Goal: Task Accomplishment & Management: Manage account settings

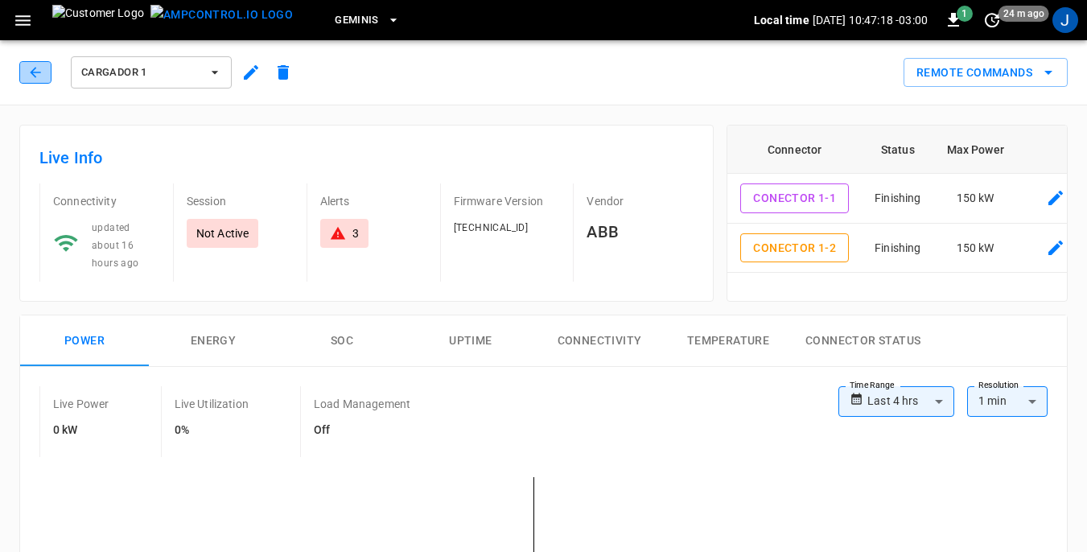
click at [37, 70] on icon "button" at bounding box center [35, 72] width 16 height 16
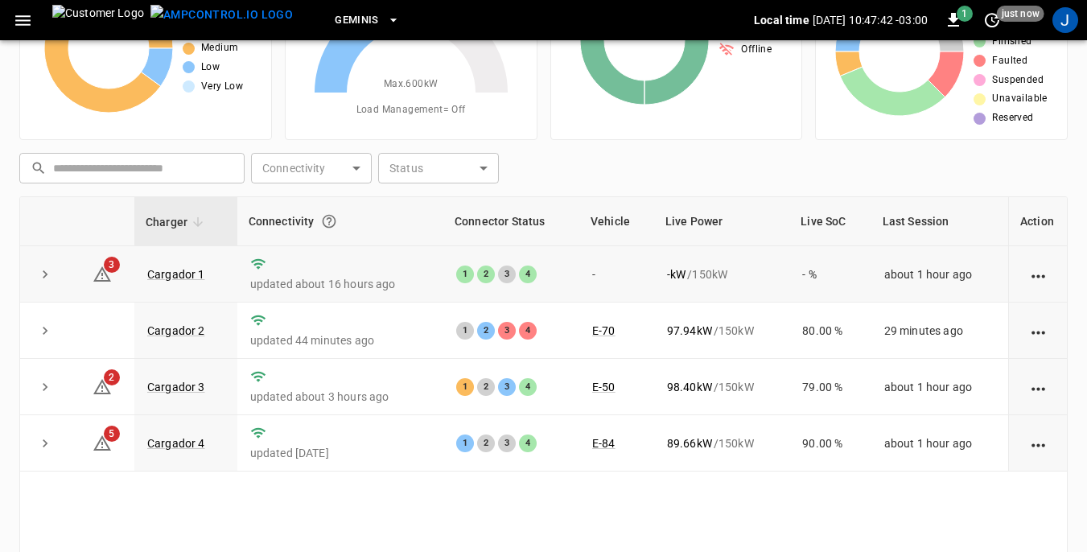
scroll to position [161, 0]
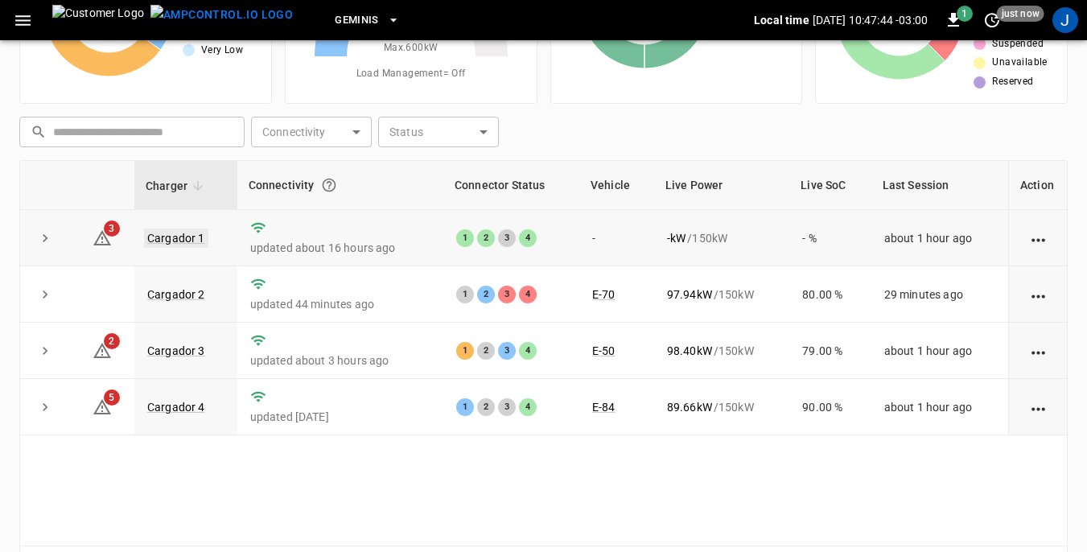
click at [186, 240] on link "Cargador 1" at bounding box center [176, 238] width 64 height 19
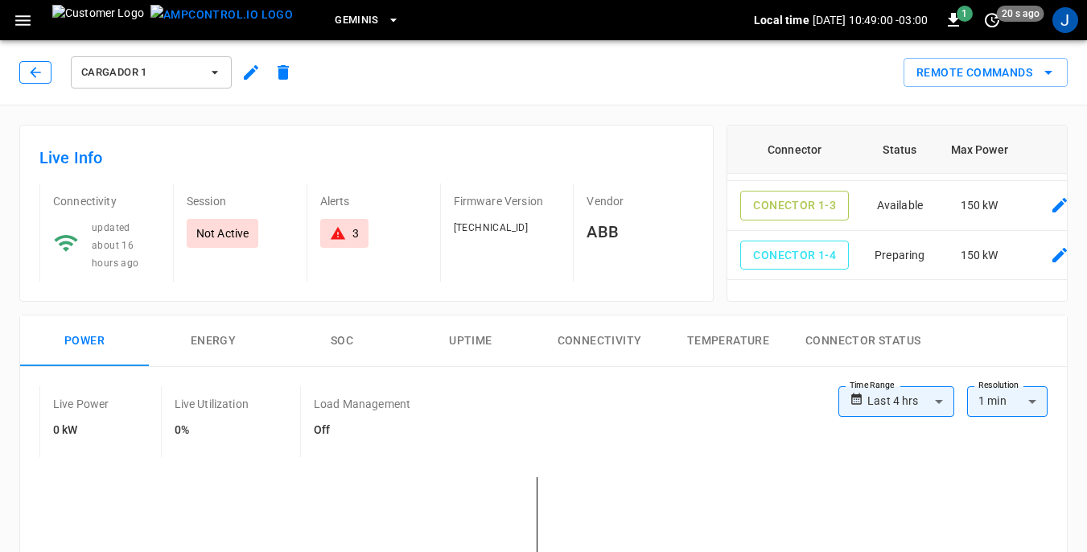
click at [36, 72] on icon "button" at bounding box center [35, 72] width 10 height 10
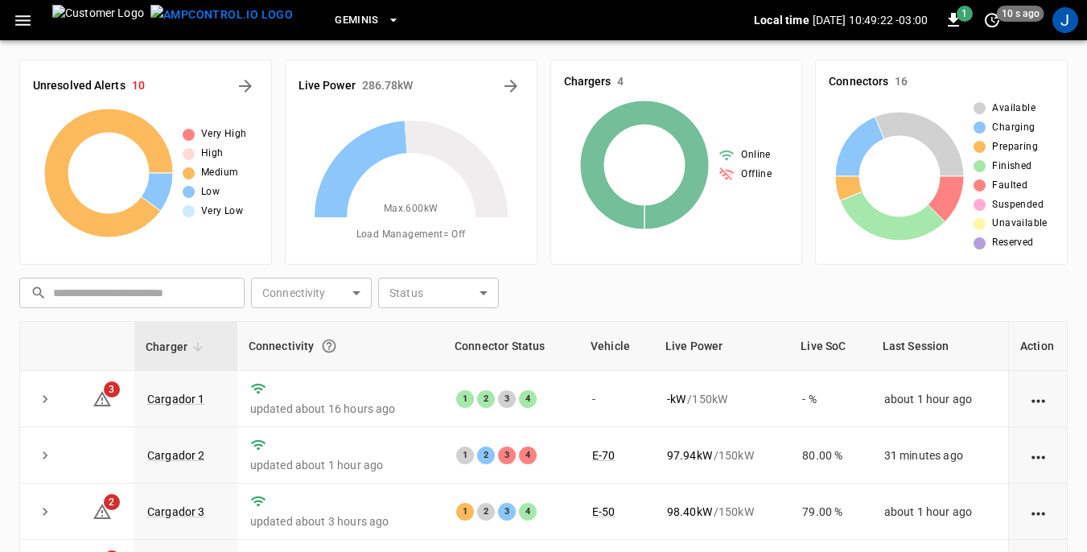
click at [23, 18] on icon "button" at bounding box center [23, 20] width 20 height 20
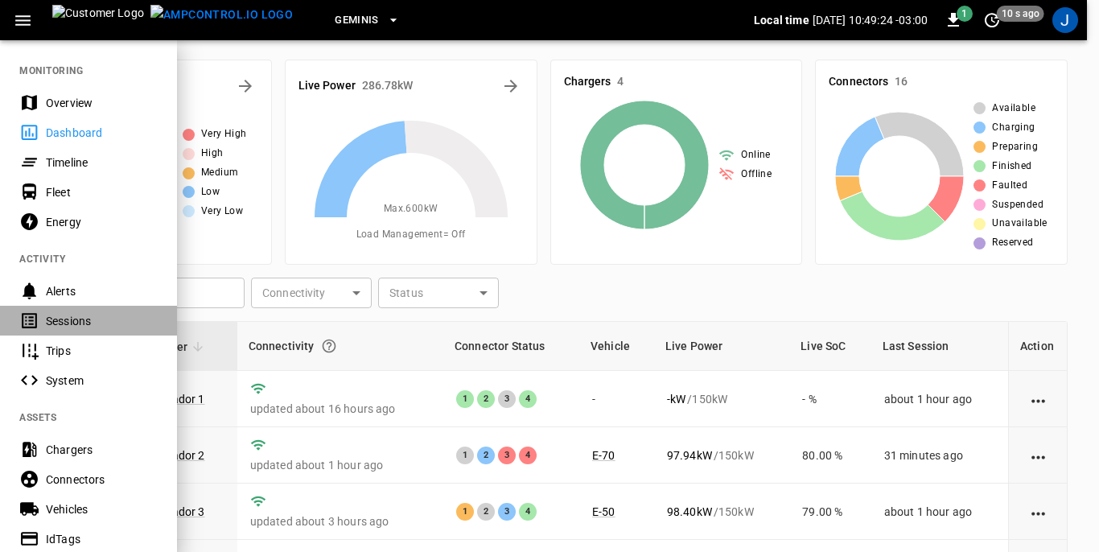
click at [70, 320] on div "Sessions" at bounding box center [102, 321] width 112 height 16
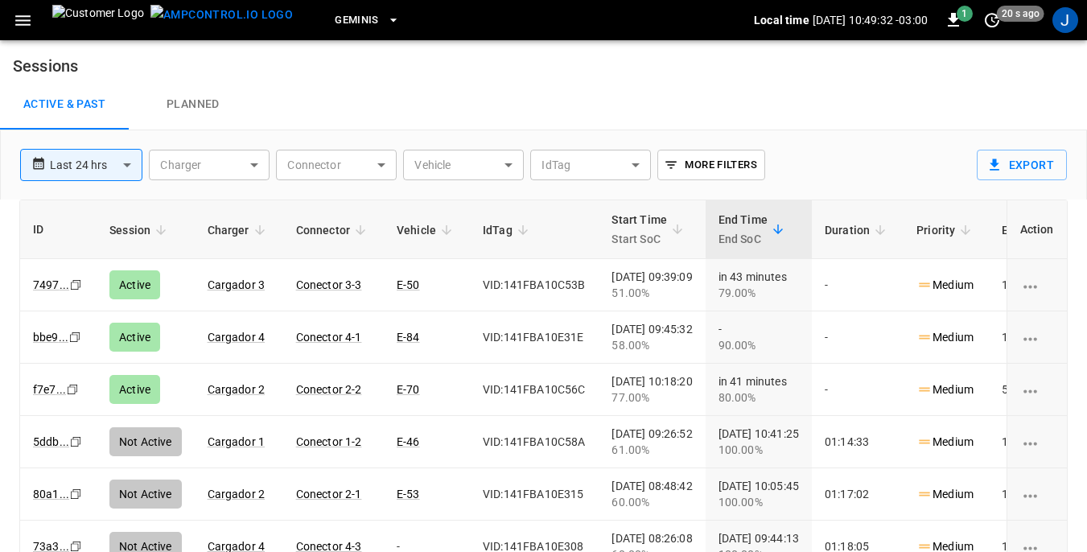
click at [506, 163] on body "**********" at bounding box center [543, 314] width 1087 height 629
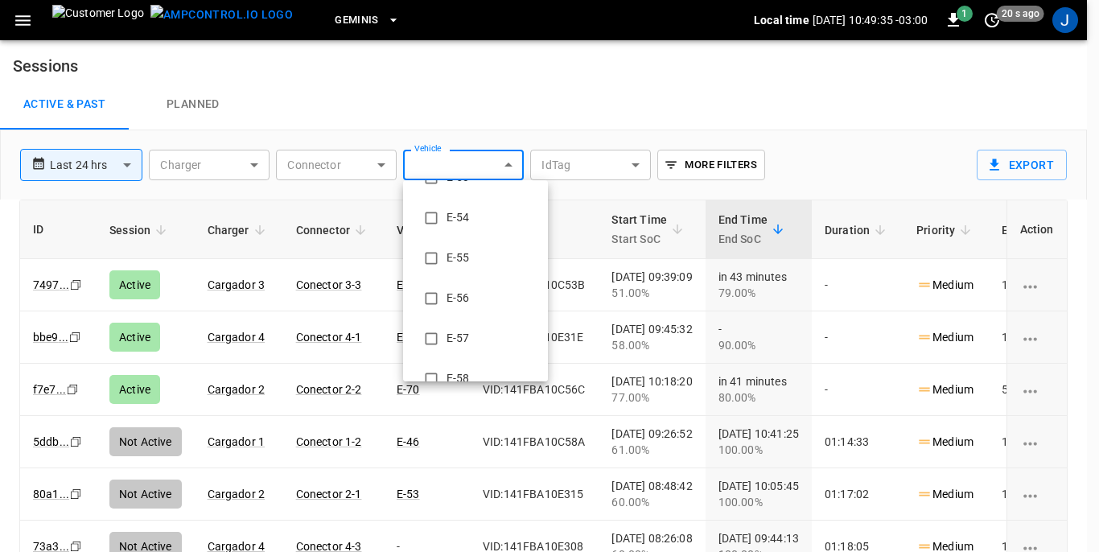
scroll to position [563, 0]
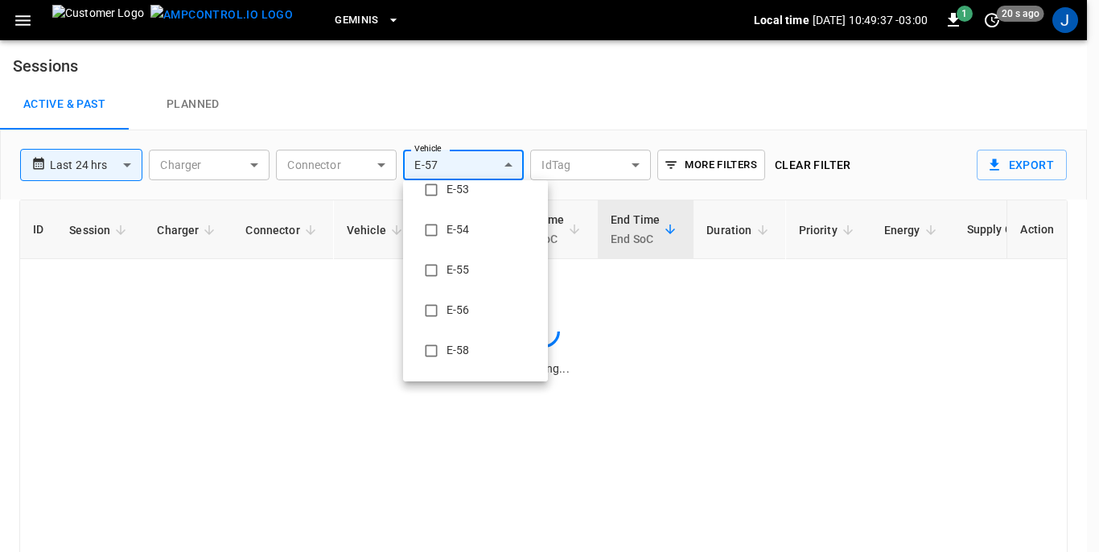
type input "**********"
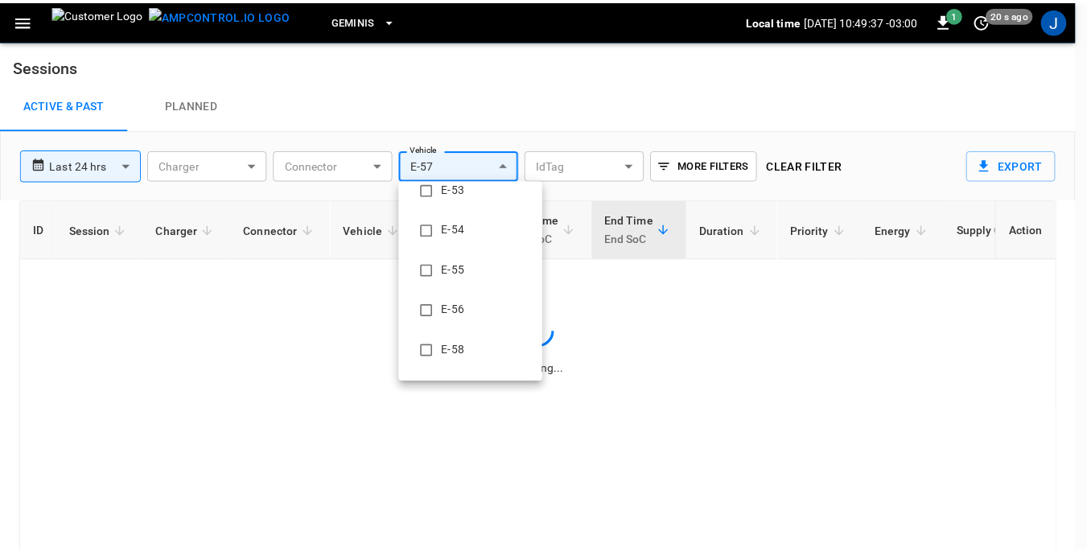
scroll to position [0, 0]
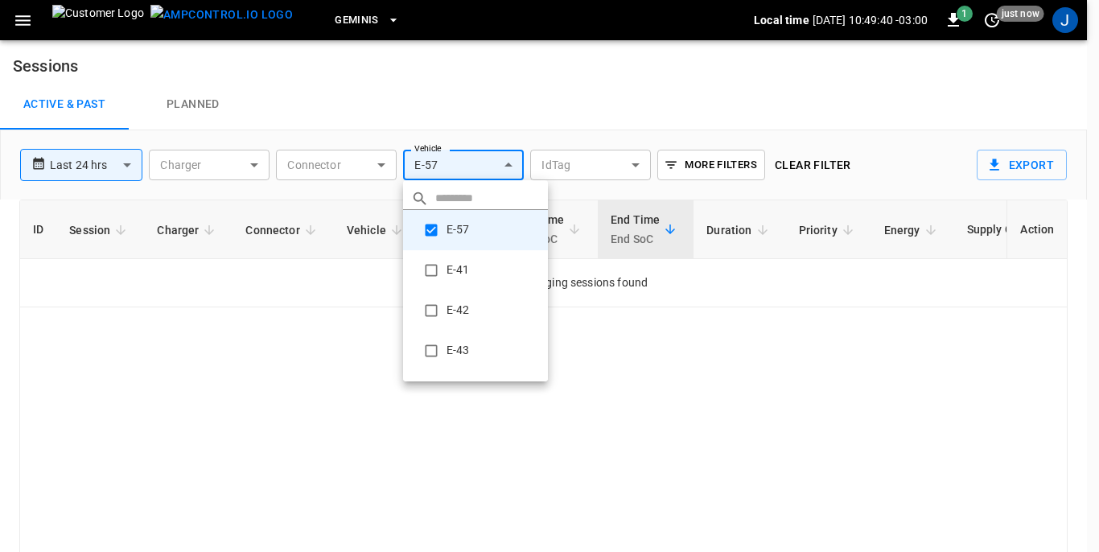
click at [770, 375] on div at bounding box center [549, 276] width 1099 height 552
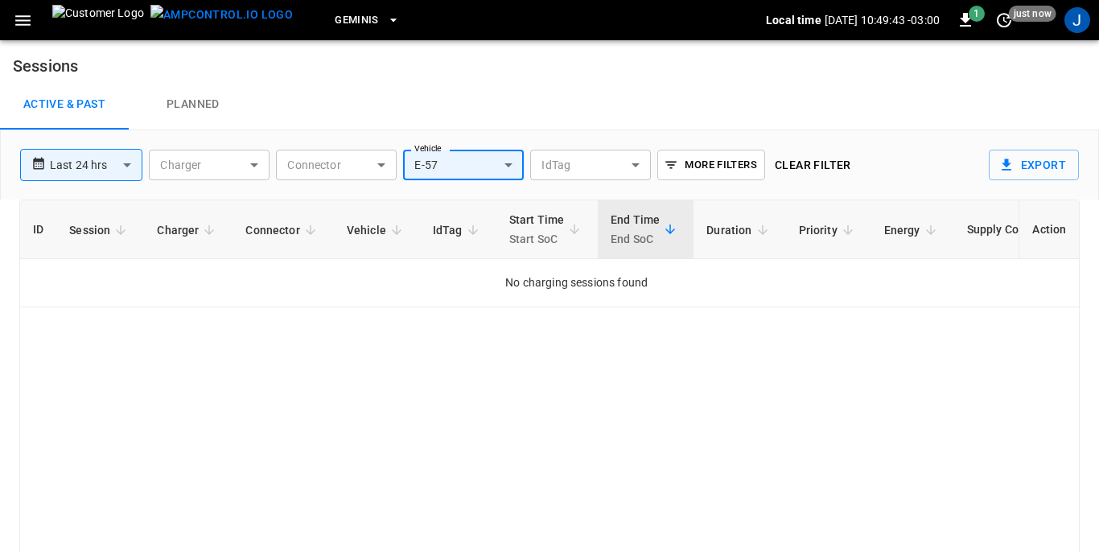
click at [257, 165] on body "**********" at bounding box center [549, 314] width 1099 height 629
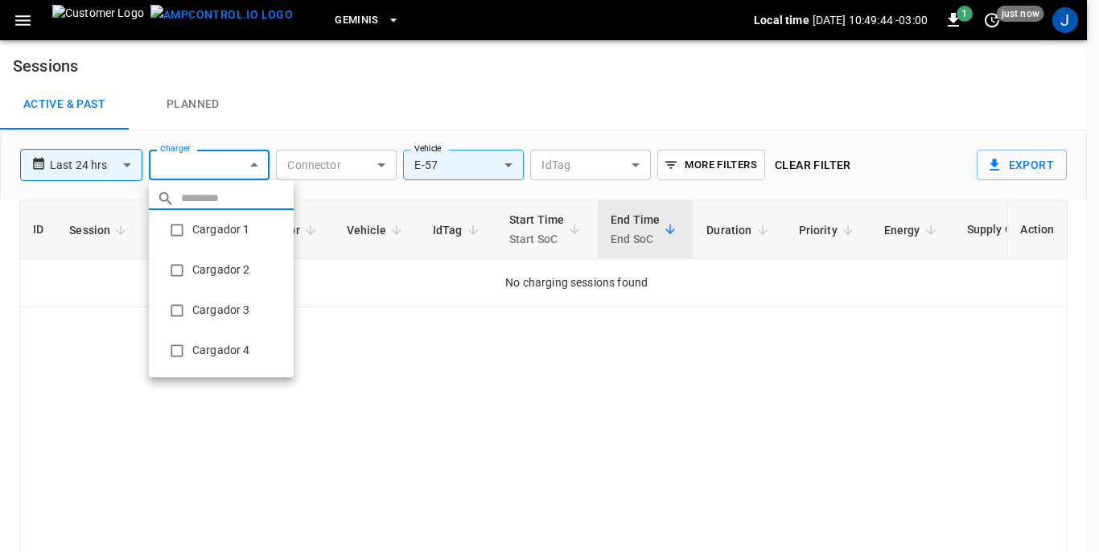
click at [210, 233] on li "Cargador 1" at bounding box center [221, 230] width 145 height 40
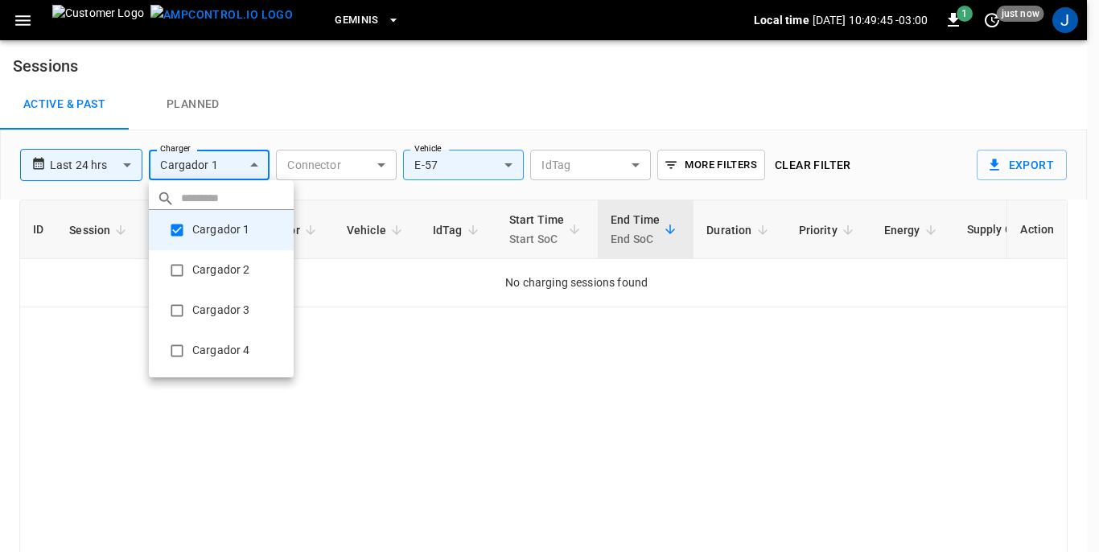
click at [208, 263] on li "Cargador 2" at bounding box center [221, 270] width 145 height 40
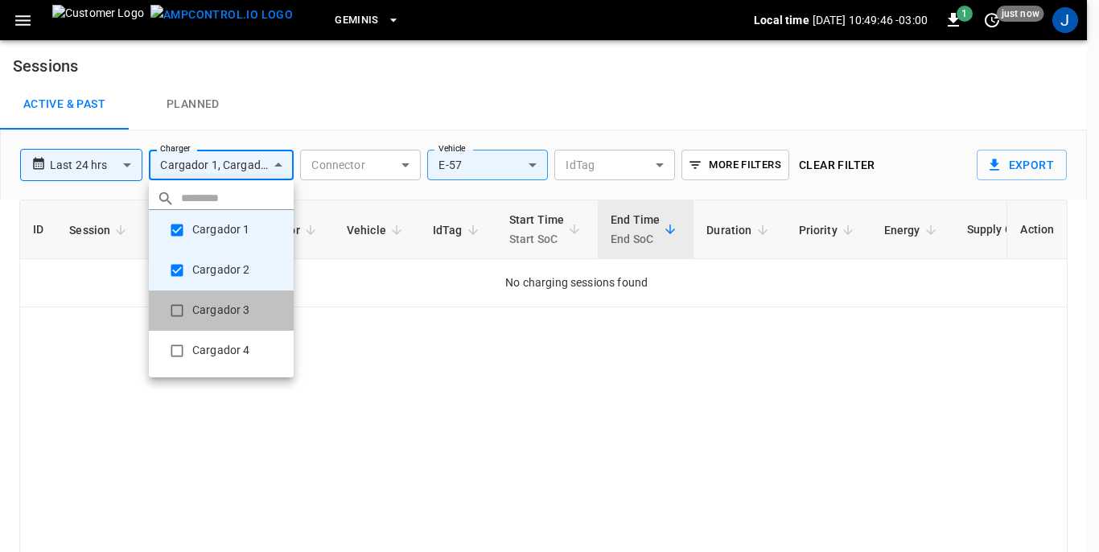
click at [208, 311] on li "Cargador 3" at bounding box center [221, 311] width 145 height 40
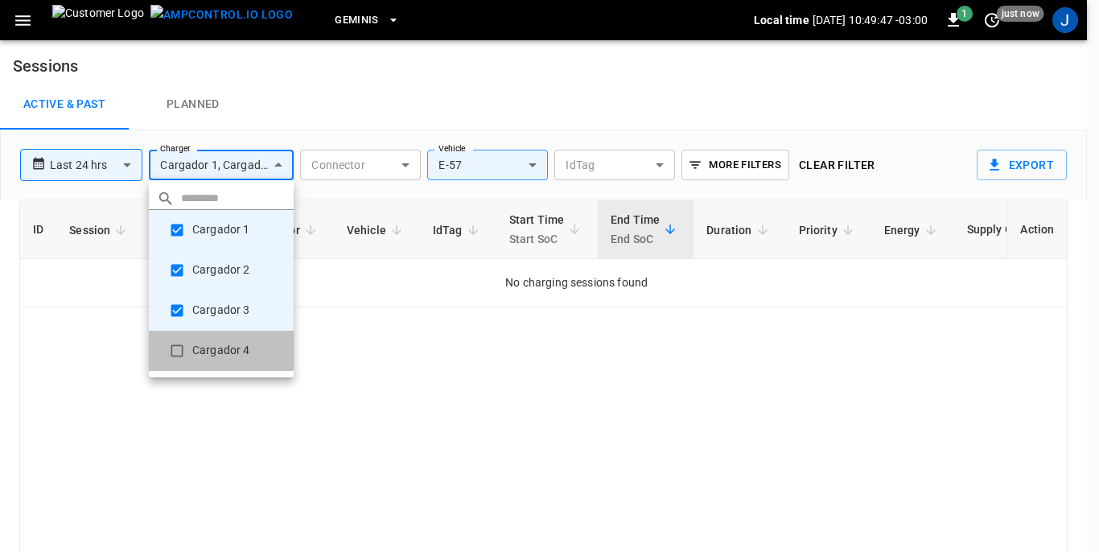
click at [208, 350] on li "Cargador 4" at bounding box center [221, 351] width 145 height 40
type input "**********"
click at [125, 167] on div at bounding box center [549, 276] width 1099 height 552
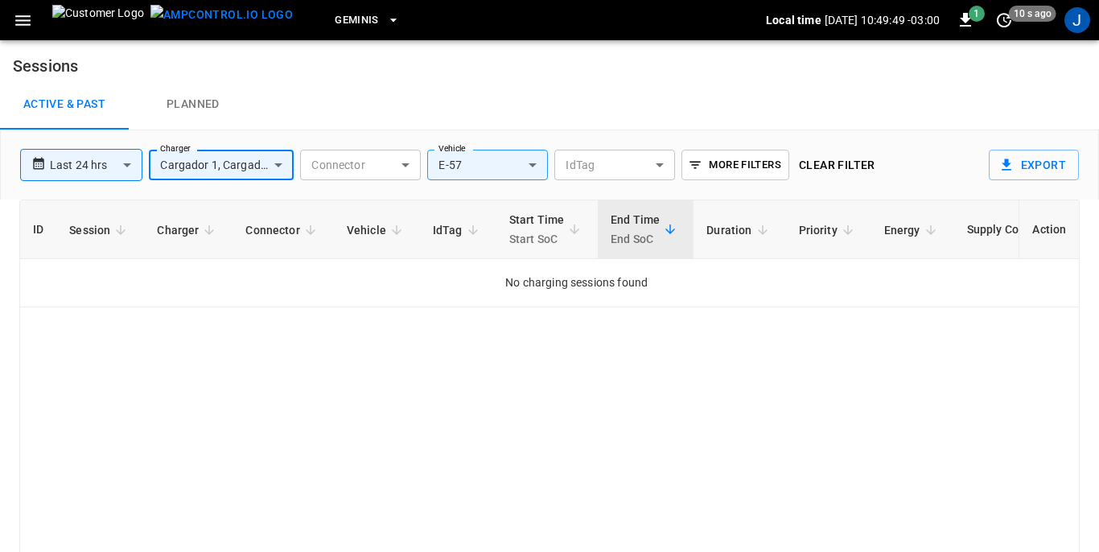
click at [125, 167] on body "**********" at bounding box center [549, 314] width 1099 height 629
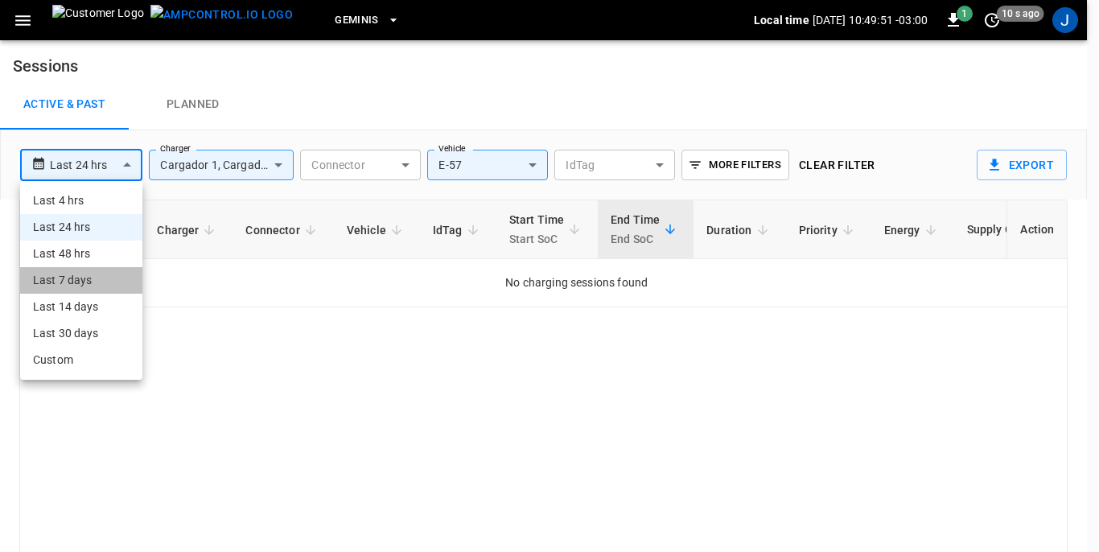
click at [73, 278] on li "Last 7 days" at bounding box center [81, 280] width 122 height 27
type input "**********"
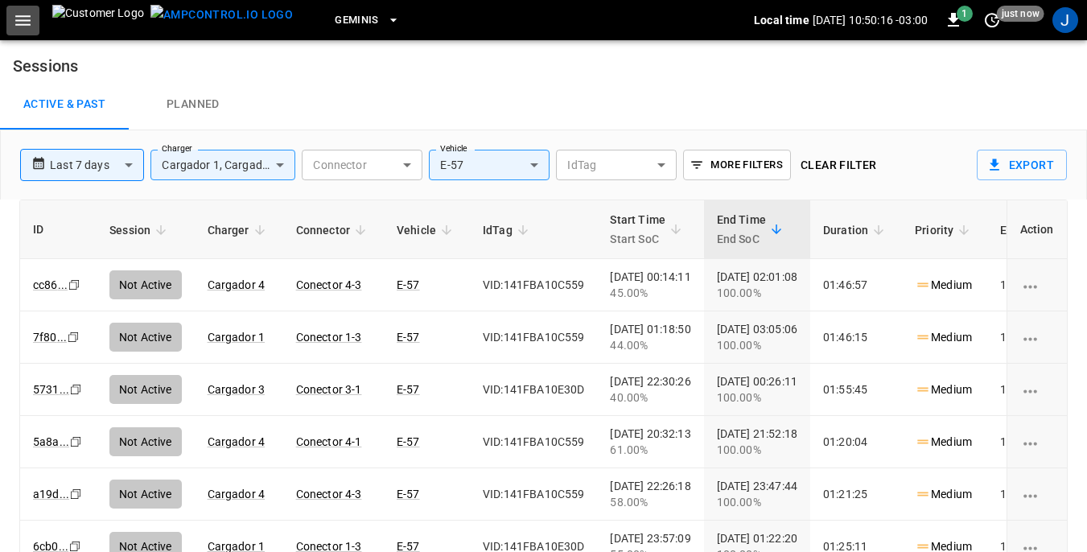
click at [23, 27] on icon "button" at bounding box center [23, 20] width 20 height 20
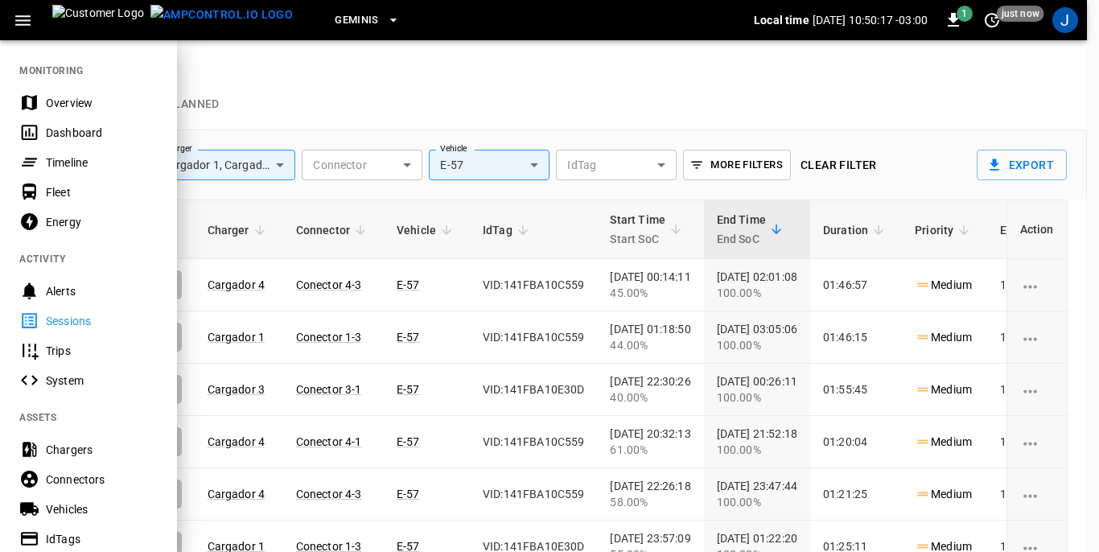
click at [74, 130] on div "Dashboard" at bounding box center [102, 133] width 112 height 16
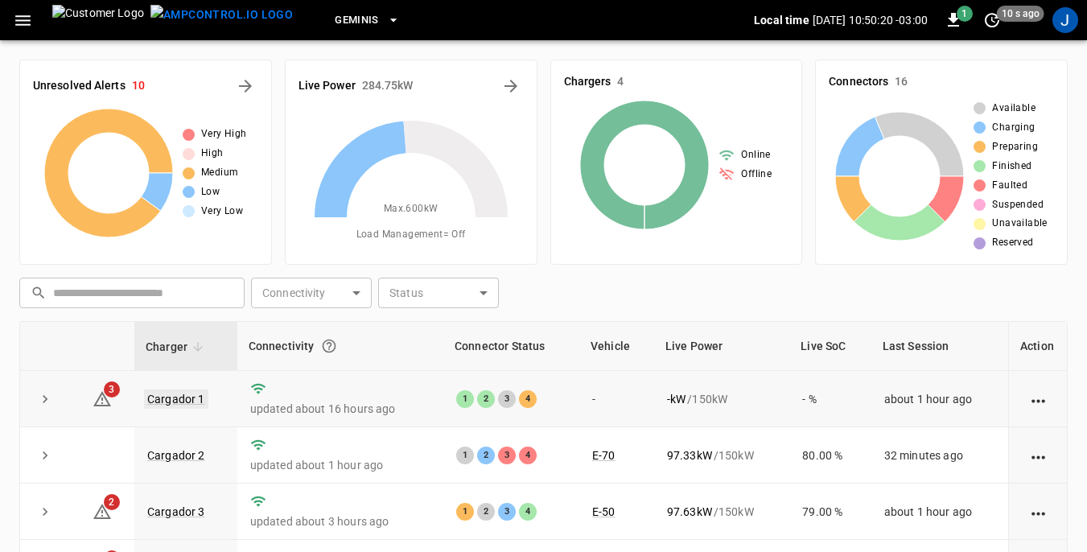
click at [167, 399] on link "Cargador 1" at bounding box center [176, 399] width 64 height 19
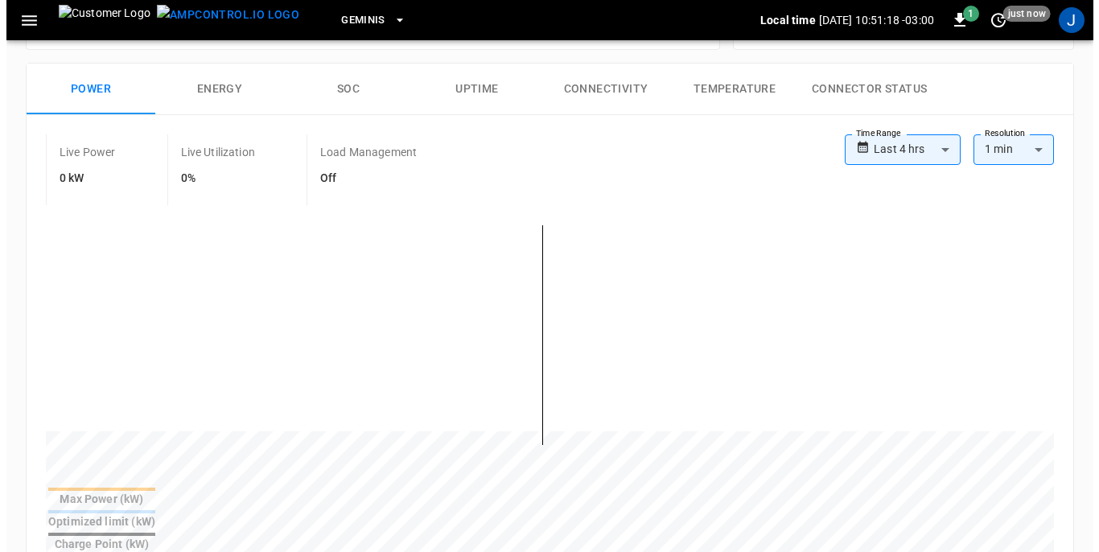
scroll to position [161, 0]
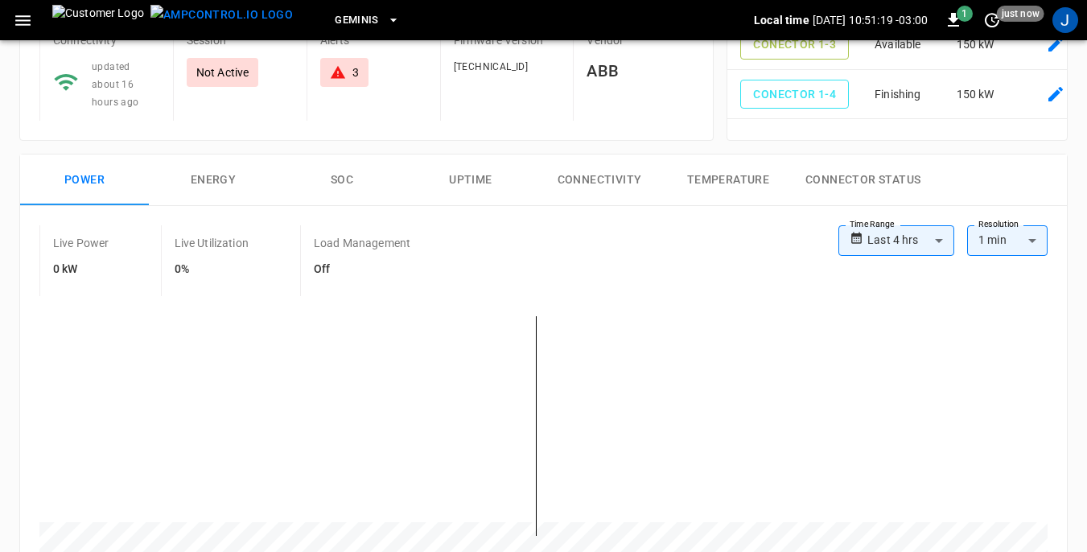
click at [20, 18] on icon "button" at bounding box center [23, 20] width 20 height 20
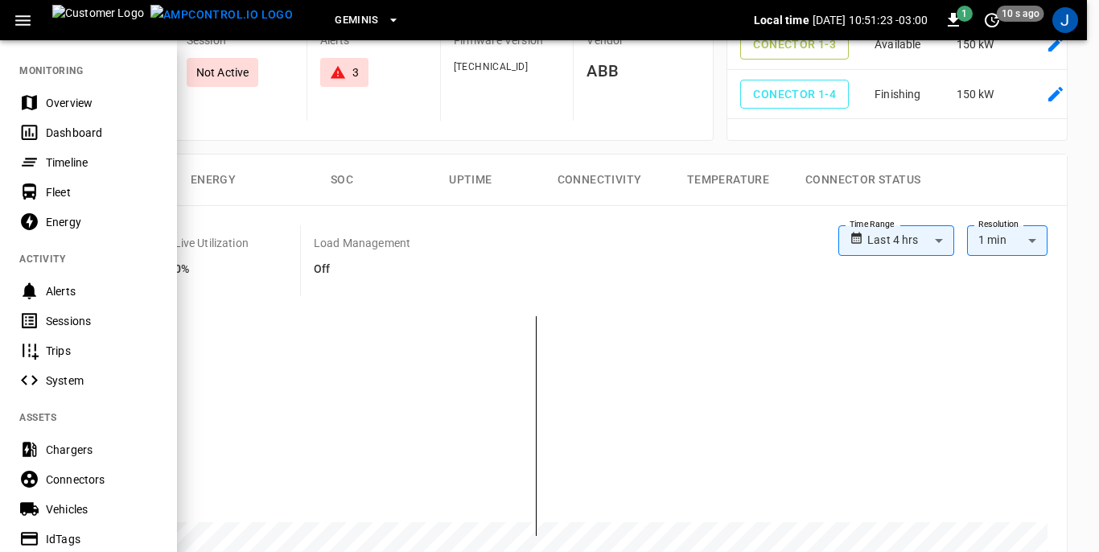
scroll to position [80, 0]
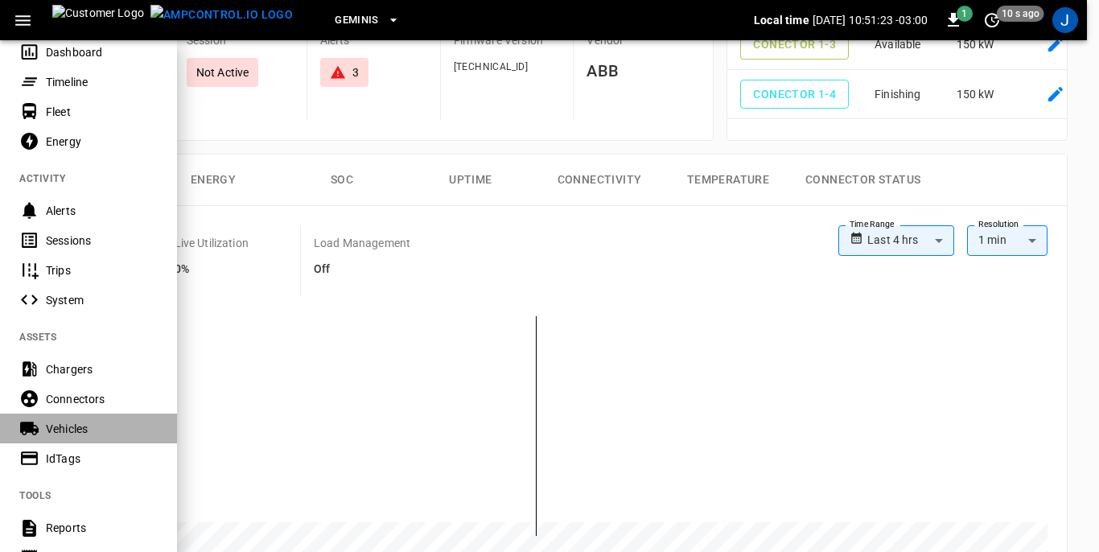
click at [69, 430] on div "Vehicles" at bounding box center [102, 429] width 112 height 16
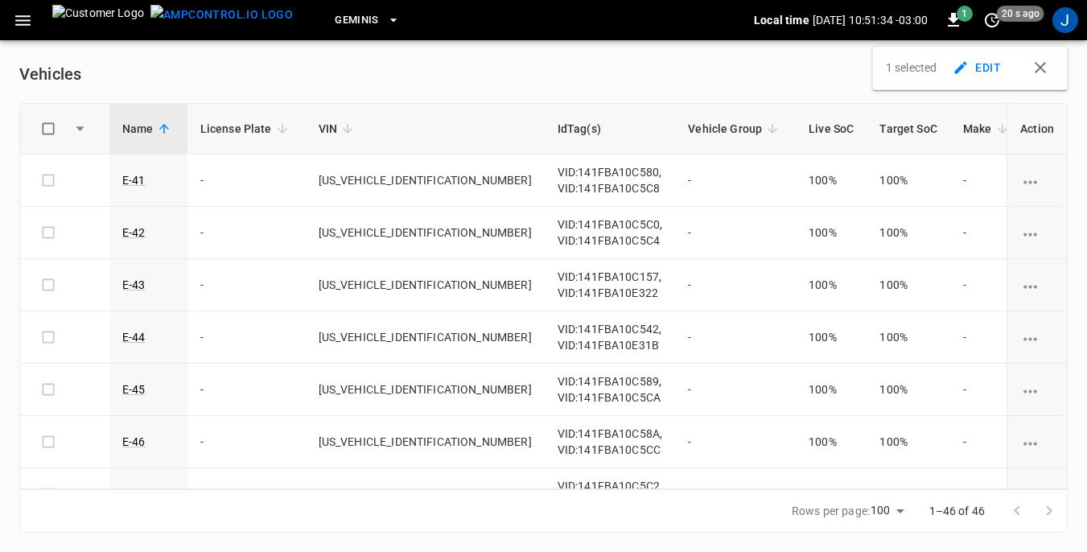
click at [688, 125] on span "Vehicle Group" at bounding box center [735, 128] width 95 height 19
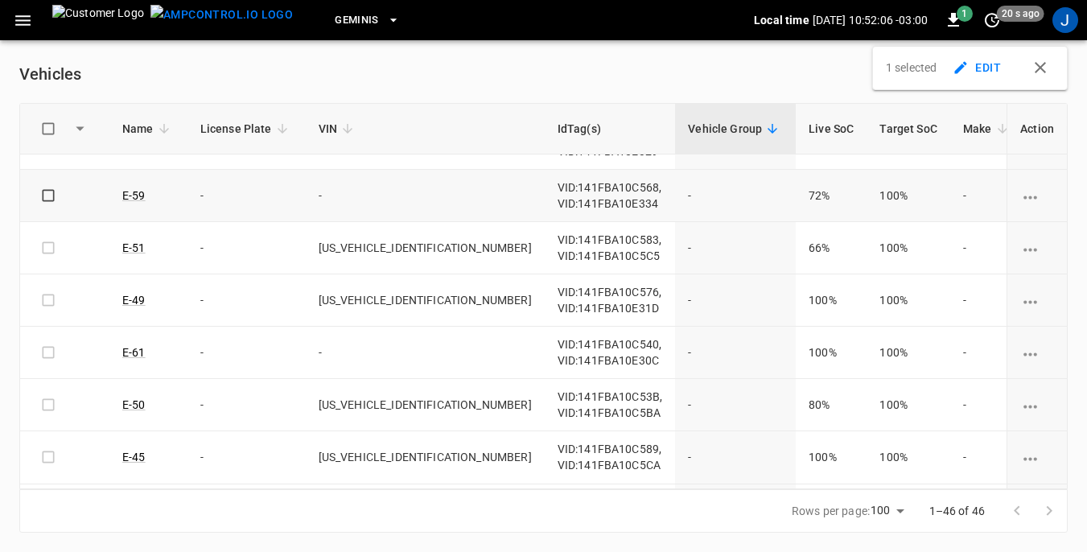
scroll to position [1610, 0]
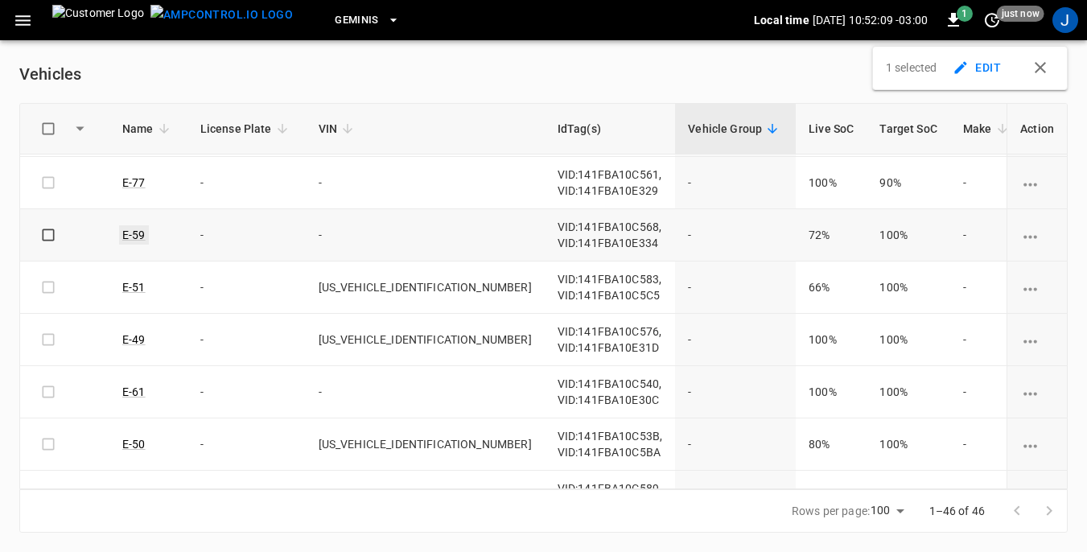
drag, startPoint x: 133, startPoint y: 213, endPoint x: 132, endPoint y: 237, distance: 23.4
click at [132, 237] on link "E-59" at bounding box center [134, 234] width 30 height 19
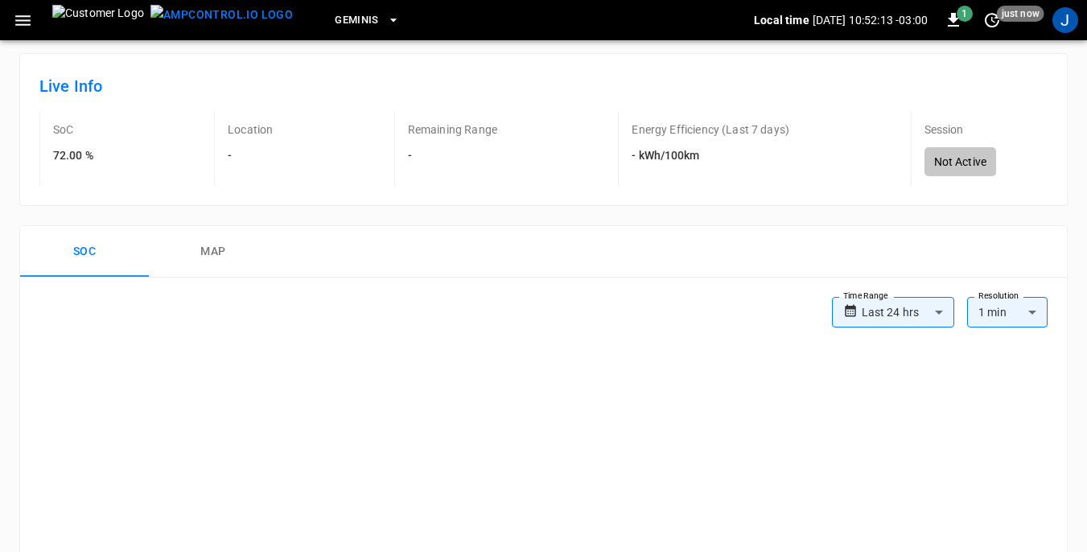
scroll to position [175, 0]
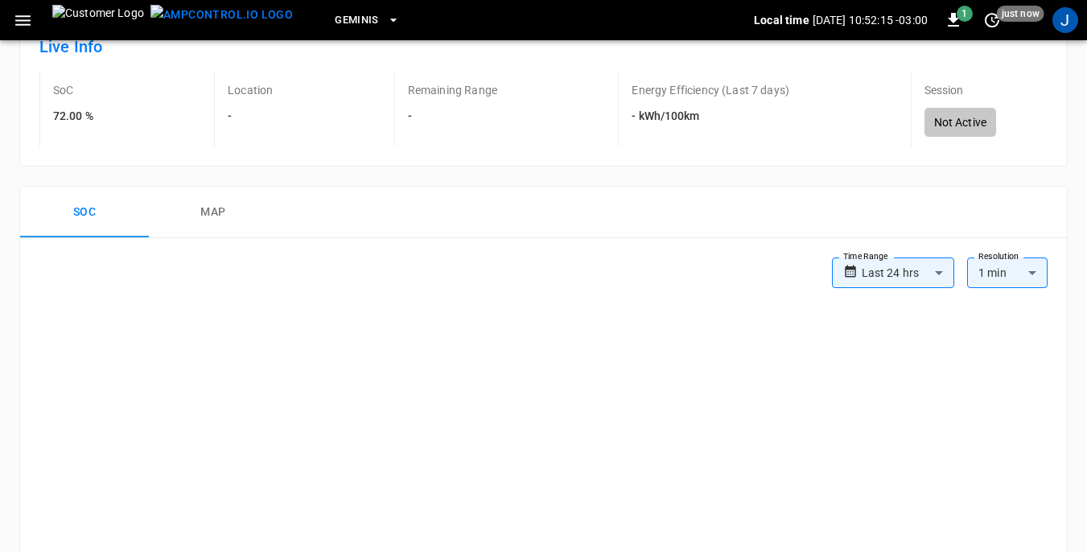
click at [249, 89] on p "Location" at bounding box center [250, 90] width 45 height 16
click at [445, 90] on p "Remaining Range" at bounding box center [452, 90] width 89 height 16
click at [208, 208] on button "map" at bounding box center [213, 213] width 129 height 52
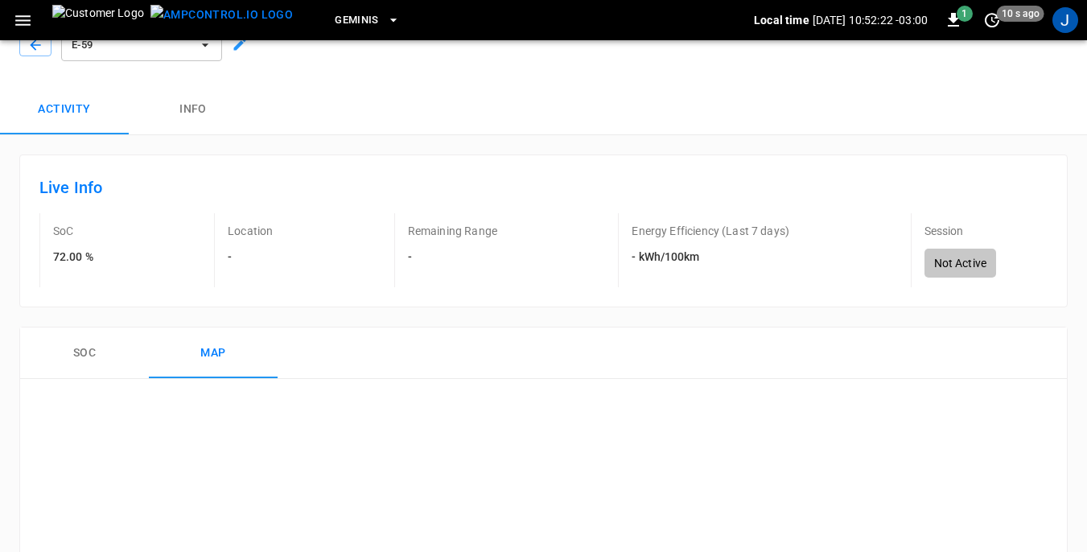
scroll to position [0, 0]
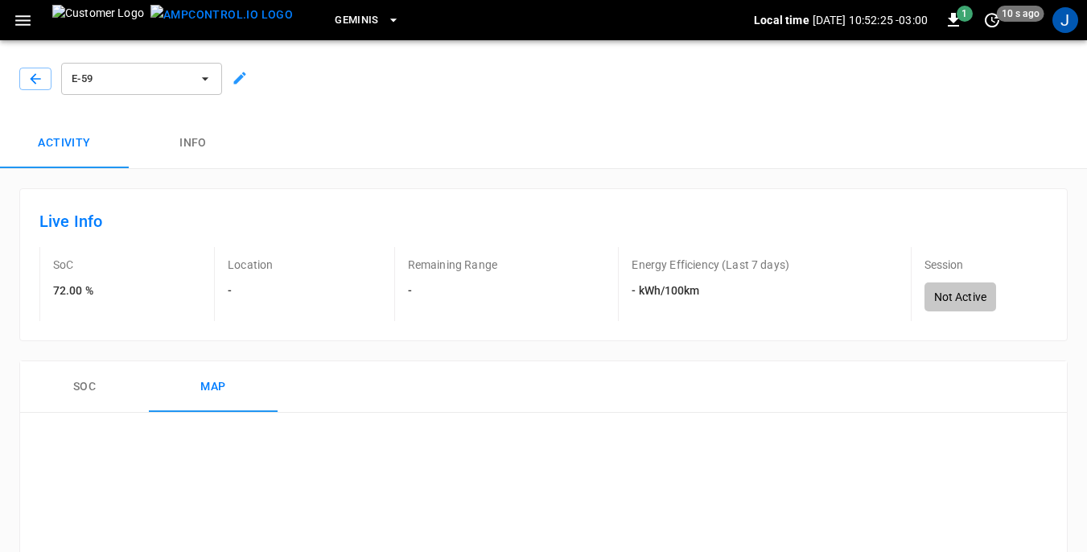
click at [192, 143] on button "Info" at bounding box center [193, 144] width 129 height 52
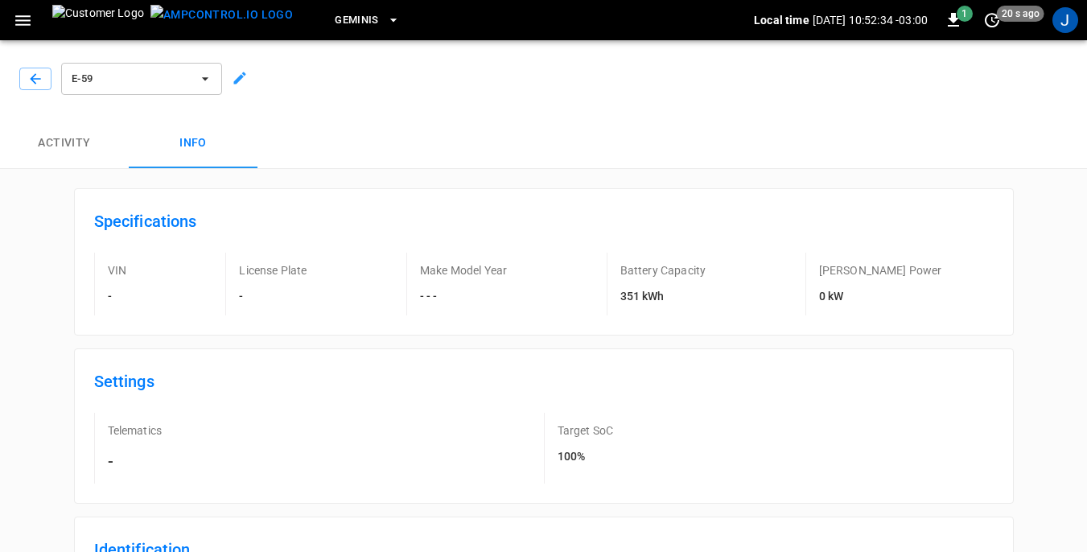
click at [25, 19] on icon "button" at bounding box center [23, 20] width 20 height 20
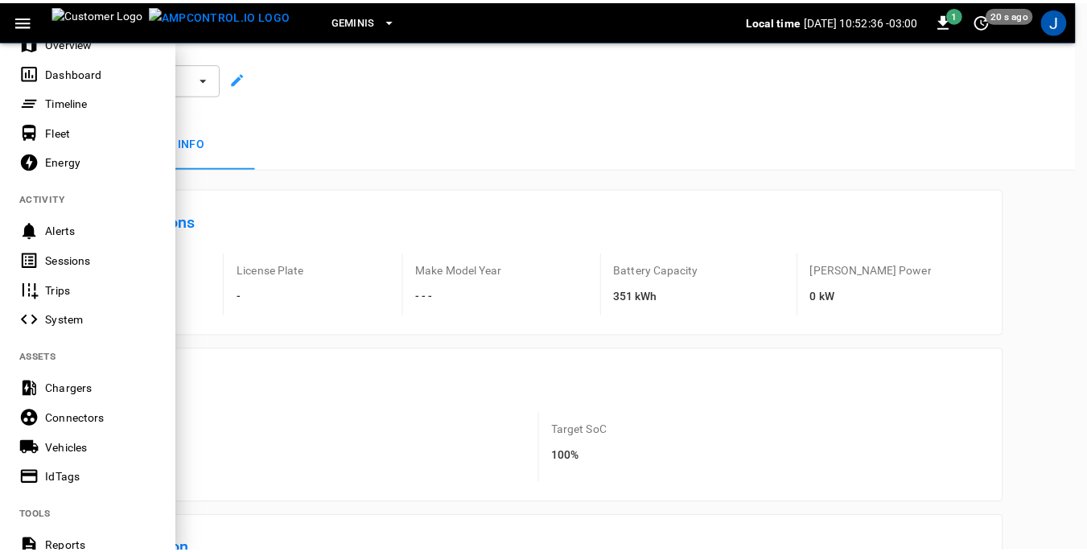
scroll to position [80, 0]
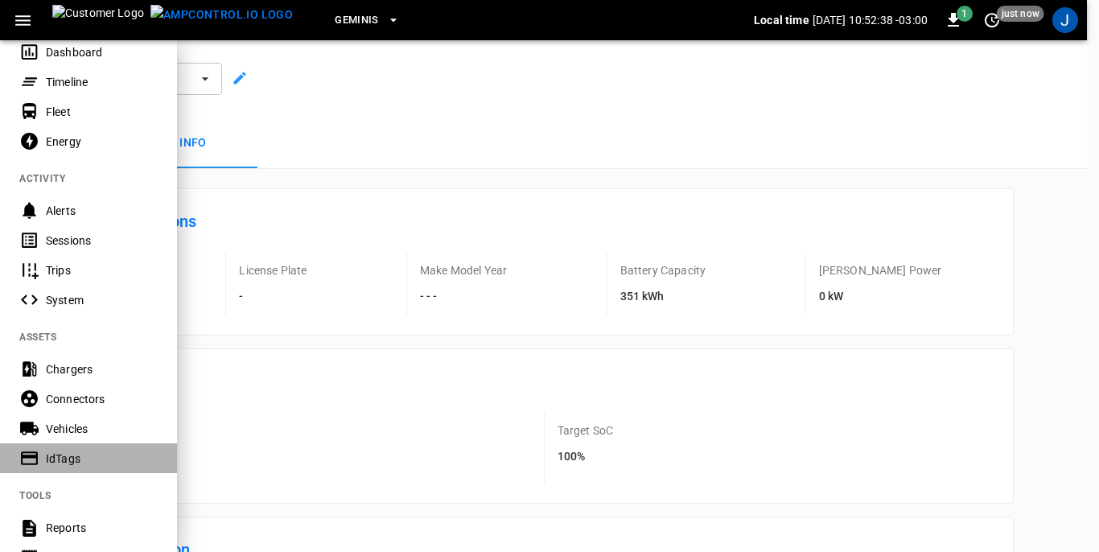
click at [68, 457] on div "IdTags" at bounding box center [102, 459] width 112 height 16
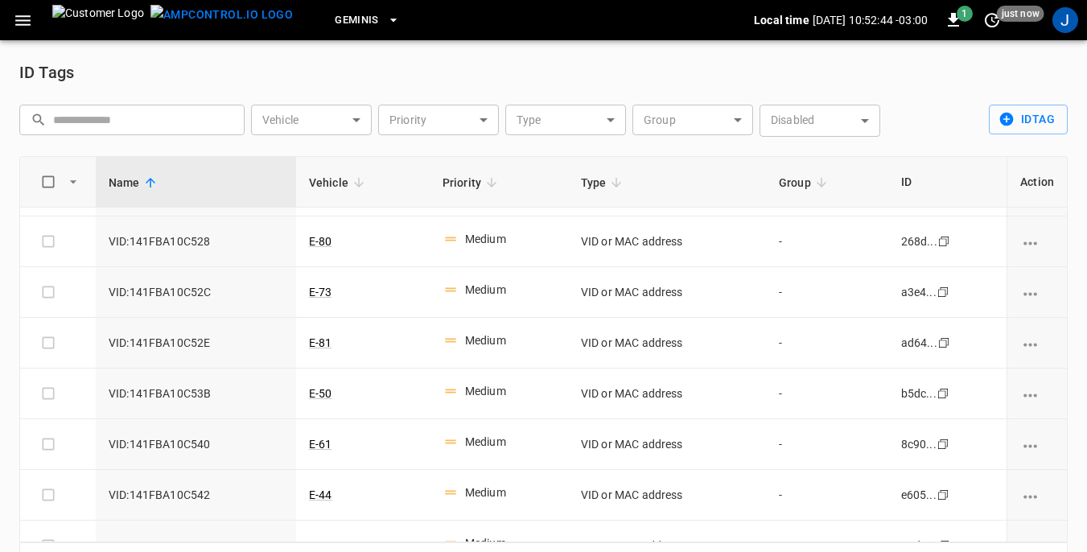
scroll to position [161, 0]
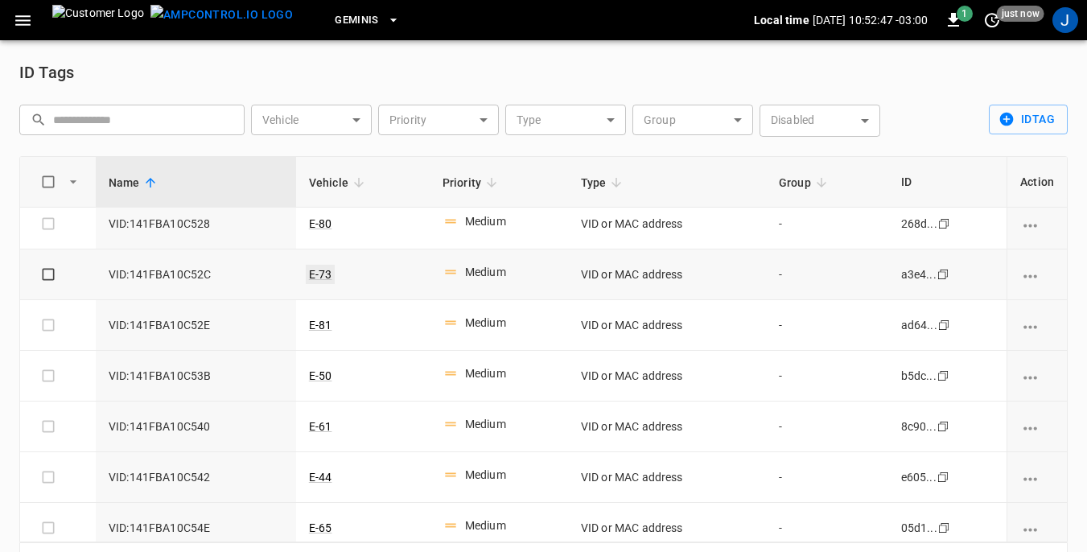
click at [318, 272] on link "E-73" at bounding box center [321, 274] width 30 height 19
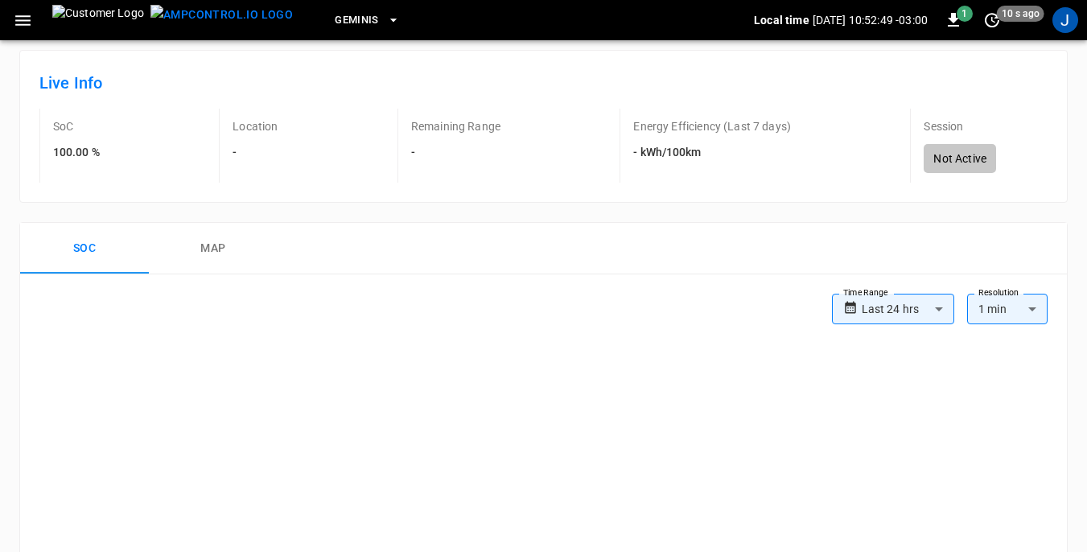
scroll to position [161, 0]
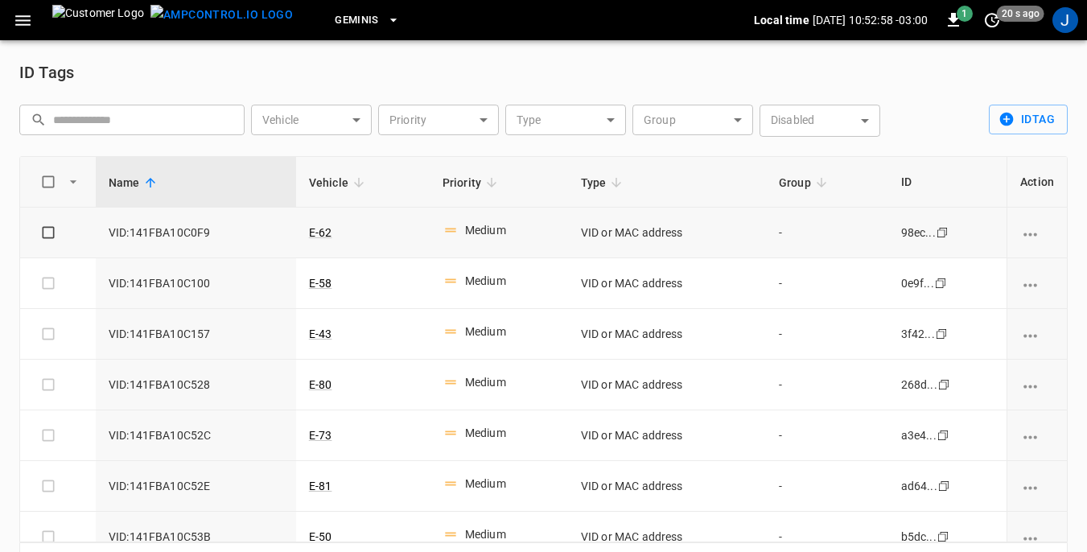
click at [1026, 235] on icon "vehicle options" at bounding box center [1031, 235] width 20 height 20
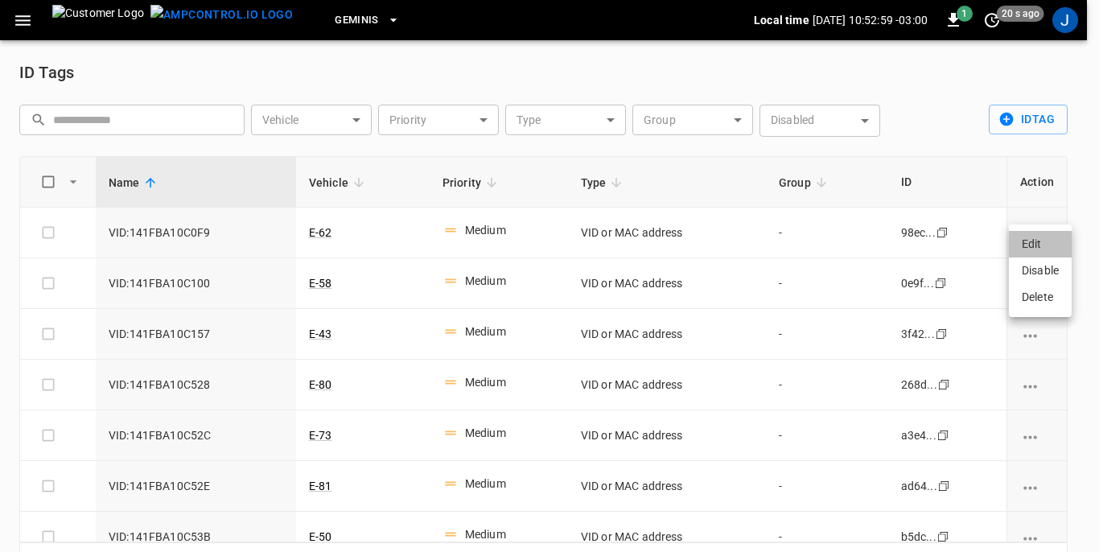
click at [1029, 250] on li "Edit" at bounding box center [1040, 244] width 63 height 27
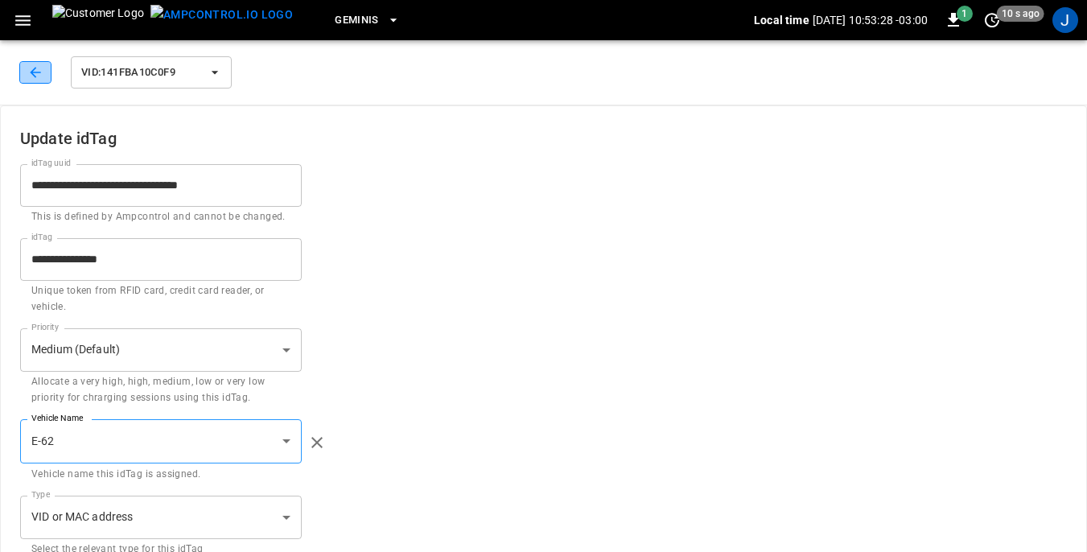
click at [35, 74] on icon "button" at bounding box center [35, 72] width 16 height 16
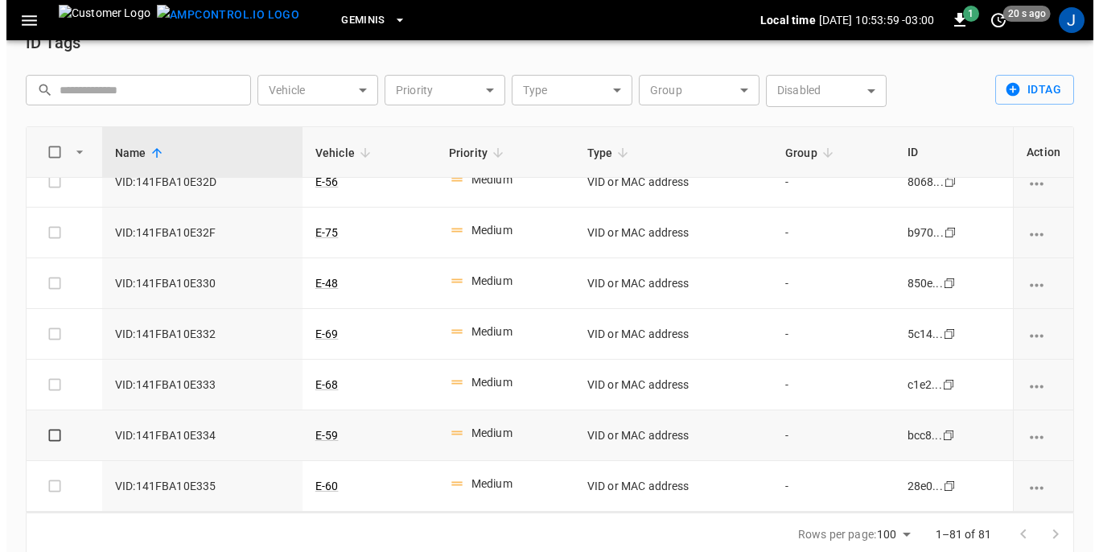
scroll to position [53, 0]
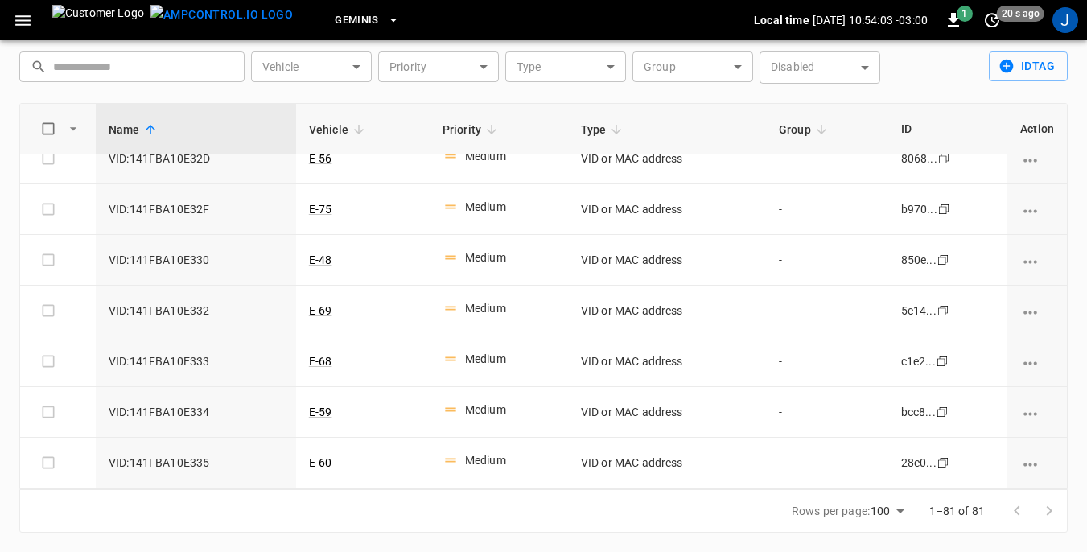
click at [361, 65] on body "Geminis Local time [DATE] 10:54:03 -03:00 1 20 s ago J ID Tags ​ ​ Vehicle ​ Ve…" at bounding box center [543, 249] width 1087 height 605
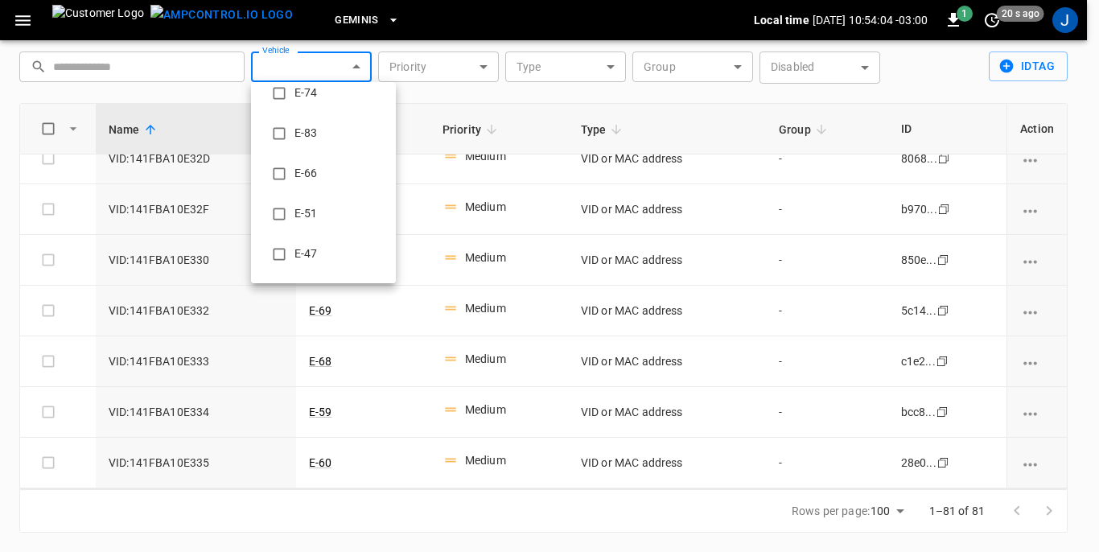
scroll to position [322, 0]
click at [306, 128] on li "E-83" at bounding box center [323, 132] width 145 height 40
type input "**********"
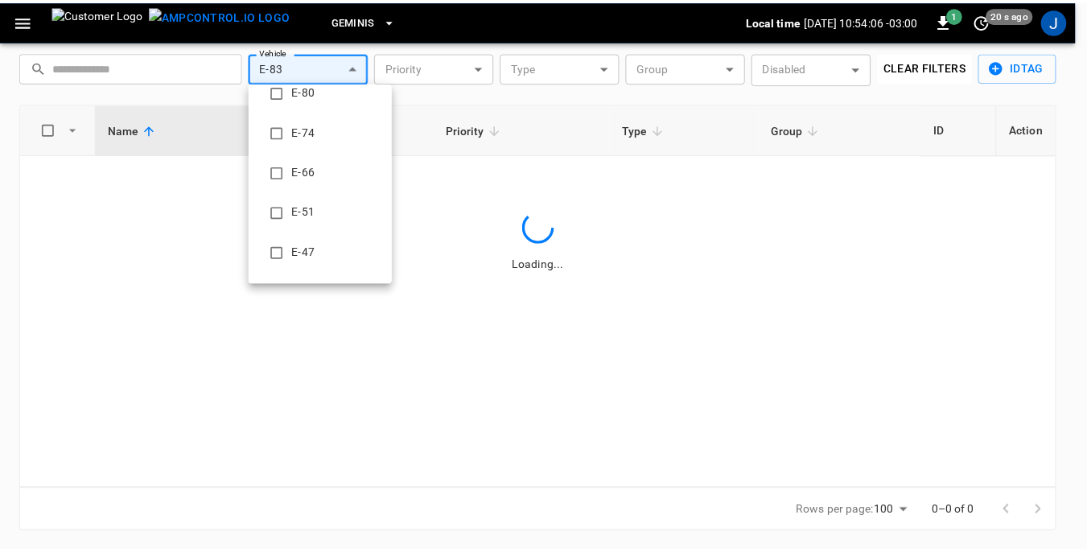
scroll to position [0, 0]
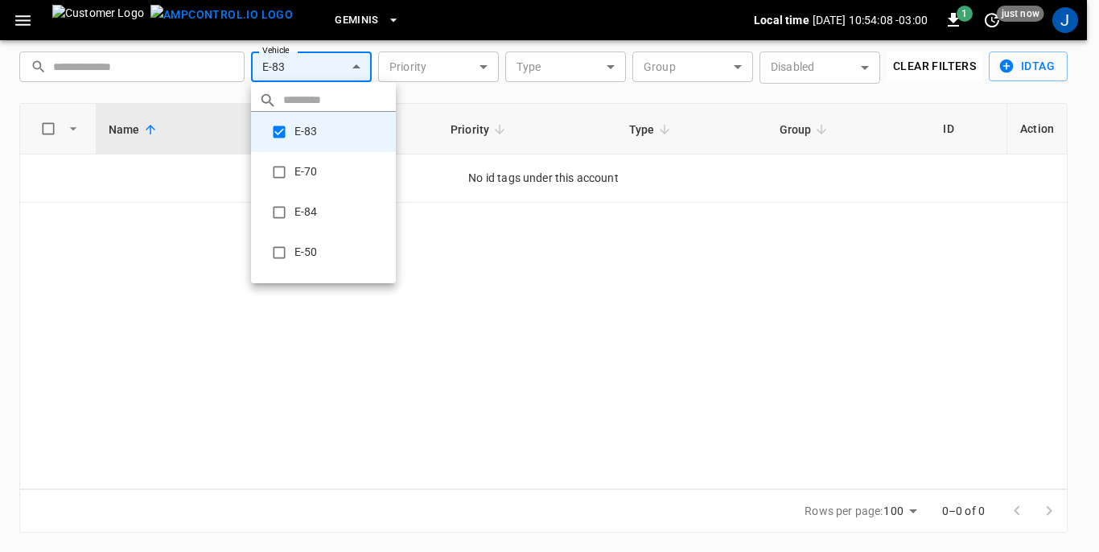
click at [377, 360] on div at bounding box center [549, 276] width 1099 height 552
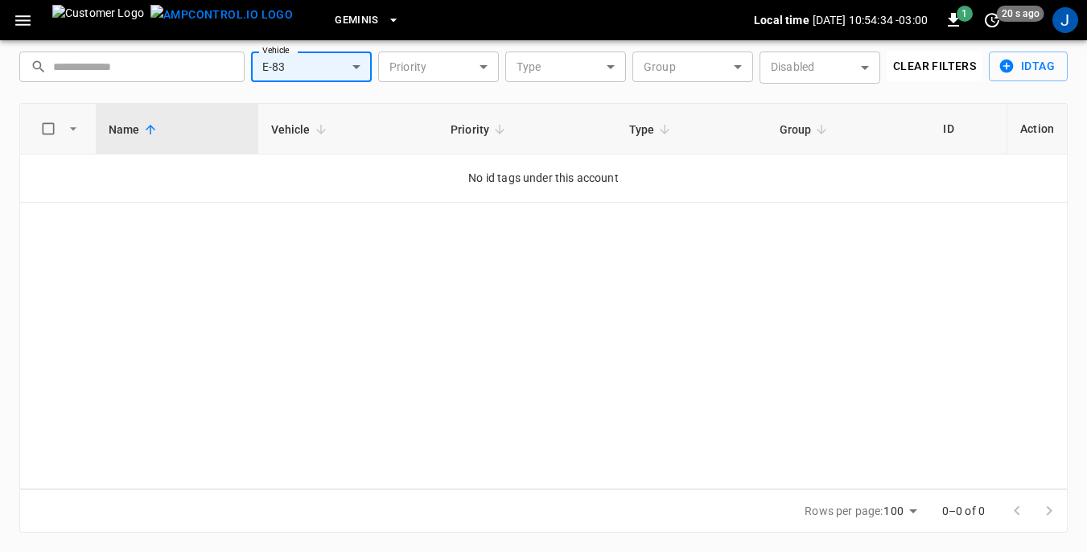
click at [25, 16] on icon "button" at bounding box center [22, 20] width 15 height 10
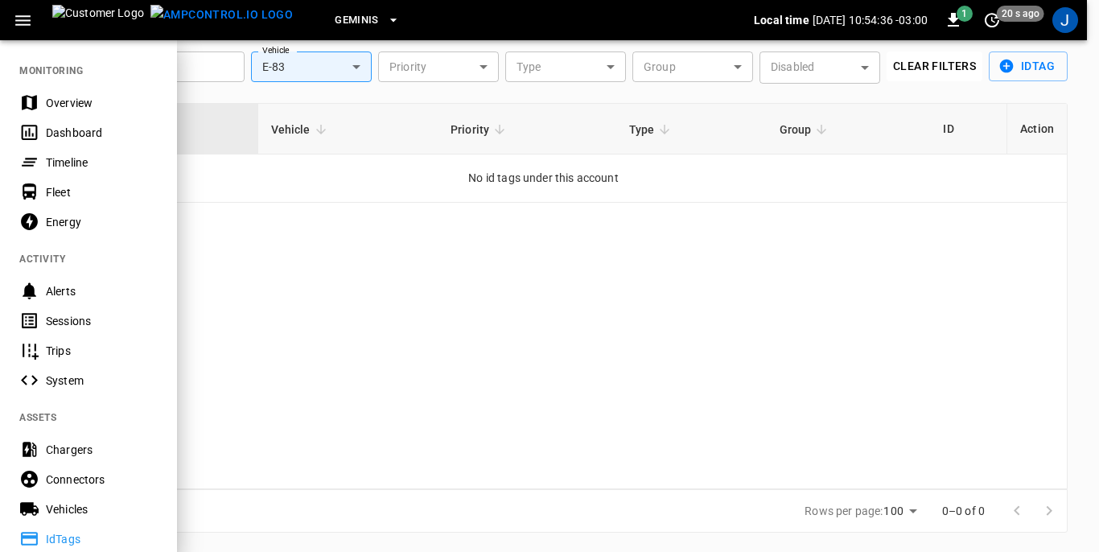
click at [64, 133] on div "Dashboard" at bounding box center [102, 133] width 112 height 16
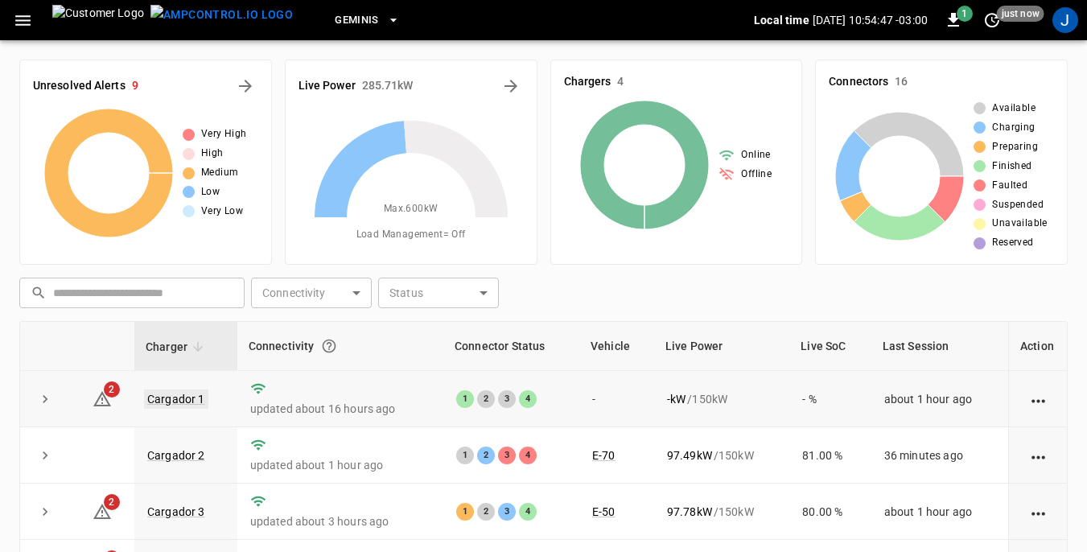
click at [172, 401] on link "Cargador 1" at bounding box center [176, 399] width 64 height 19
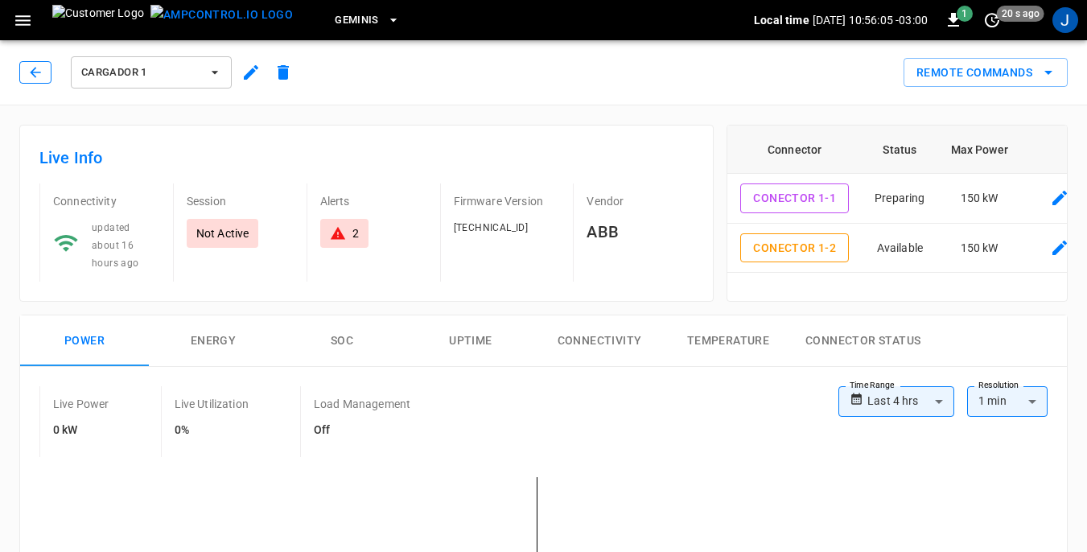
click at [30, 71] on icon "button" at bounding box center [35, 72] width 16 height 16
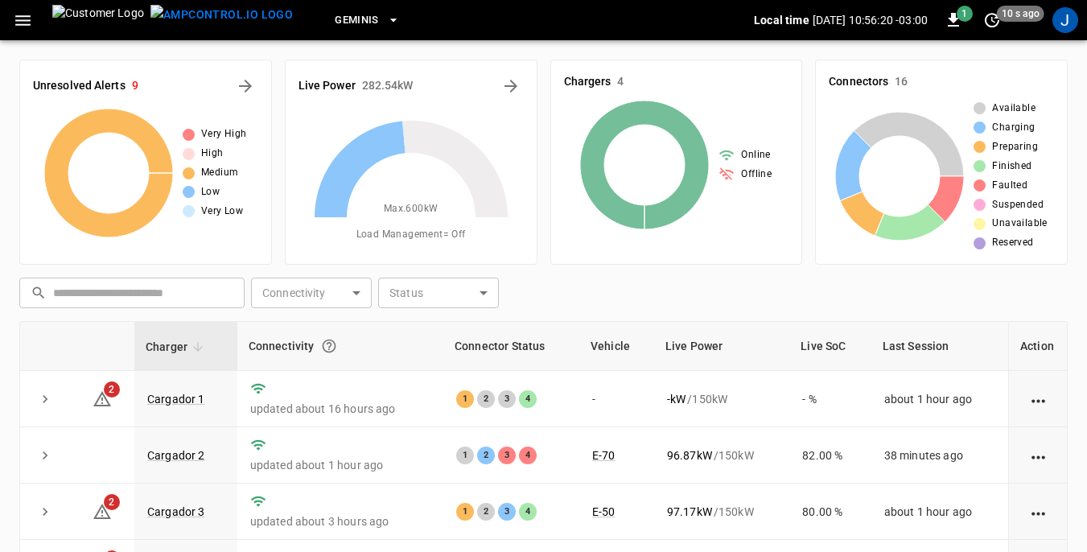
click at [24, 17] on icon "button" at bounding box center [23, 20] width 20 height 20
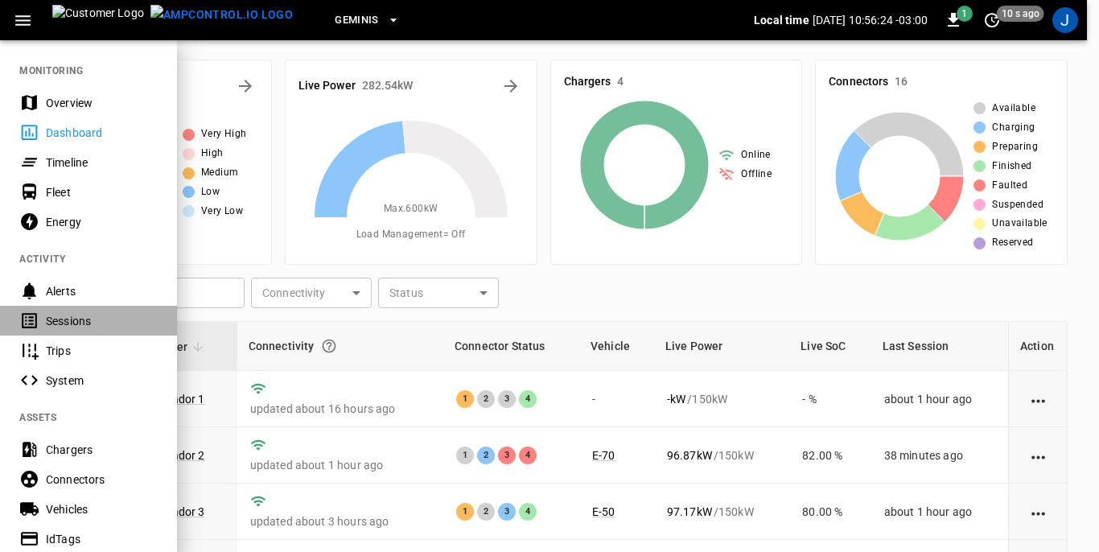
click at [68, 323] on div "Sessions" at bounding box center [102, 321] width 112 height 16
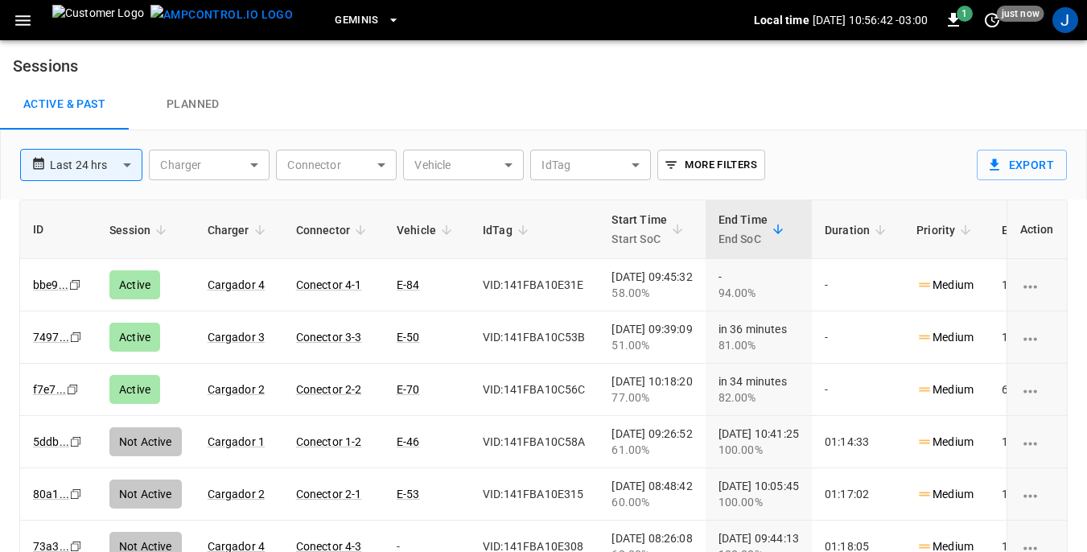
click at [27, 23] on icon "button" at bounding box center [23, 20] width 20 height 20
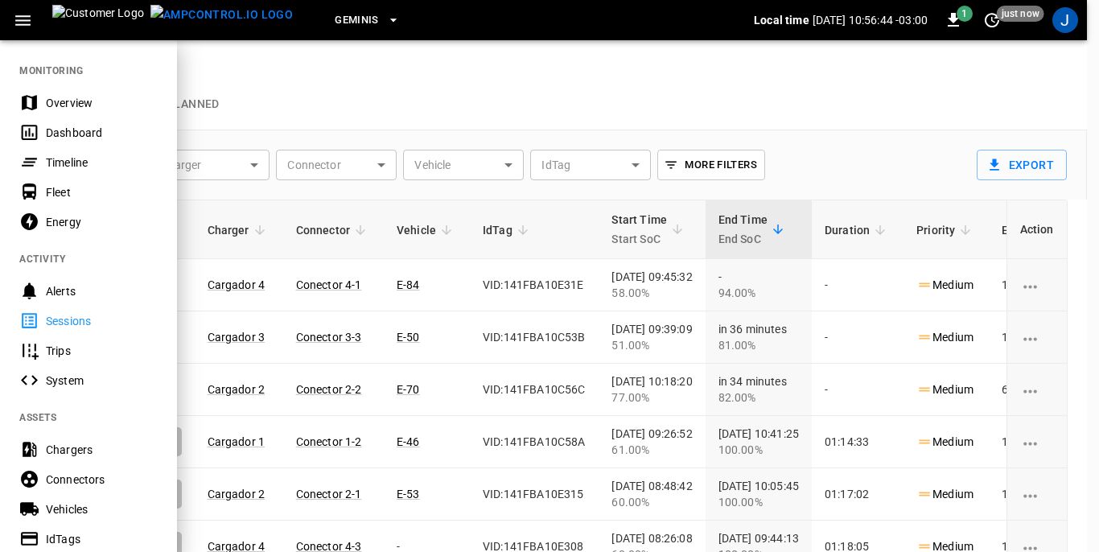
click at [54, 130] on div "Dashboard" at bounding box center [102, 133] width 112 height 16
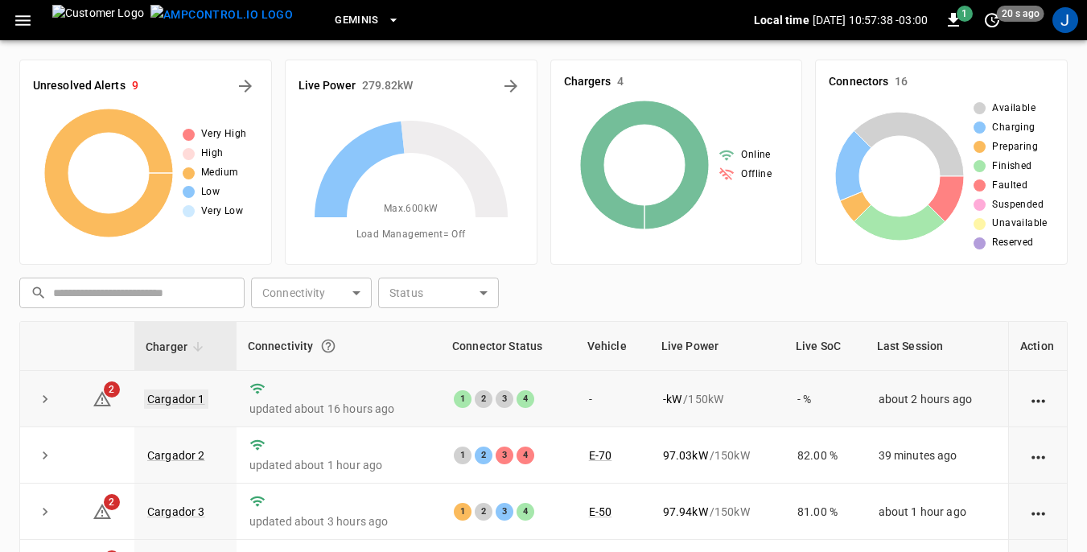
click at [185, 397] on link "Cargador 1" at bounding box center [176, 399] width 64 height 19
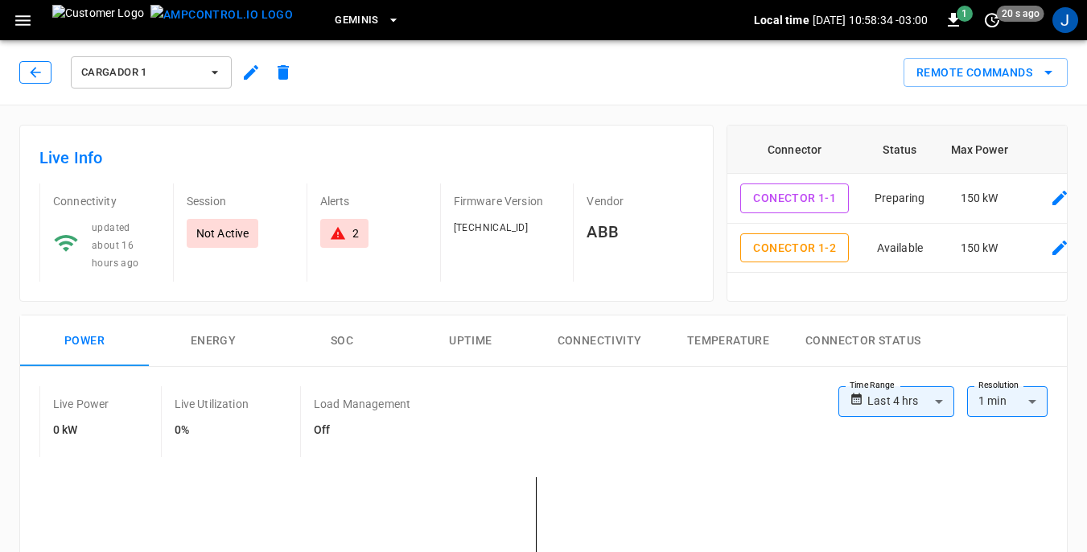
click at [29, 71] on icon "button" at bounding box center [35, 72] width 16 height 16
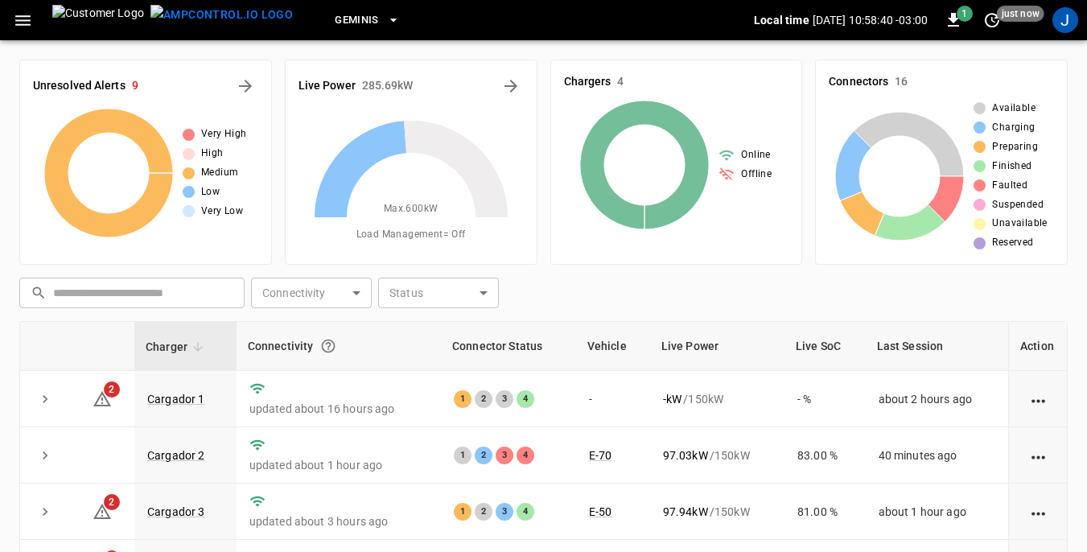
click at [25, 23] on icon "button" at bounding box center [23, 20] width 20 height 20
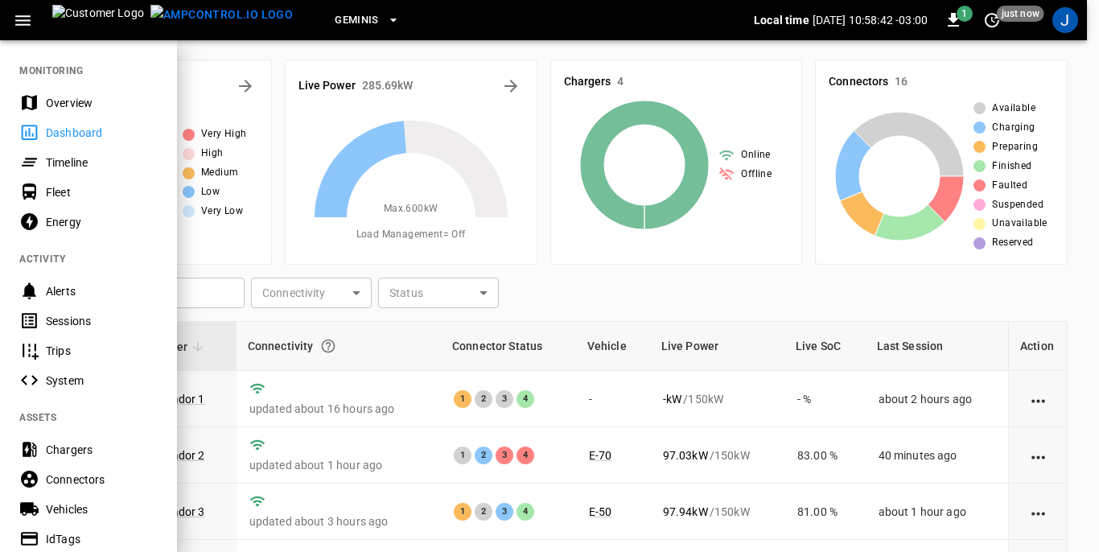
click at [61, 324] on div "Sessions" at bounding box center [102, 321] width 112 height 16
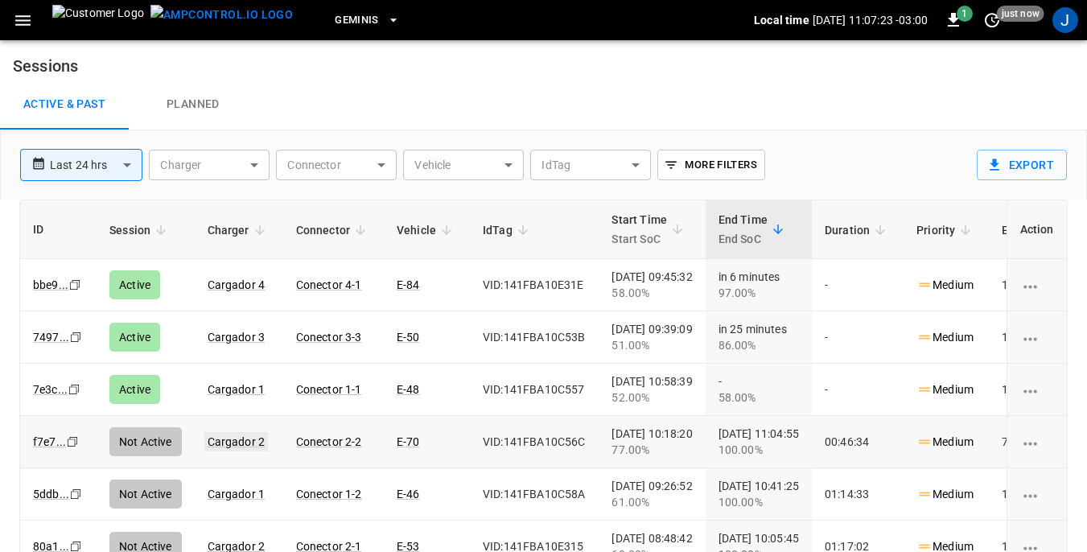
click at [247, 438] on link "Cargador 2" at bounding box center [236, 441] width 64 height 19
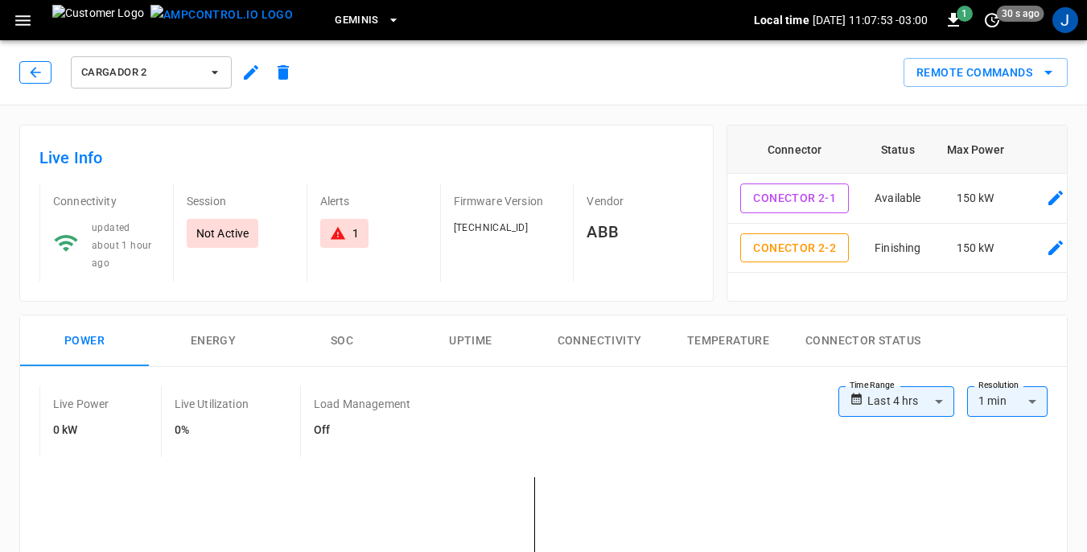
click at [27, 72] on button "button" at bounding box center [35, 72] width 32 height 23
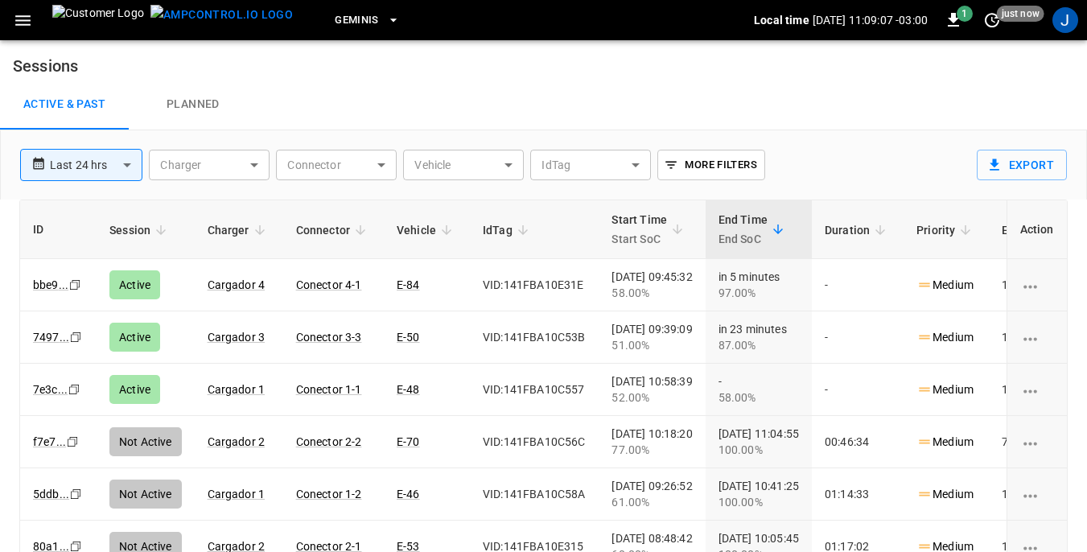
click at [28, 21] on icon "button" at bounding box center [22, 20] width 15 height 10
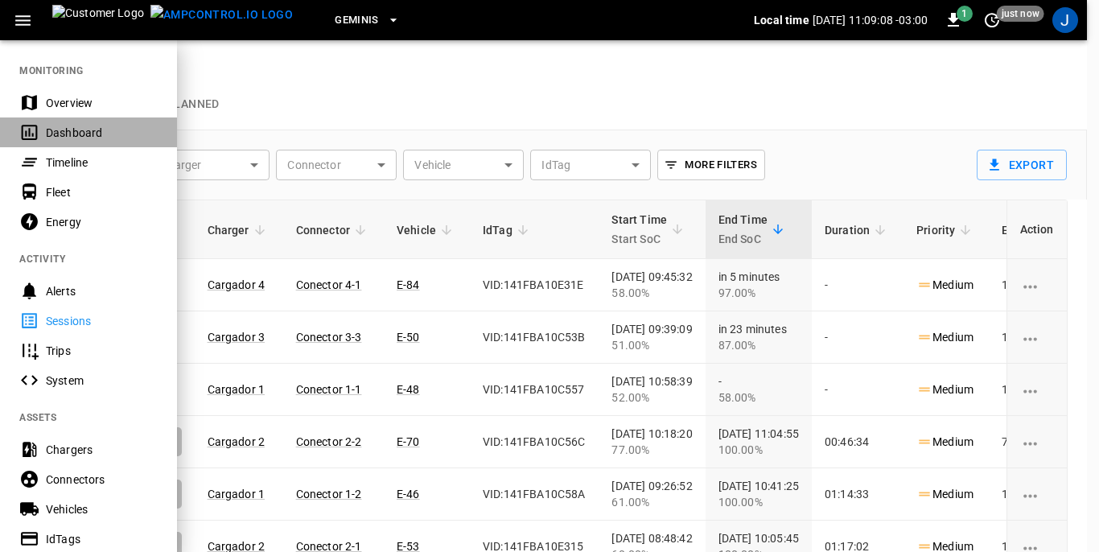
click at [77, 128] on div "Dashboard" at bounding box center [102, 133] width 112 height 16
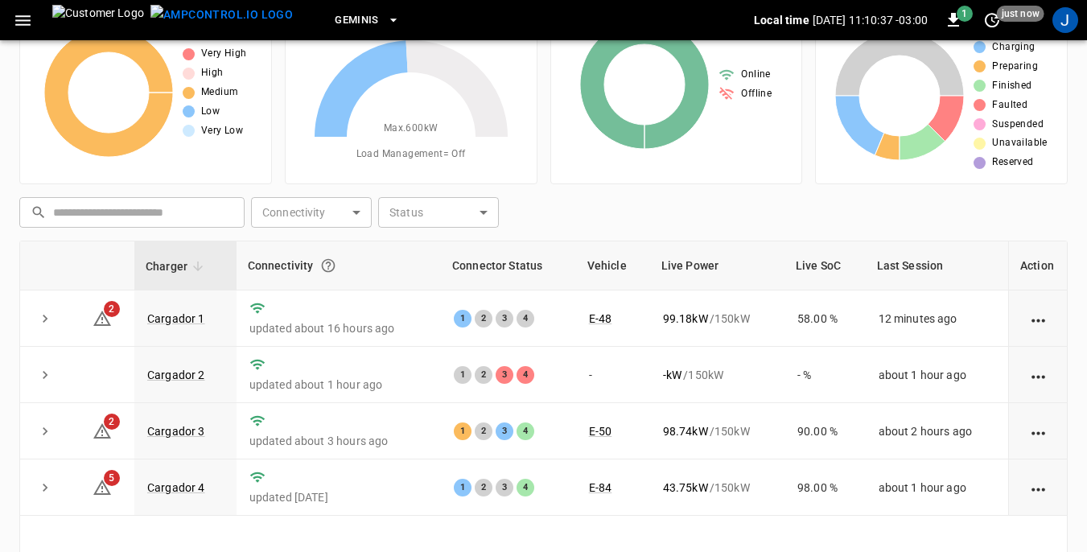
scroll to position [161, 0]
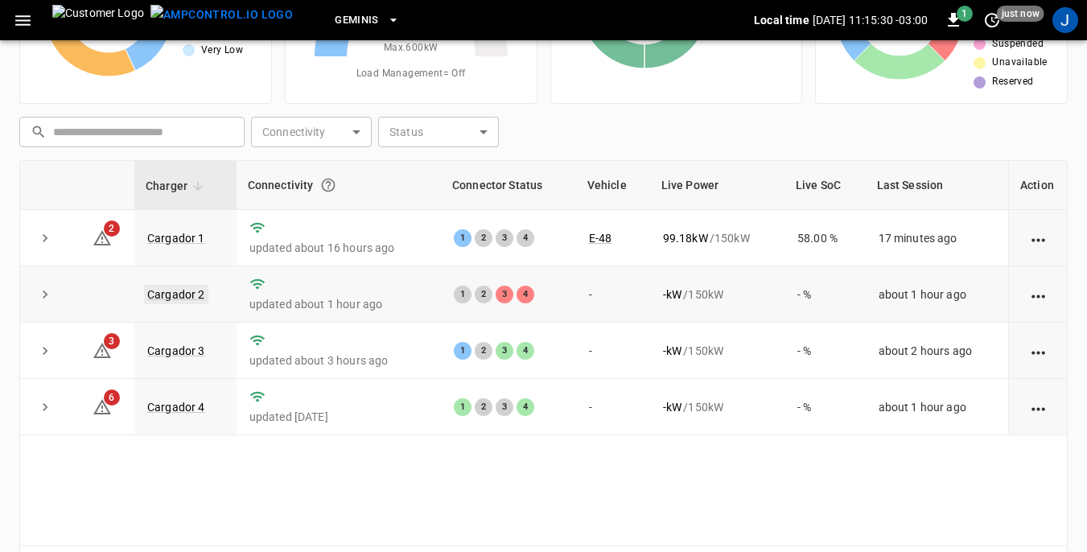
click at [179, 294] on link "Cargador 2" at bounding box center [176, 294] width 64 height 19
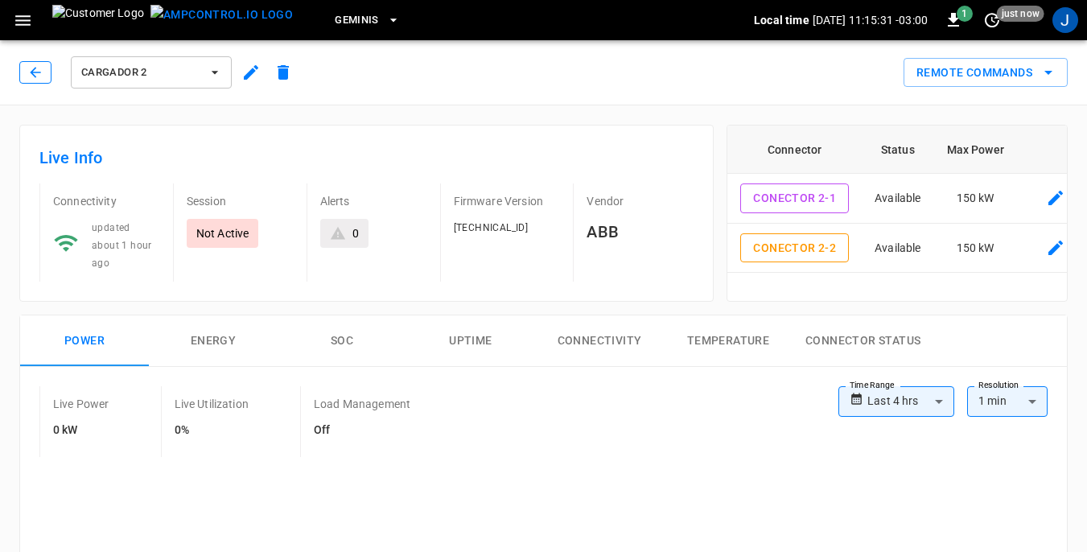
click at [31, 72] on icon "button" at bounding box center [35, 72] width 10 height 10
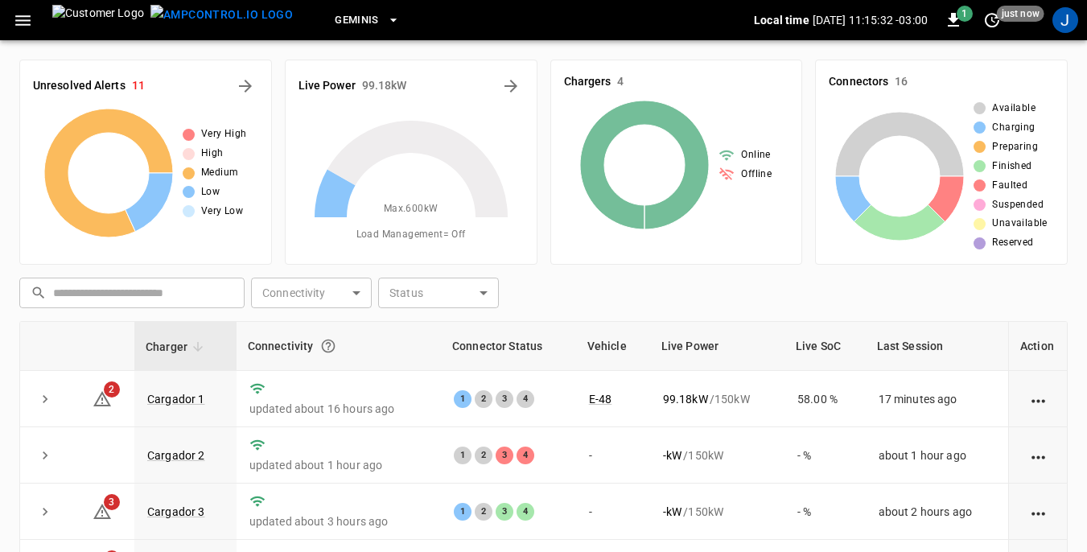
scroll to position [161, 0]
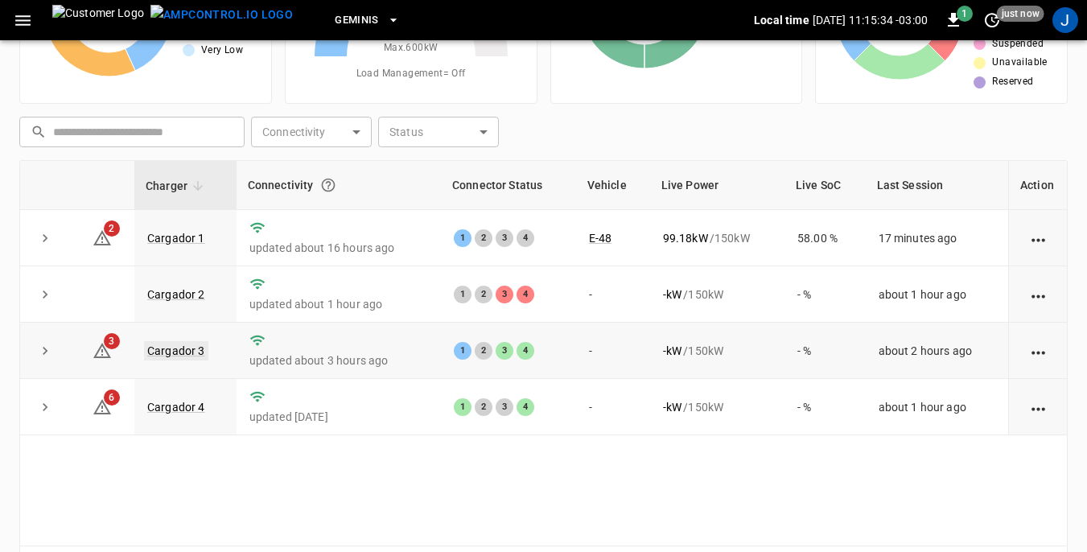
click at [175, 354] on link "Cargador 3" at bounding box center [176, 350] width 64 height 19
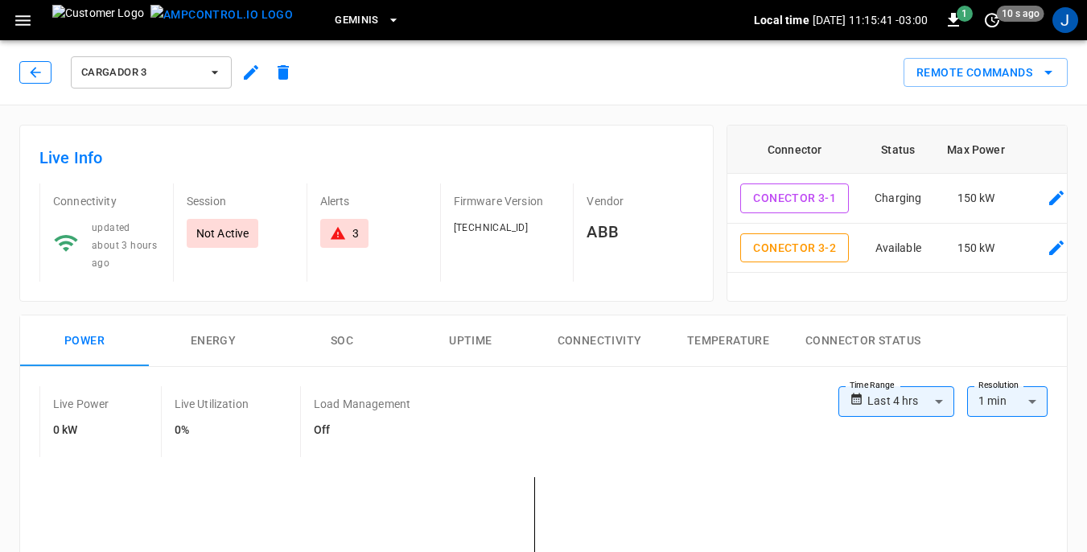
click at [36, 72] on icon "button" at bounding box center [35, 72] width 16 height 16
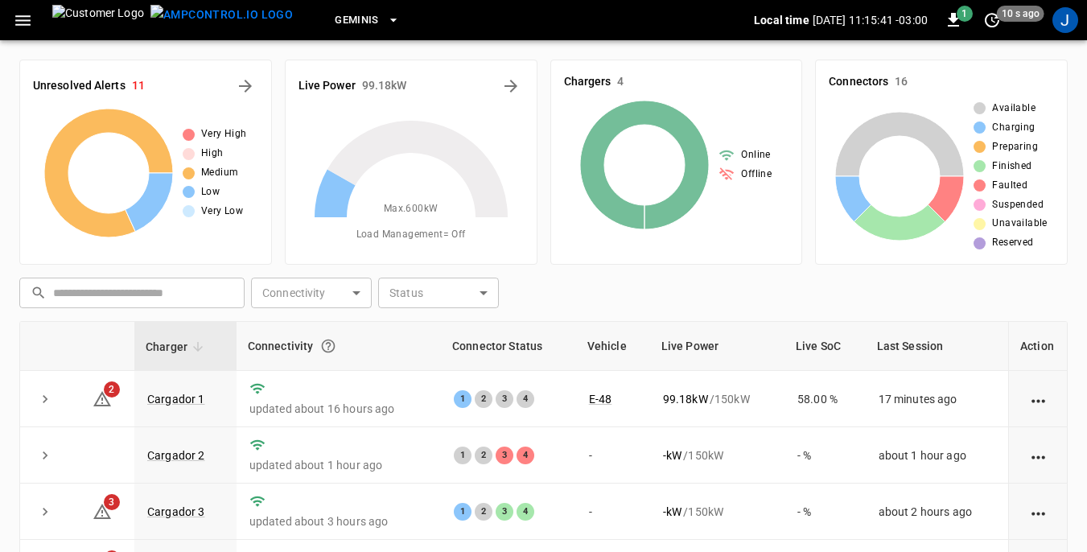
scroll to position [161, 0]
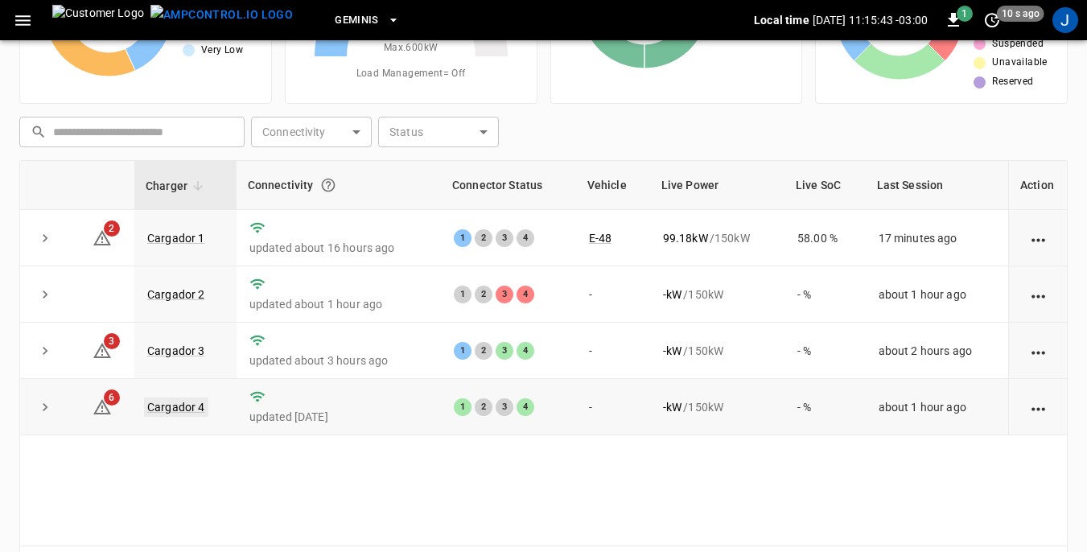
click at [171, 407] on link "Cargador 4" at bounding box center [176, 407] width 64 height 19
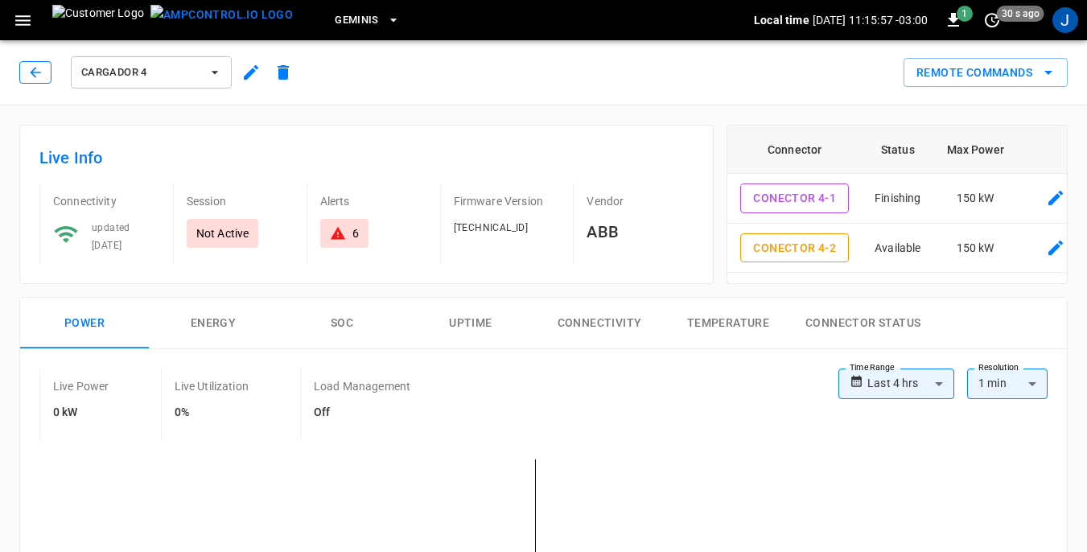
click at [37, 65] on icon "button" at bounding box center [35, 72] width 16 height 16
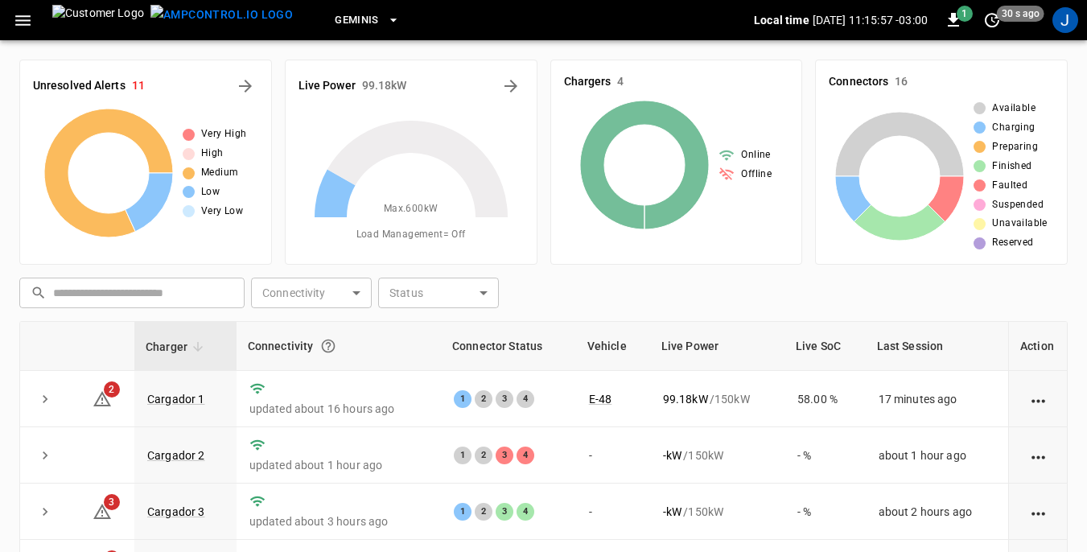
scroll to position [161, 0]
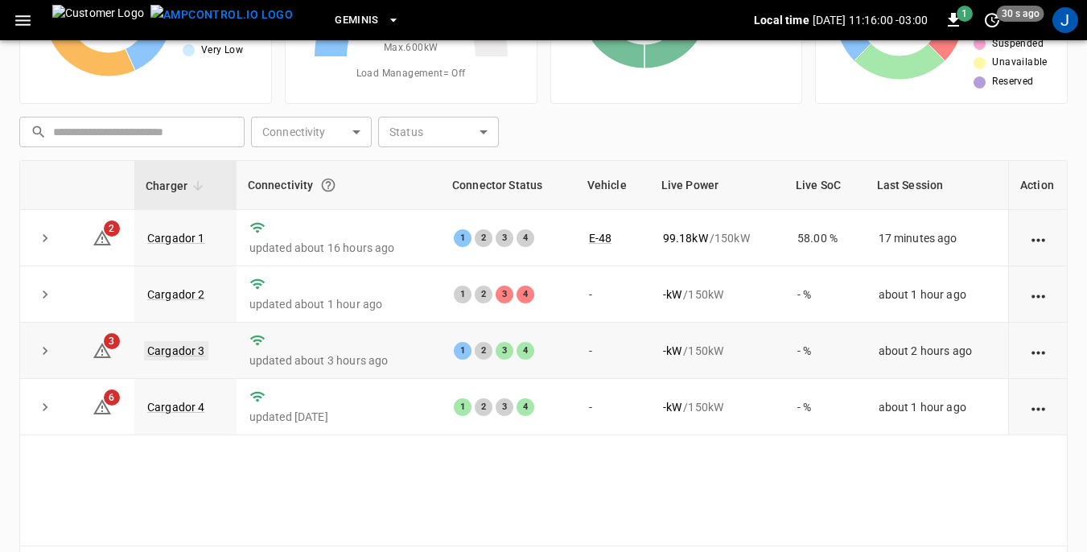
click at [167, 350] on link "Cargador 3" at bounding box center [176, 350] width 64 height 19
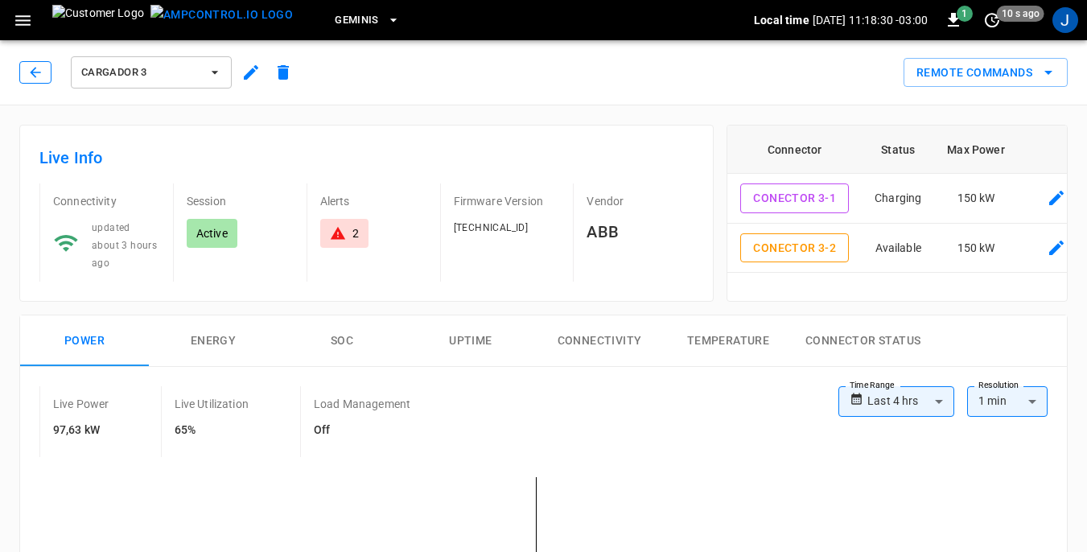
click at [27, 67] on button "button" at bounding box center [35, 72] width 32 height 23
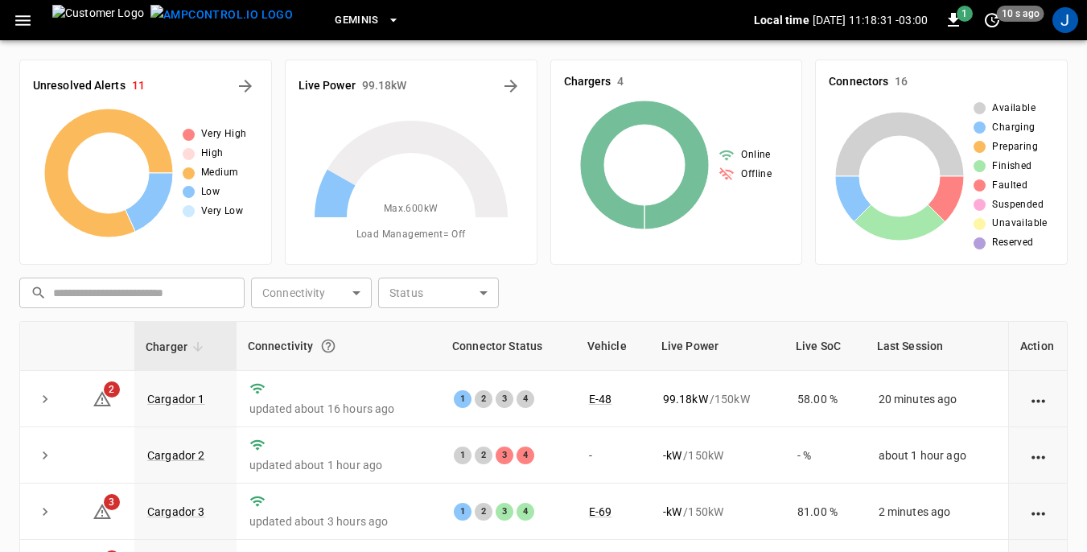
scroll to position [161, 0]
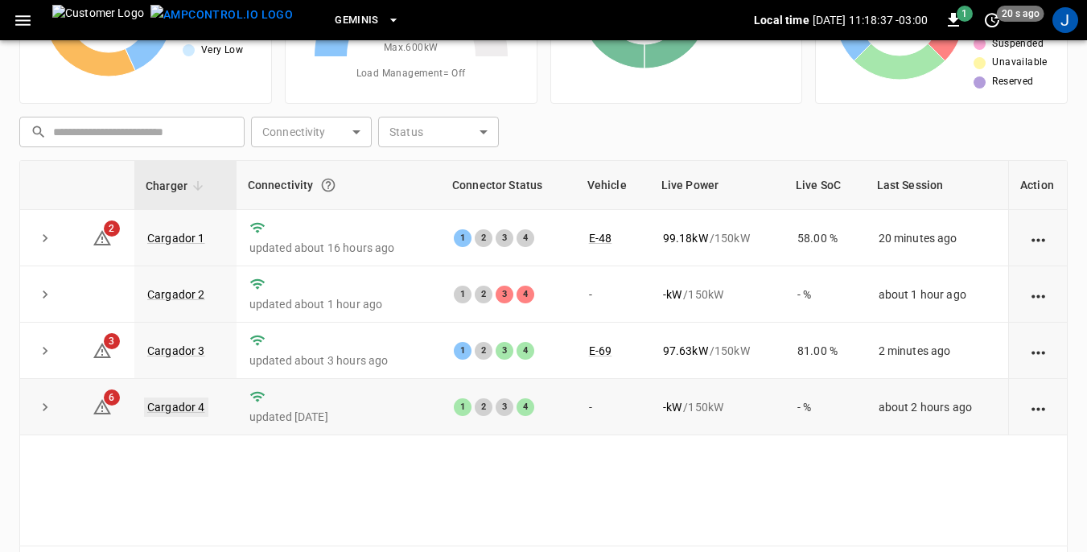
click at [188, 408] on link "Cargador 4" at bounding box center [176, 407] width 64 height 19
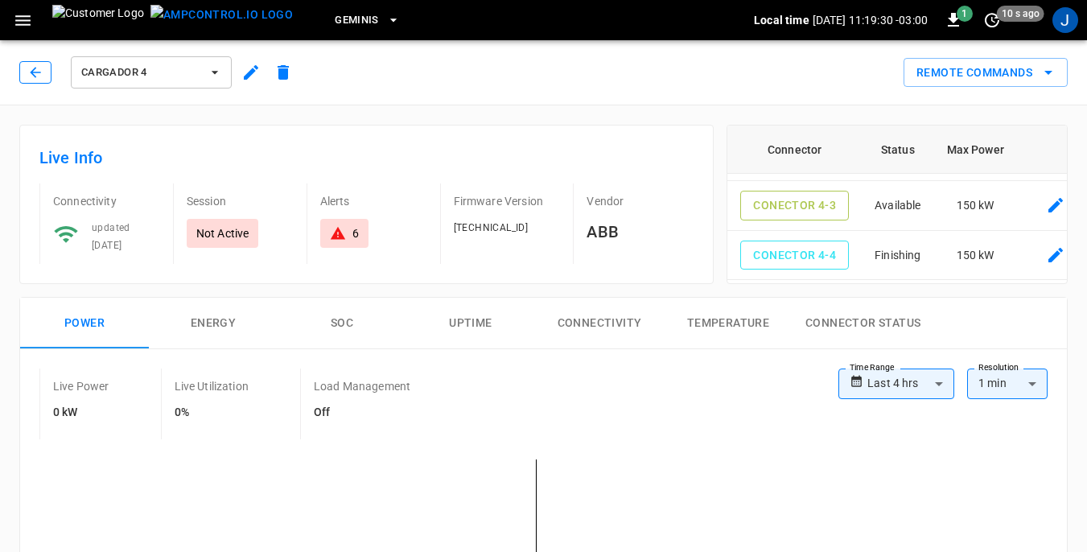
click at [32, 72] on icon "button" at bounding box center [35, 72] width 10 height 10
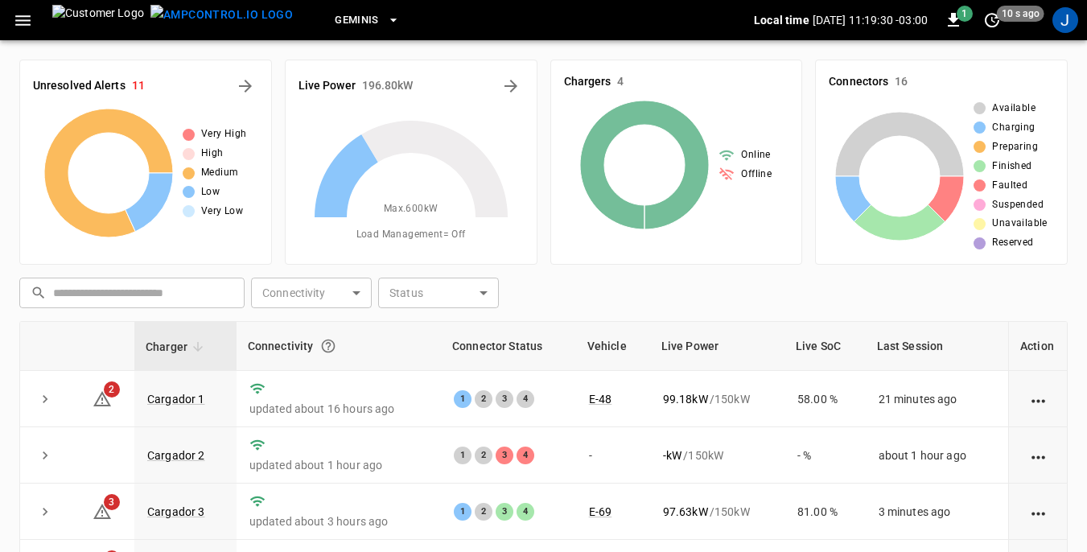
scroll to position [161, 0]
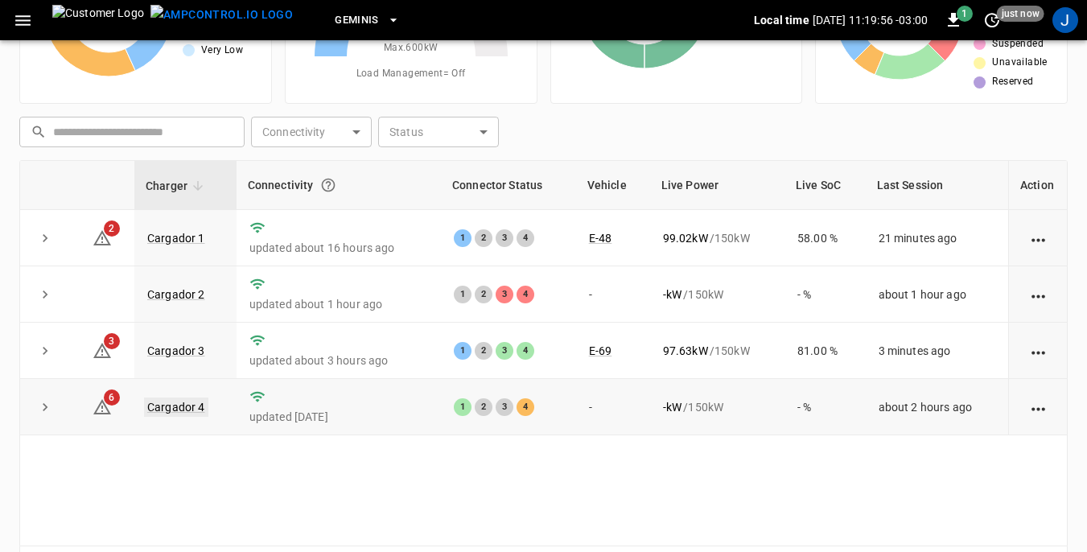
click at [167, 410] on link "Cargador 4" at bounding box center [176, 407] width 64 height 19
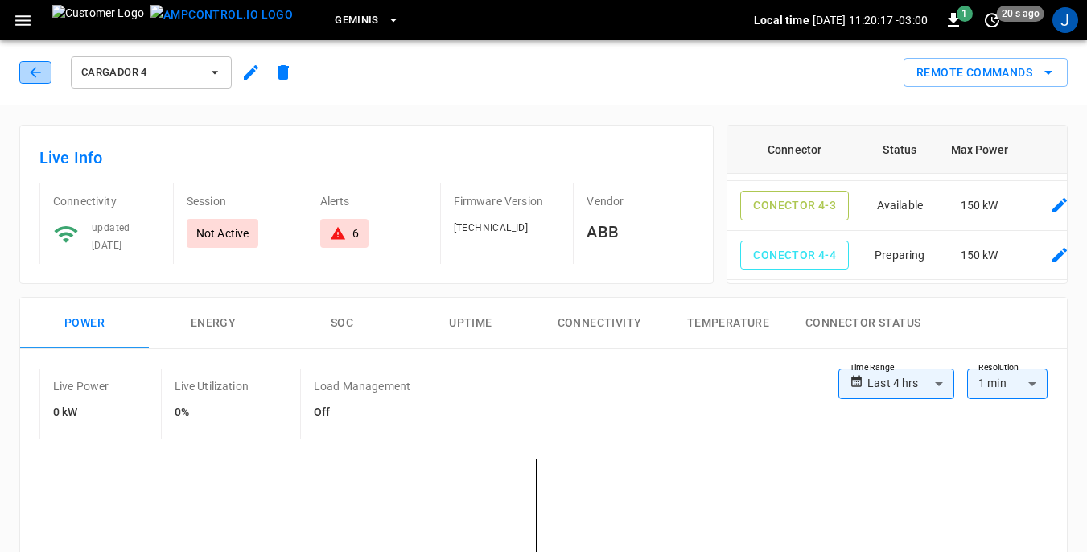
click at [31, 71] on icon "button" at bounding box center [35, 72] width 16 height 16
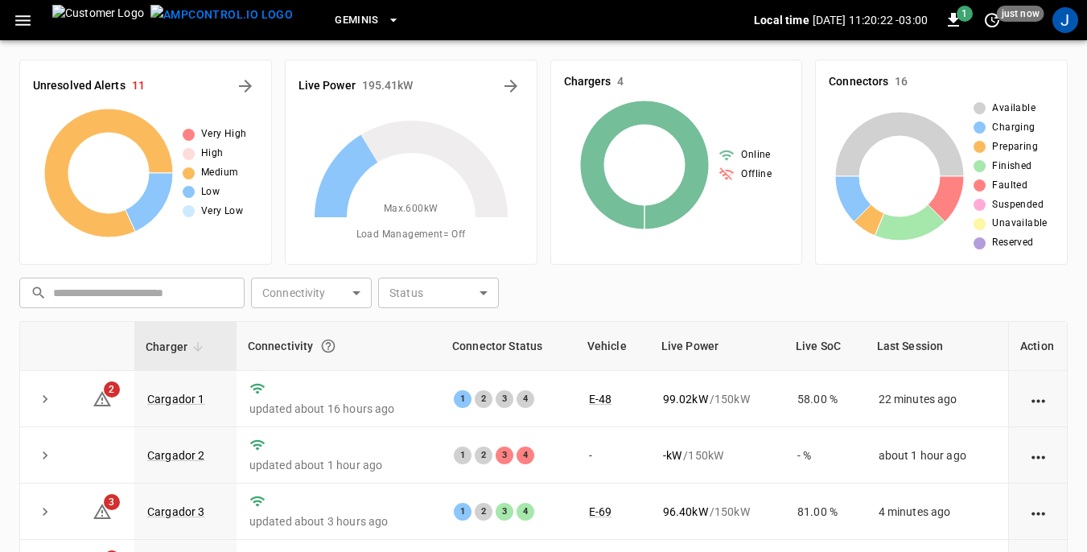
click at [21, 21] on icon "button" at bounding box center [22, 20] width 15 height 10
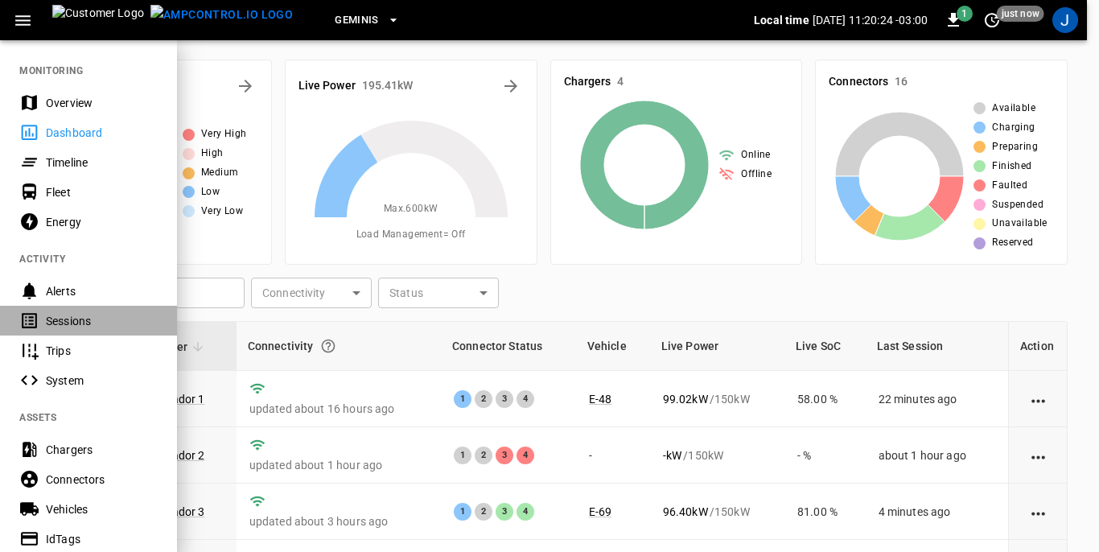
click at [52, 318] on div "Sessions" at bounding box center [102, 321] width 112 height 16
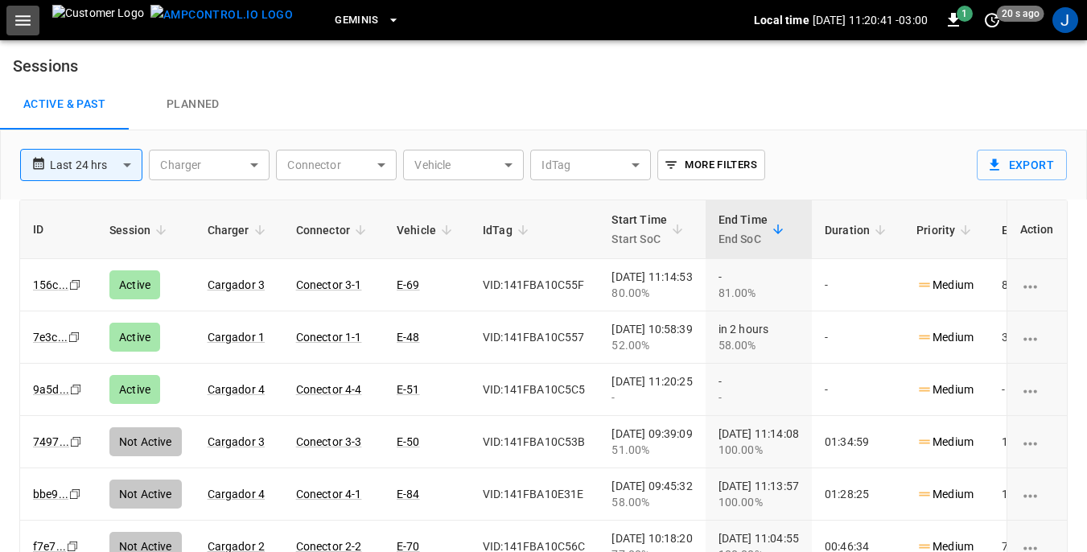
click at [23, 22] on icon "button" at bounding box center [23, 20] width 20 height 20
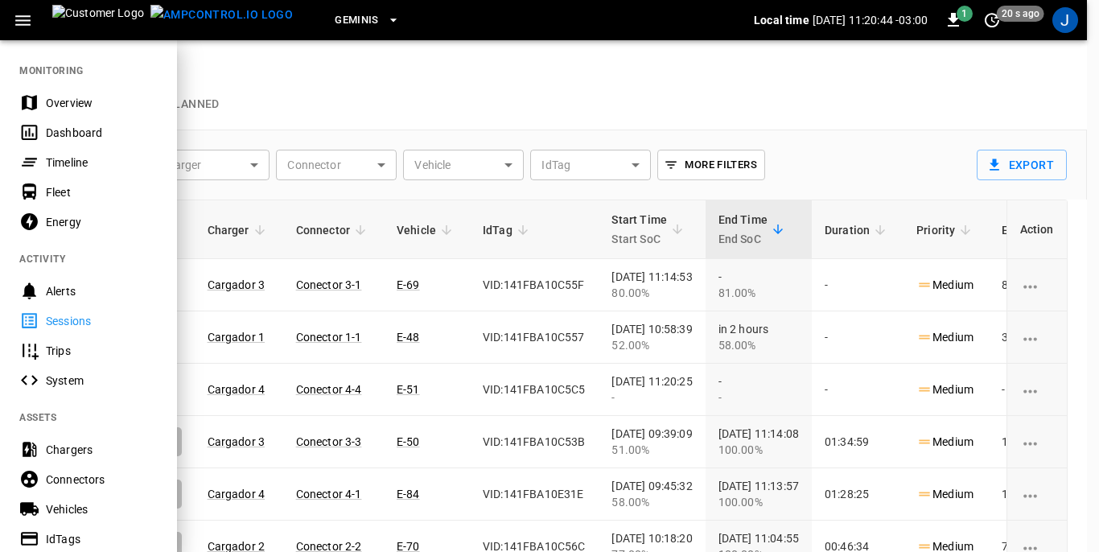
click at [68, 133] on div "Dashboard" at bounding box center [102, 133] width 112 height 16
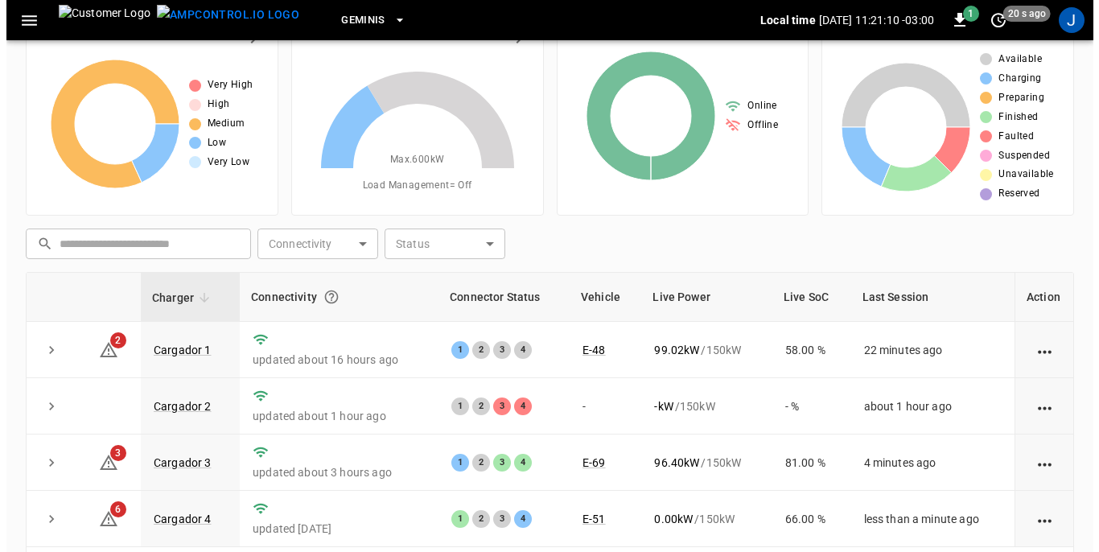
scroll to position [217, 0]
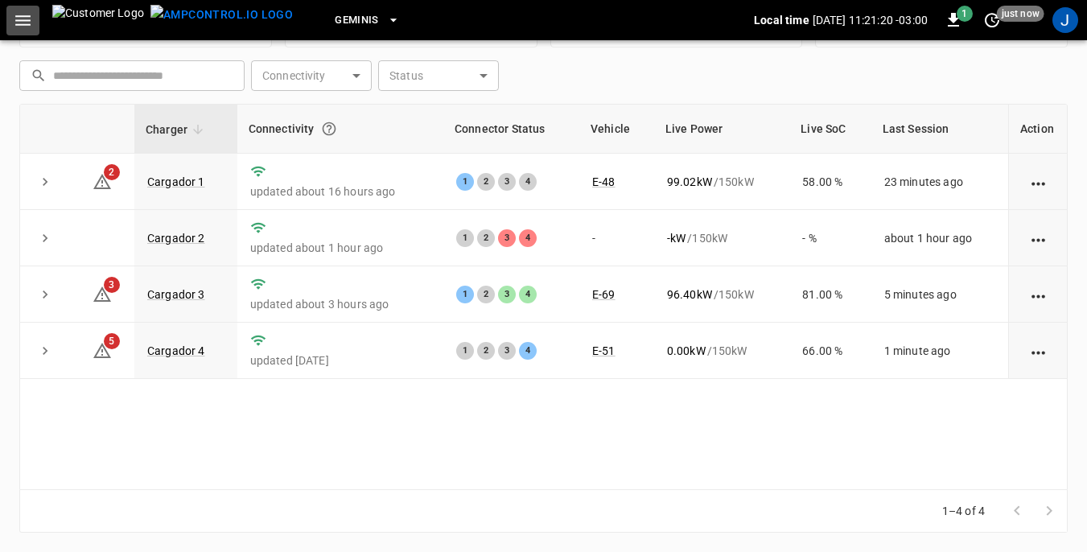
click at [24, 18] on icon "button" at bounding box center [23, 20] width 20 height 20
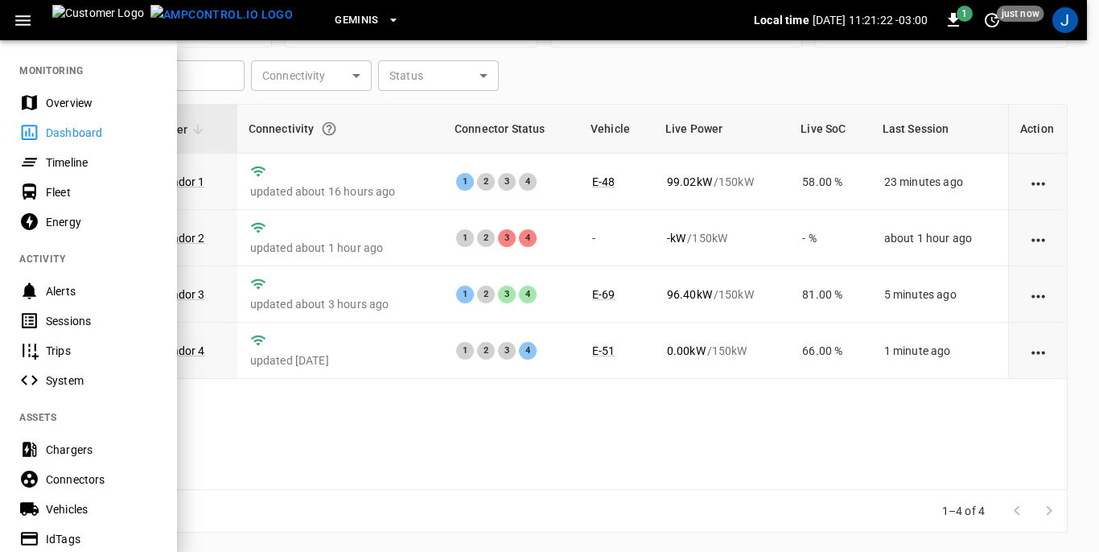
click at [56, 317] on div "Sessions" at bounding box center [102, 321] width 112 height 16
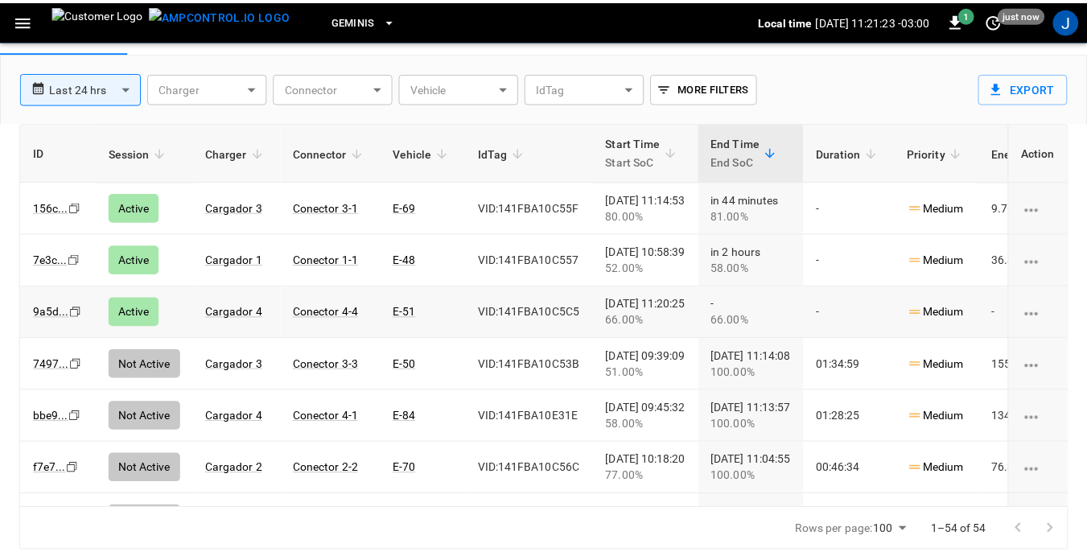
scroll to position [77, 0]
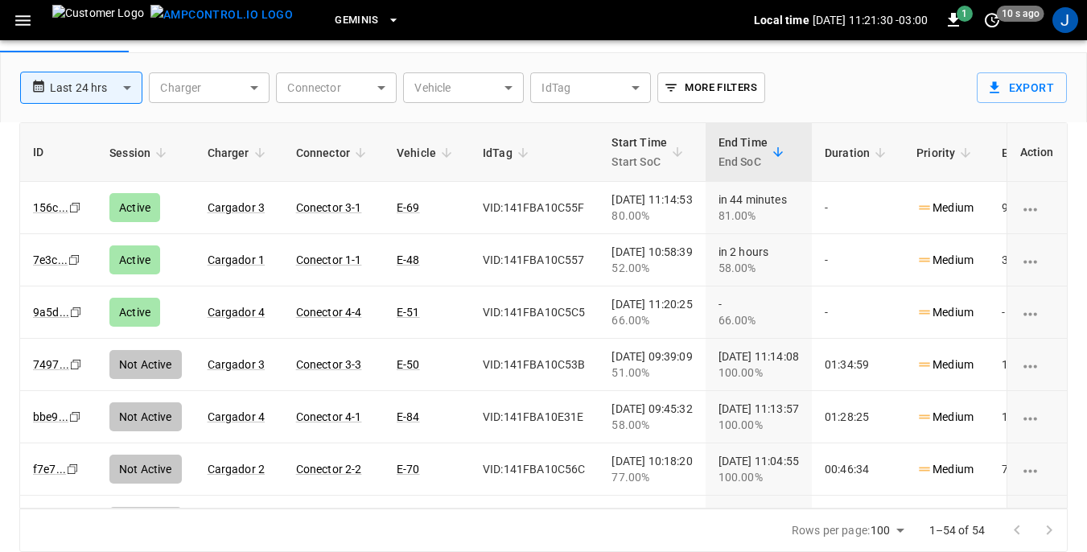
click at [18, 18] on icon "button" at bounding box center [23, 20] width 20 height 20
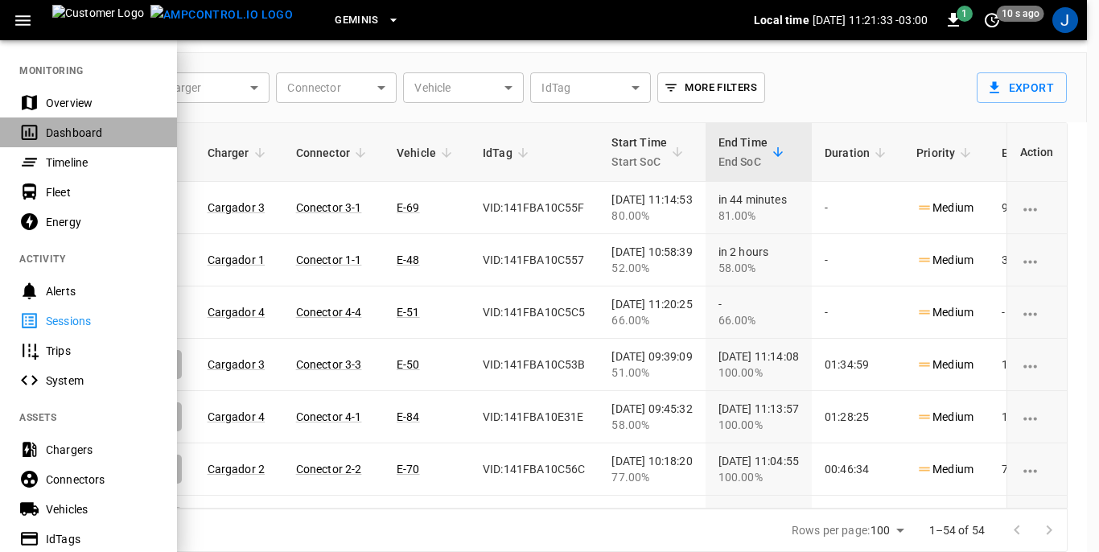
click at [60, 131] on div "Dashboard" at bounding box center [102, 133] width 112 height 16
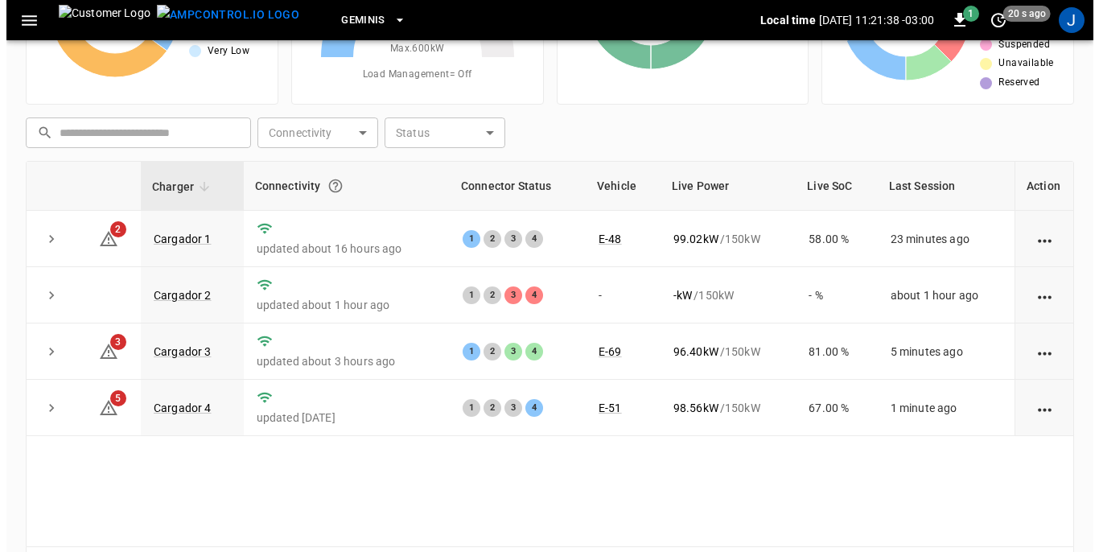
scroll to position [161, 0]
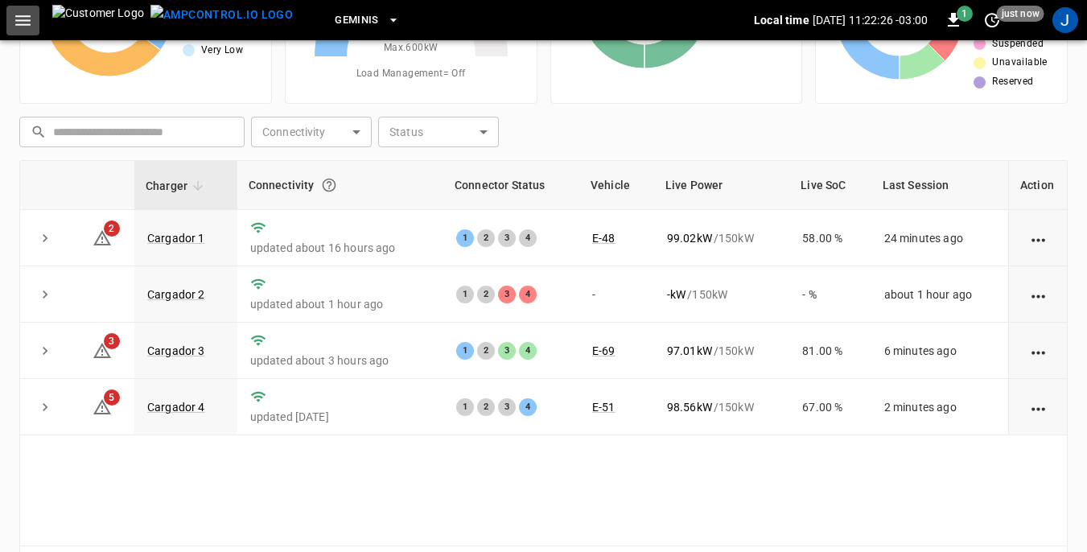
click at [21, 23] on icon "button" at bounding box center [23, 20] width 20 height 20
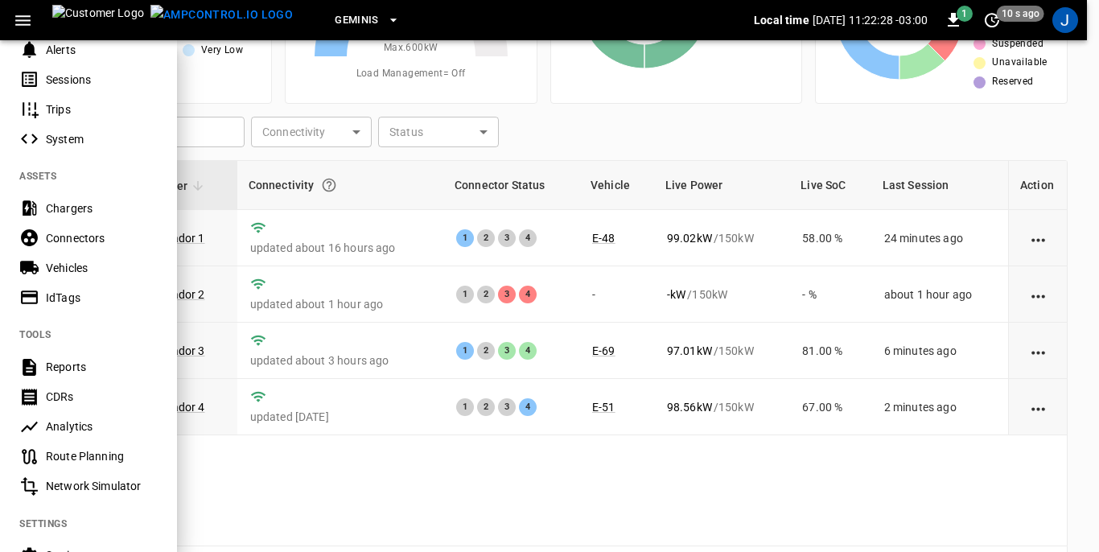
scroll to position [322, 0]
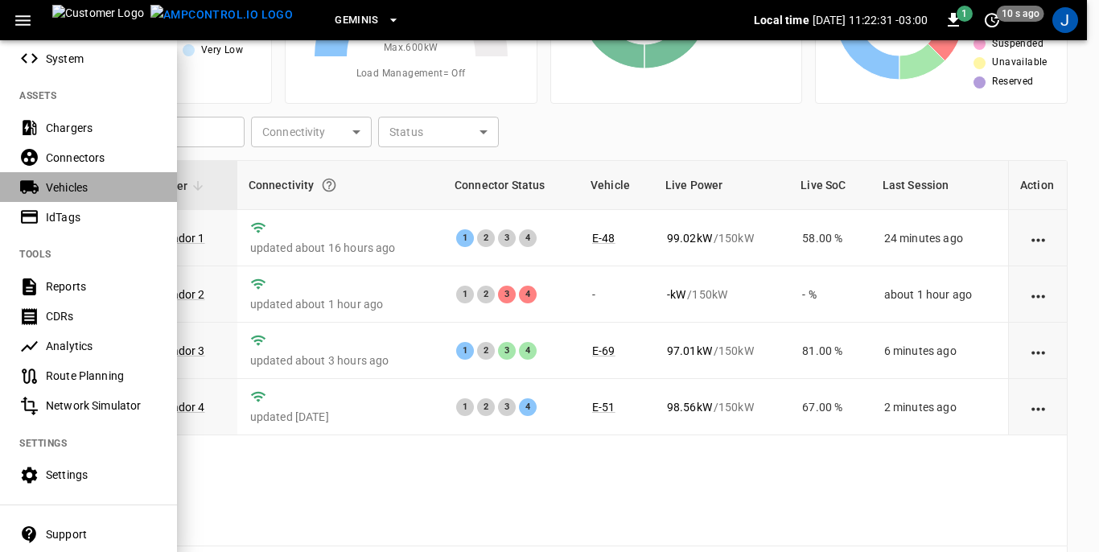
click at [77, 187] on div "Vehicles" at bounding box center [102, 187] width 112 height 16
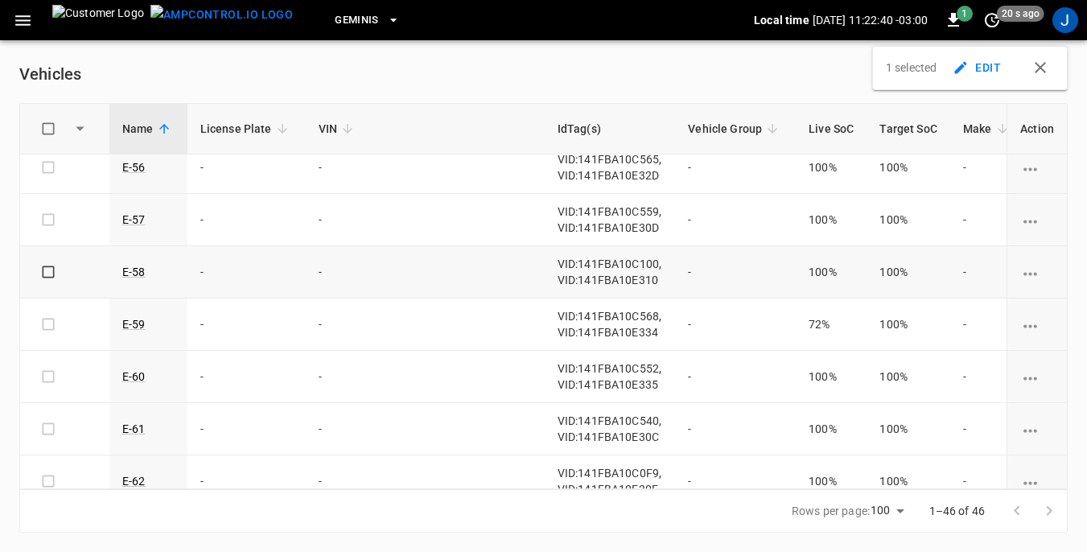
scroll to position [805, 0]
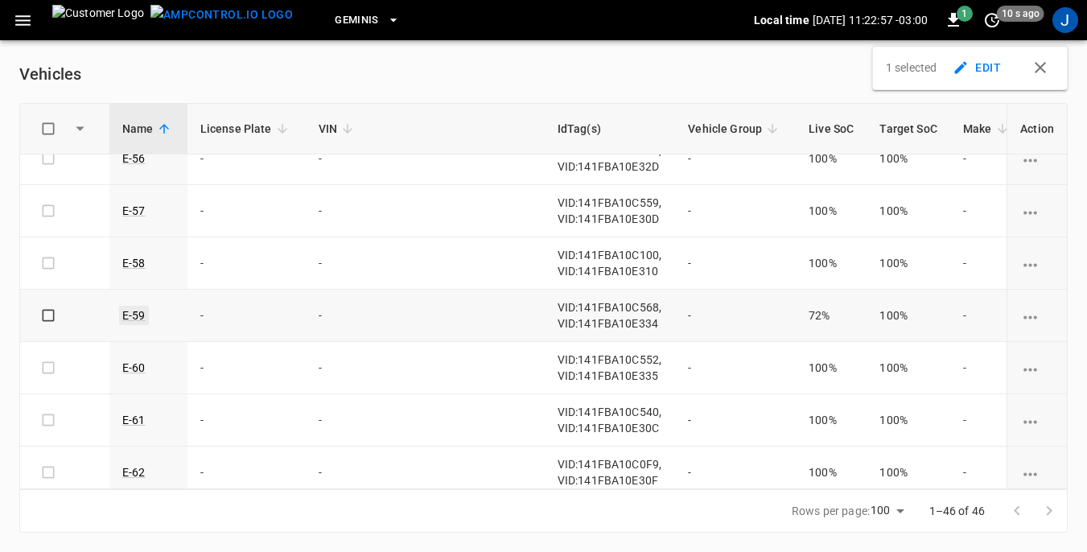
click at [135, 315] on link "E-59" at bounding box center [134, 315] width 30 height 19
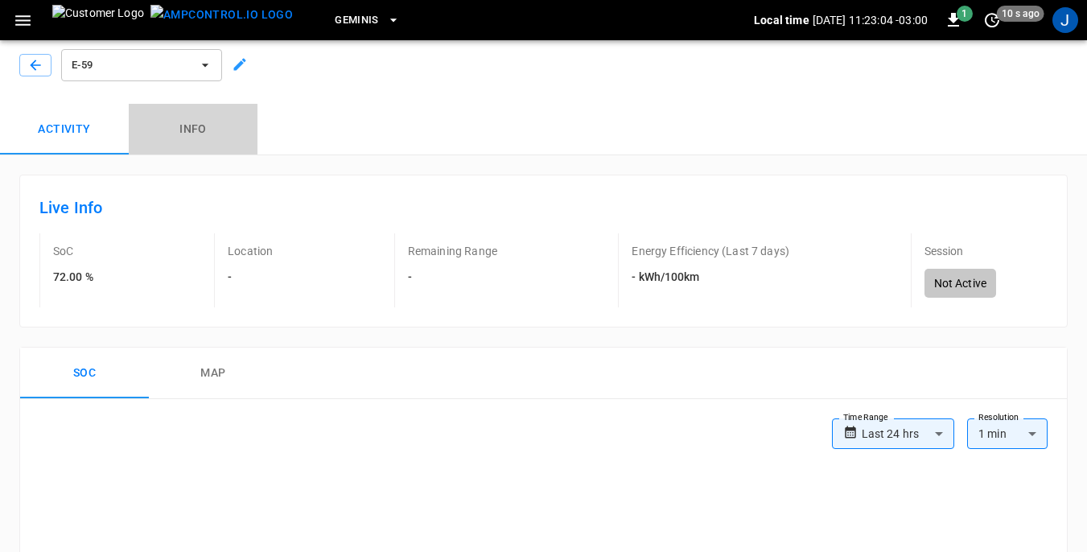
click at [188, 130] on button "Info" at bounding box center [193, 130] width 129 height 52
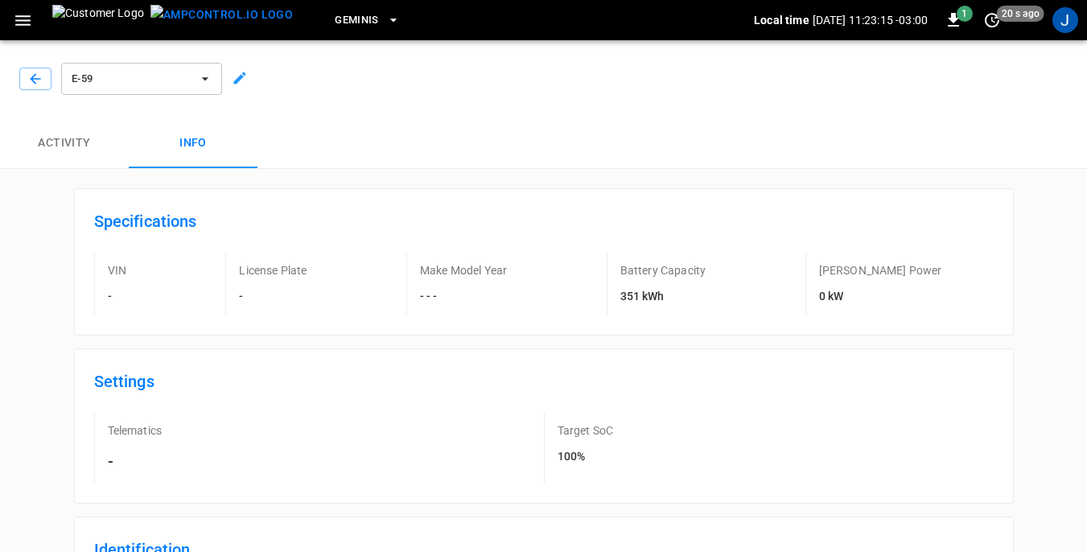
click at [241, 75] on icon at bounding box center [240, 78] width 12 height 12
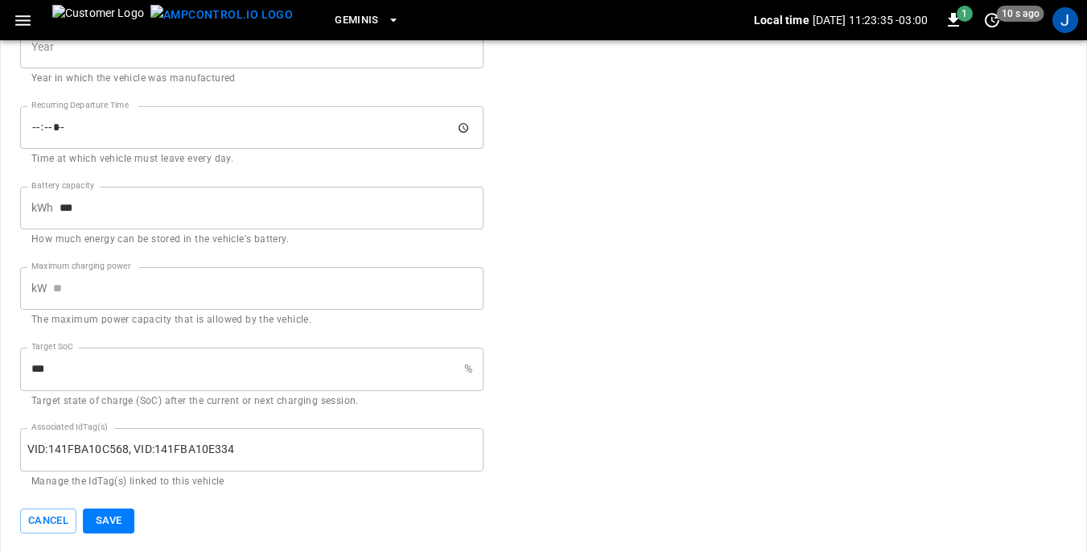
scroll to position [790, 0]
click at [22, 21] on icon "button" at bounding box center [22, 20] width 15 height 10
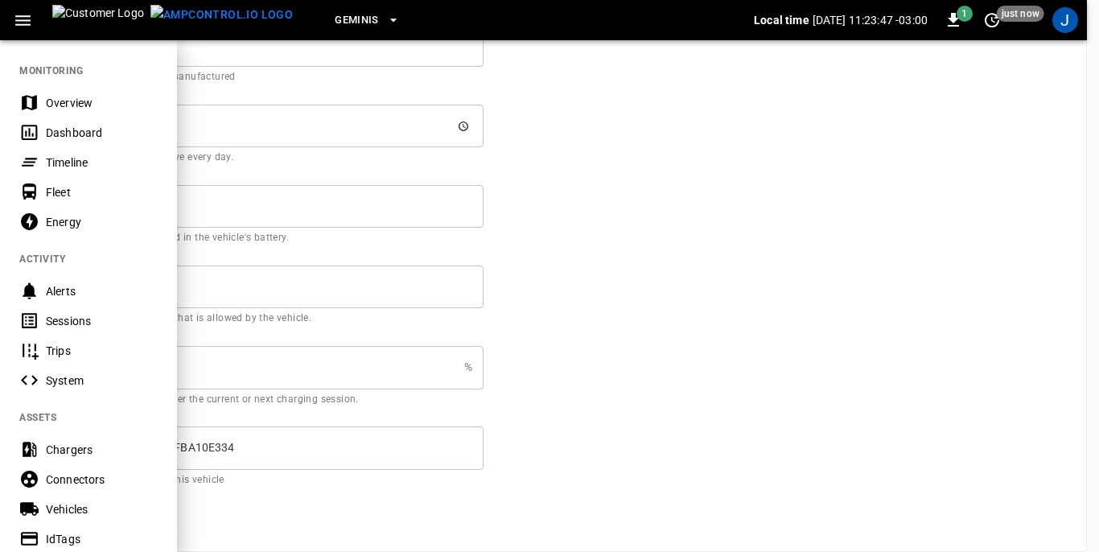
click at [619, 250] on div at bounding box center [549, 276] width 1099 height 552
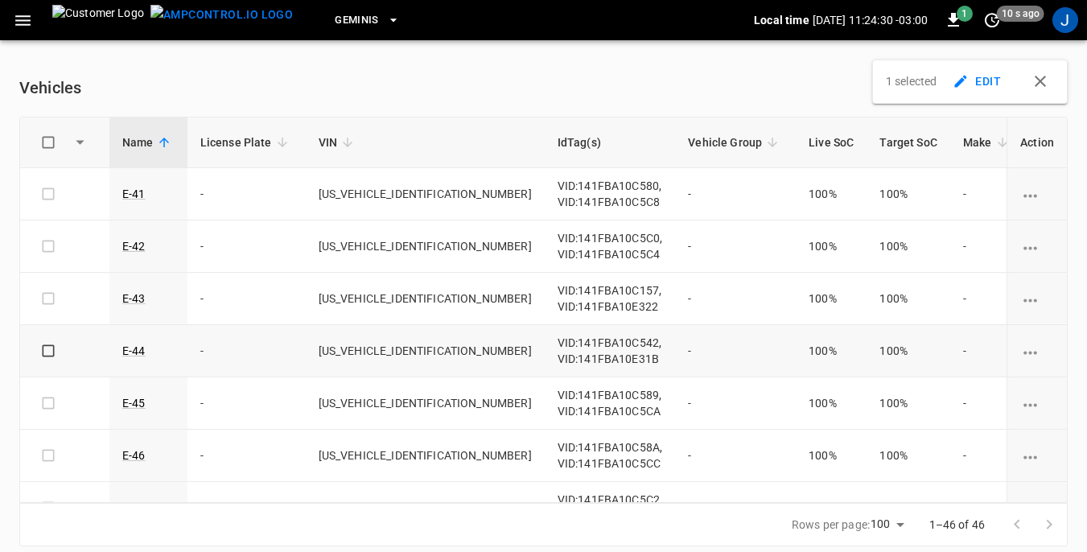
scroll to position [14, 0]
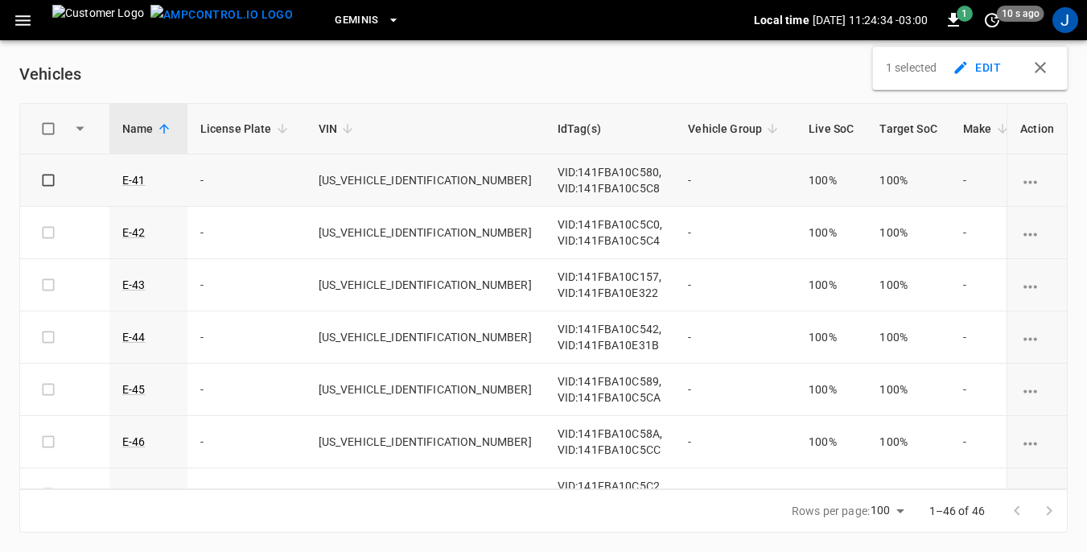
click at [1024, 180] on icon "vehicle options" at bounding box center [1031, 181] width 14 height 3
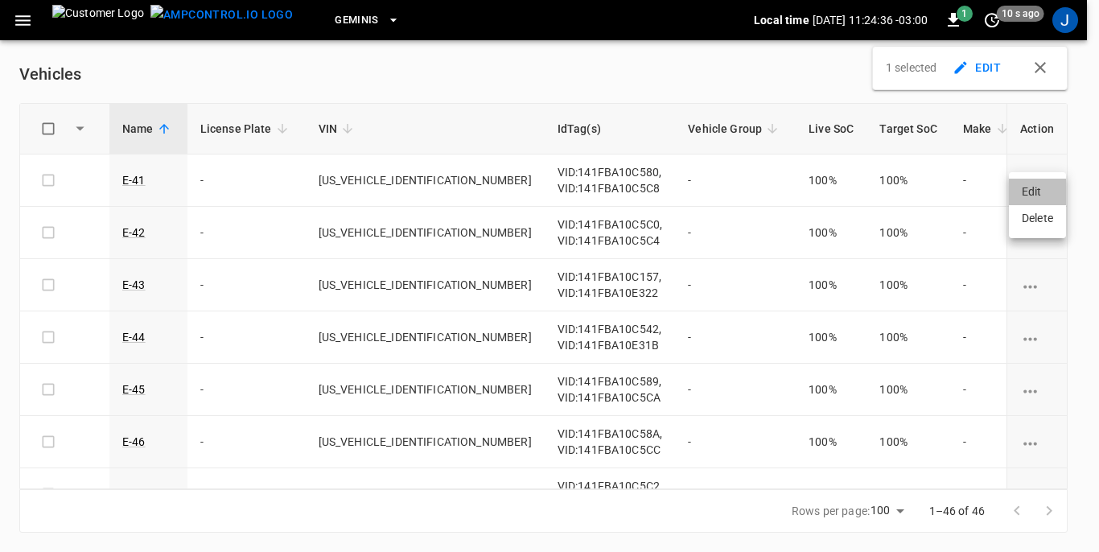
click at [1039, 192] on li "Edit" at bounding box center [1037, 192] width 57 height 27
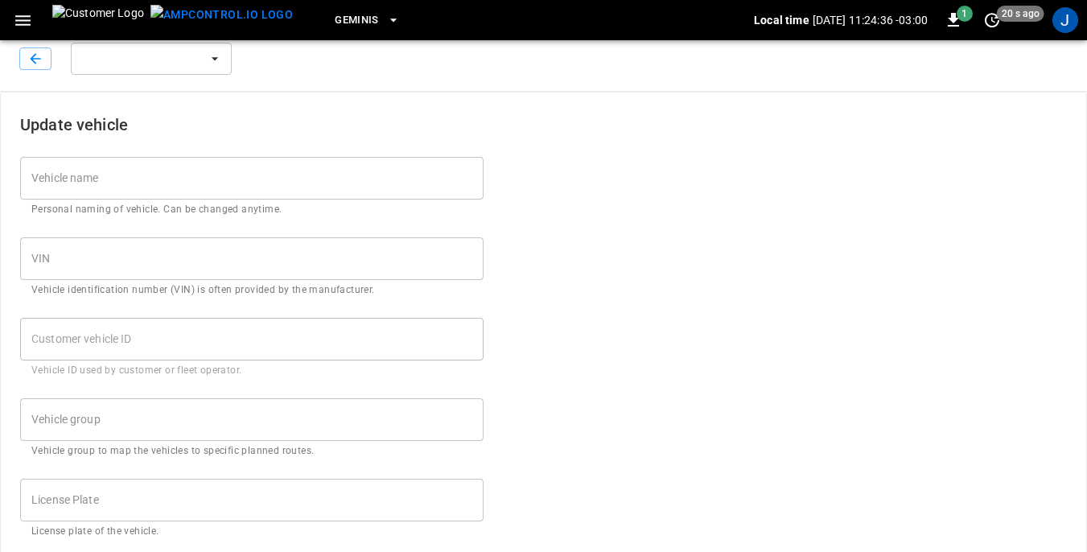
type input "****"
type input "**********"
type input "***"
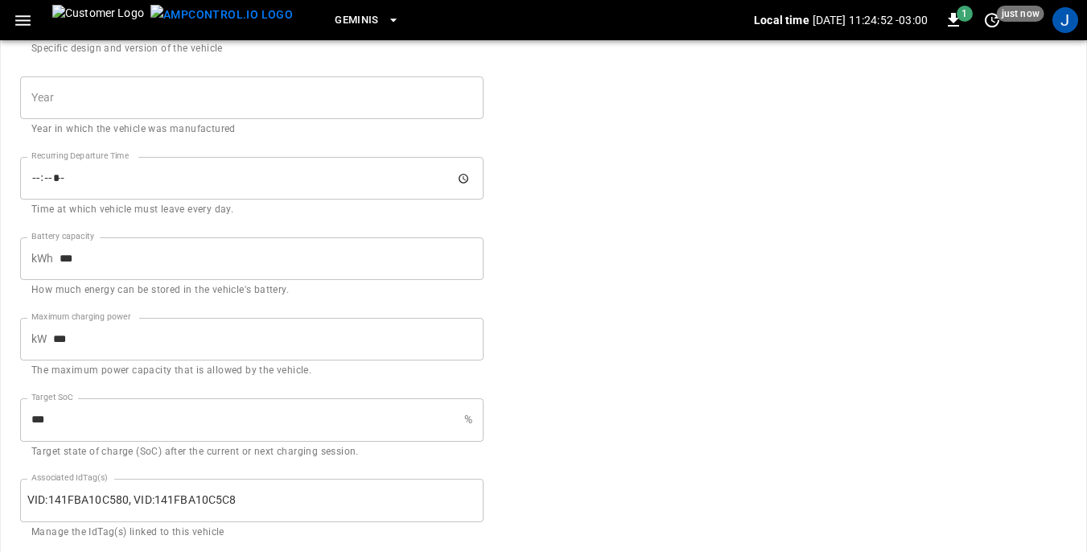
scroll to position [790, 0]
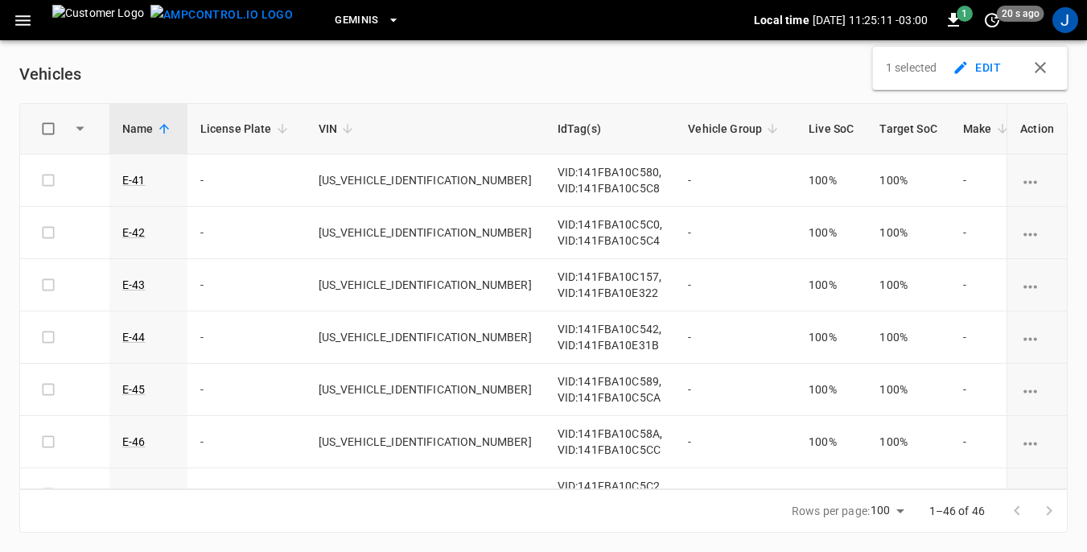
scroll to position [14, 0]
click at [1025, 237] on icon "vehicle options" at bounding box center [1031, 235] width 20 height 20
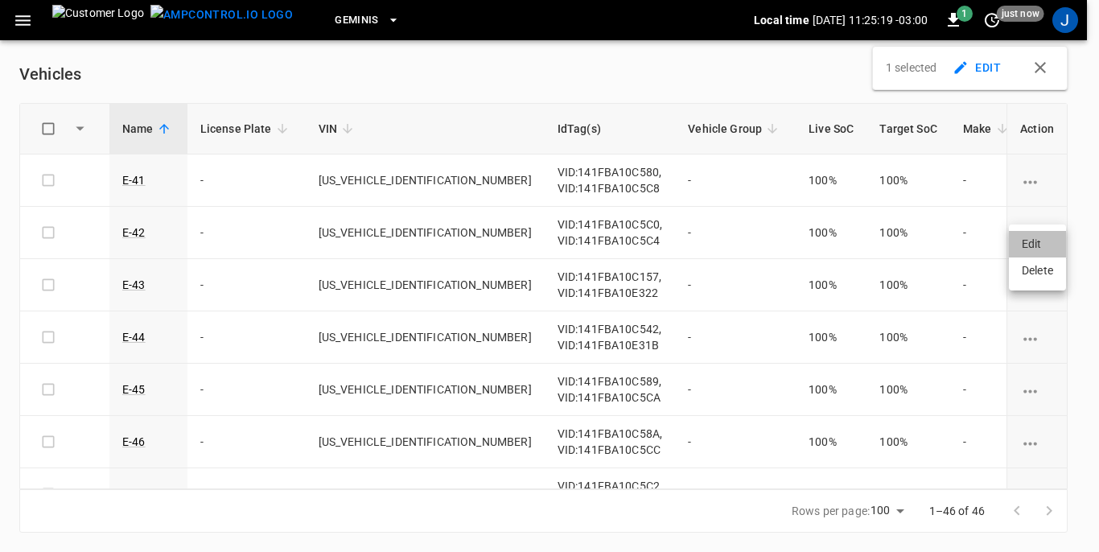
click at [1034, 242] on li "Edit" at bounding box center [1037, 244] width 57 height 27
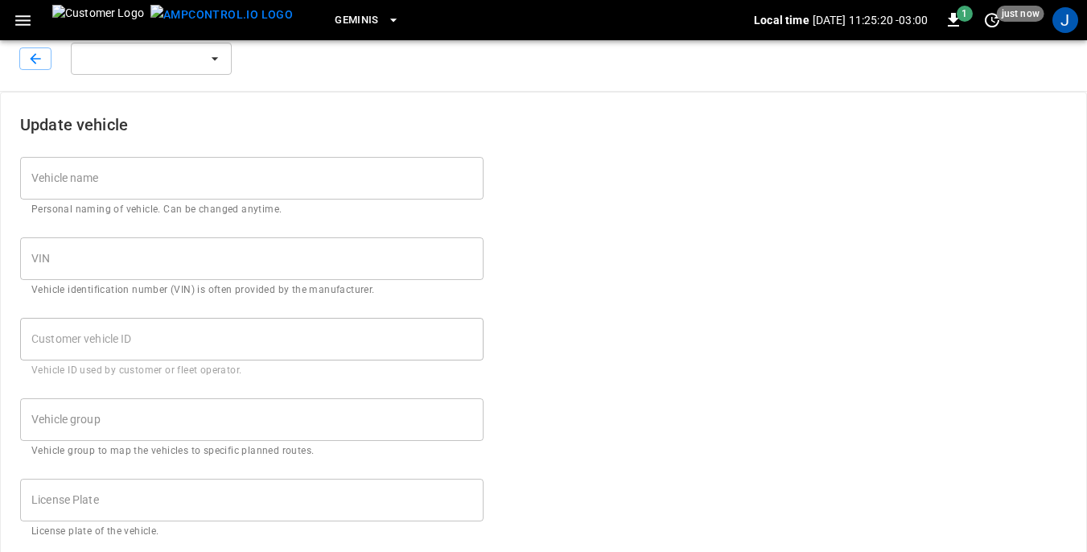
type input "****"
type input "**********"
type input "***"
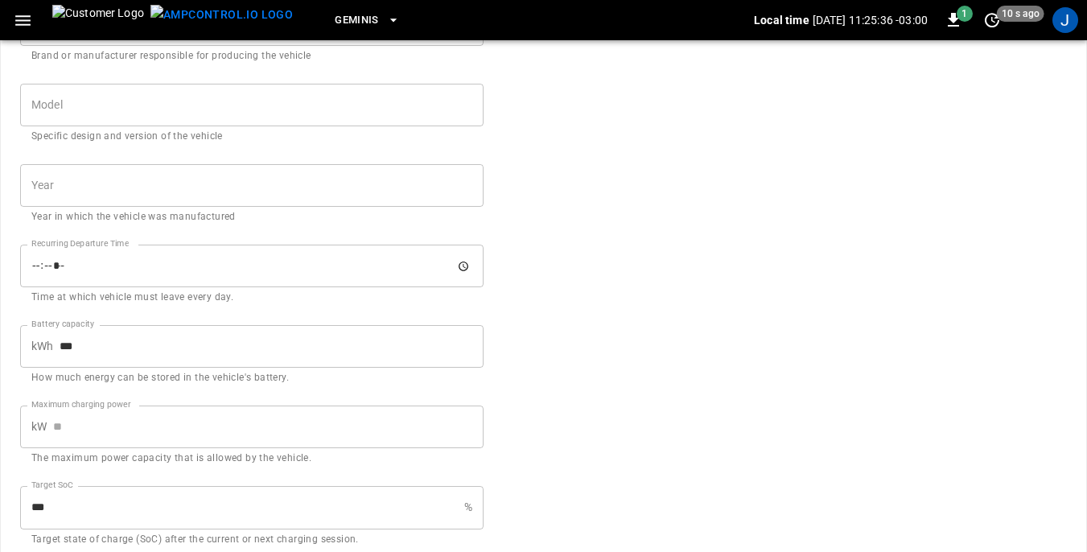
scroll to position [336, 0]
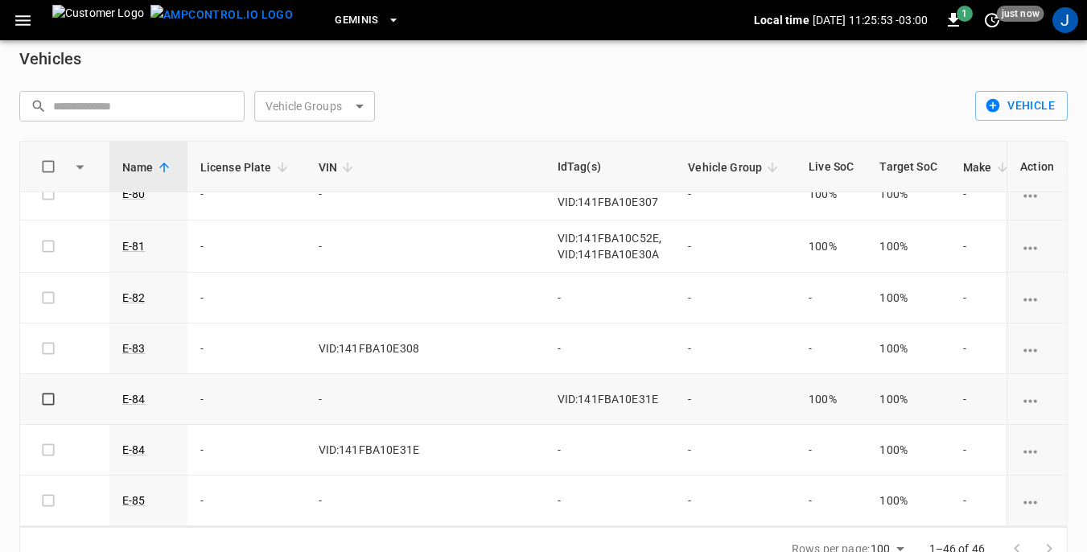
scroll to position [52, 0]
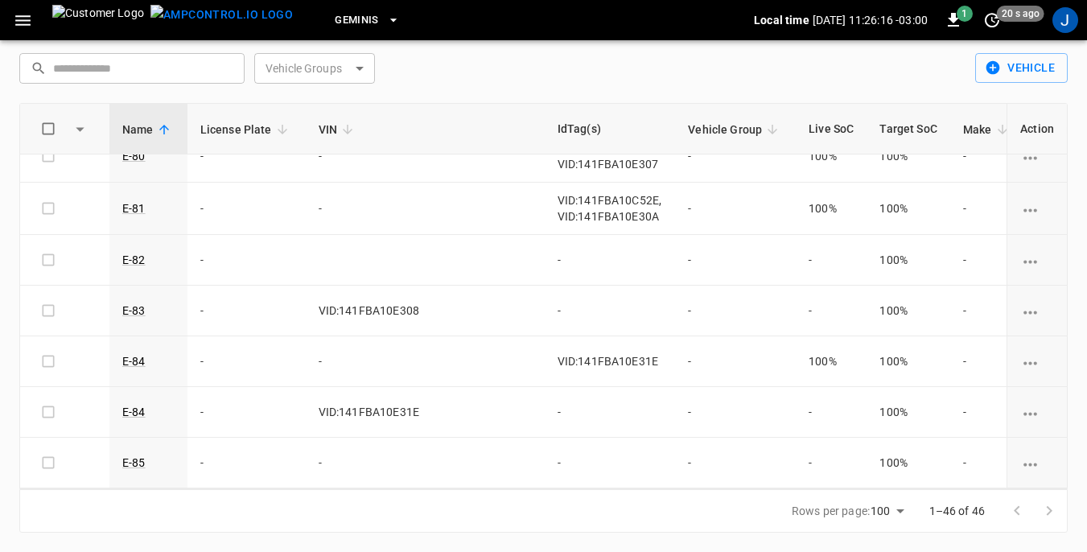
click at [1021, 353] on icon "vehicle options" at bounding box center [1031, 363] width 20 height 20
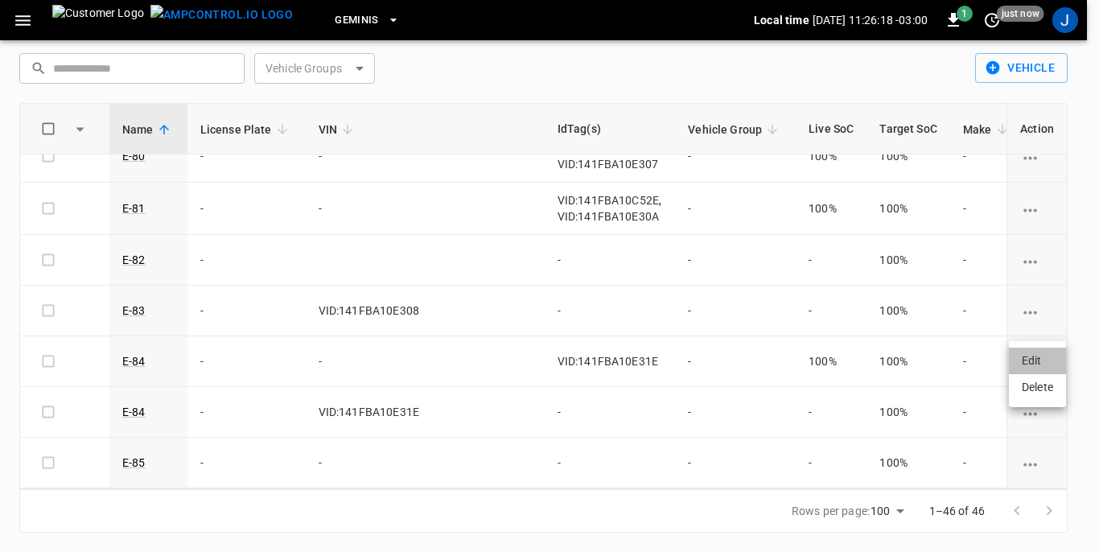
click at [1029, 361] on li "Edit" at bounding box center [1037, 361] width 57 height 27
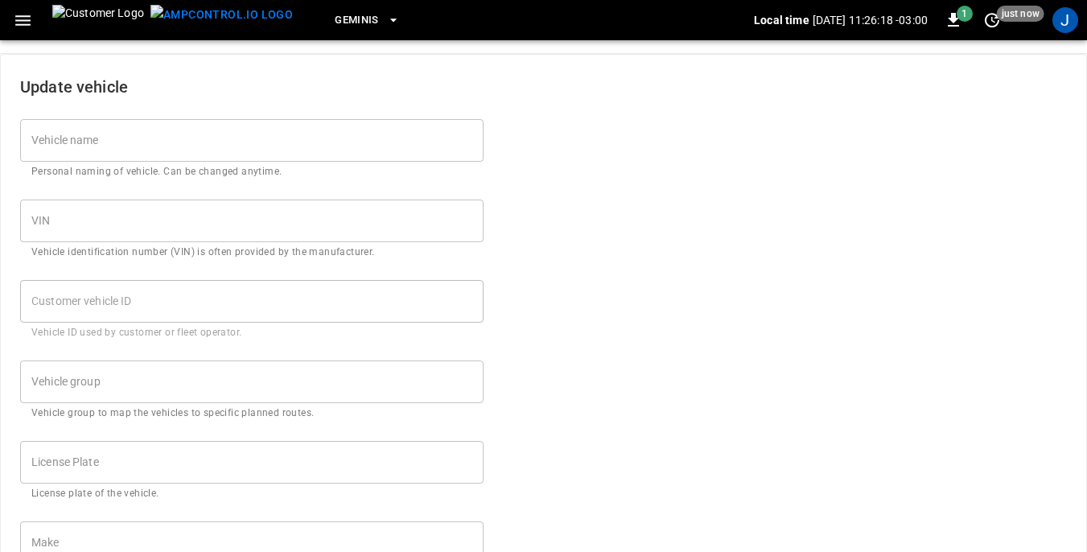
type input "****"
type input "***"
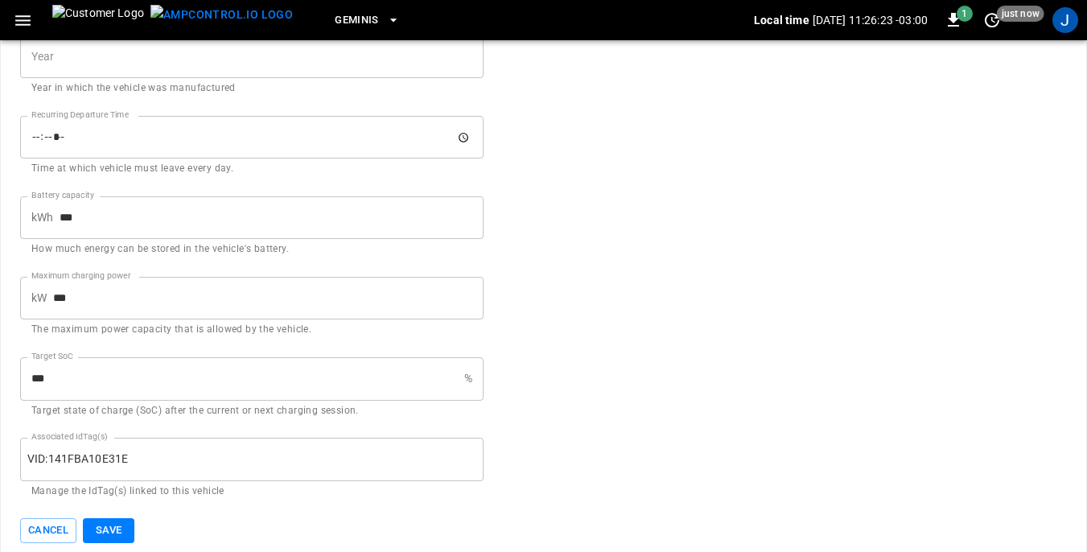
scroll to position [790, 0]
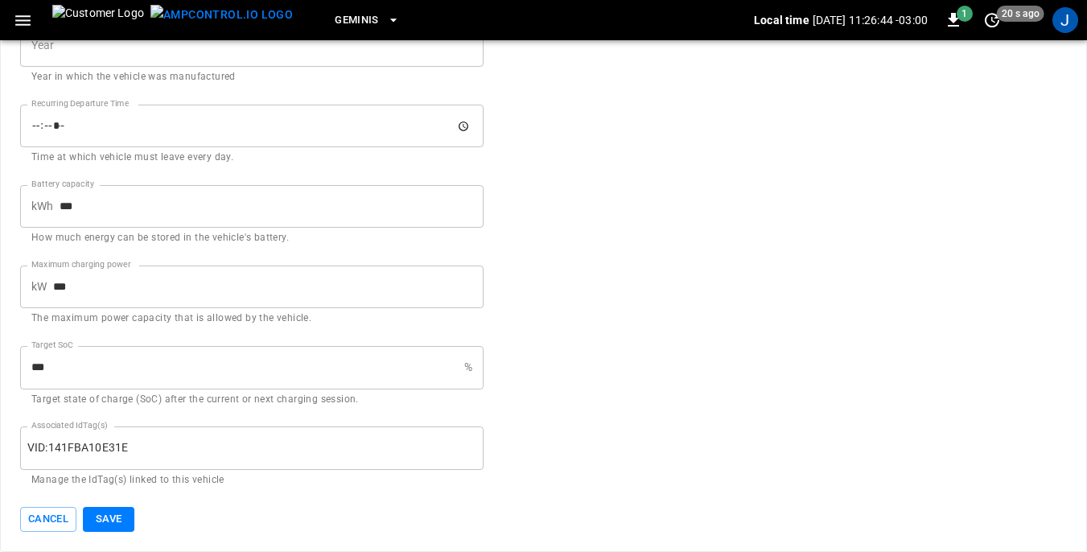
click at [89, 286] on input "***" at bounding box center [268, 287] width 431 height 43
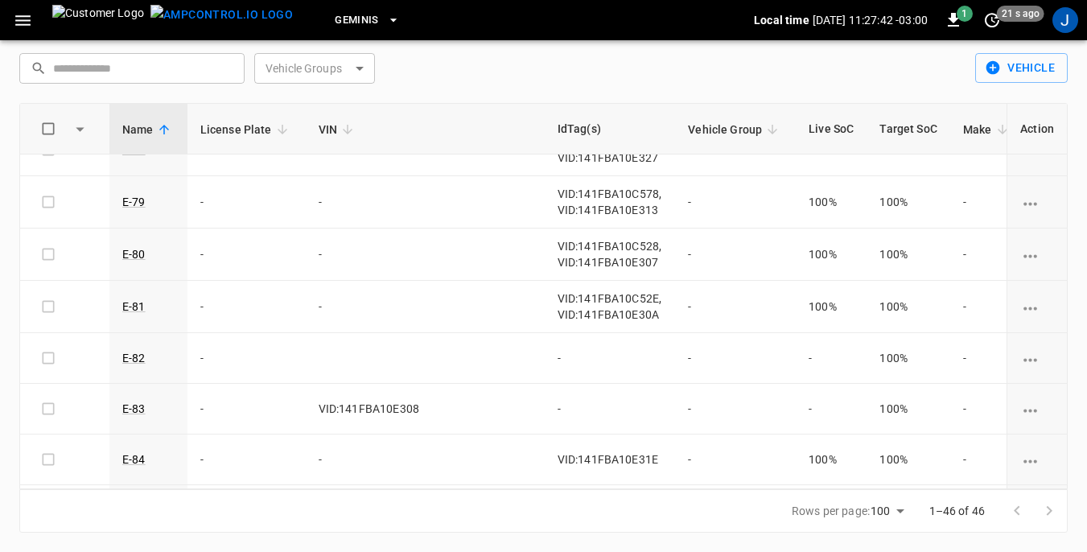
scroll to position [2074, 0]
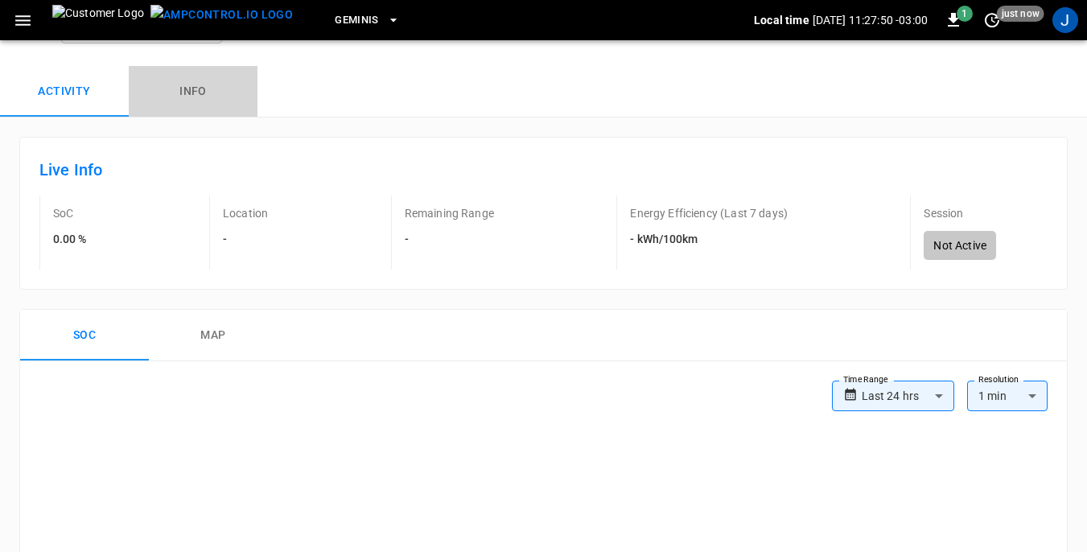
click at [200, 87] on button "Info" at bounding box center [193, 92] width 129 height 52
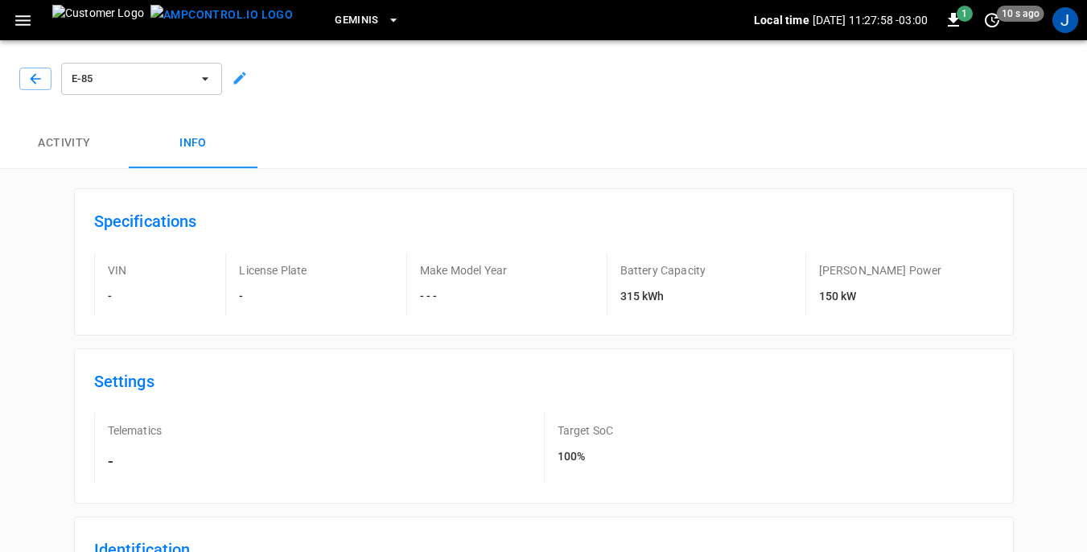
click at [877, 295] on h6 "150 kW" at bounding box center [880, 297] width 123 height 18
click at [105, 271] on div "VIN -" at bounding box center [136, 284] width 84 height 63
click at [121, 262] on div "VIN -" at bounding box center [136, 284] width 84 height 63
click at [23, 23] on icon "button" at bounding box center [23, 20] width 20 height 20
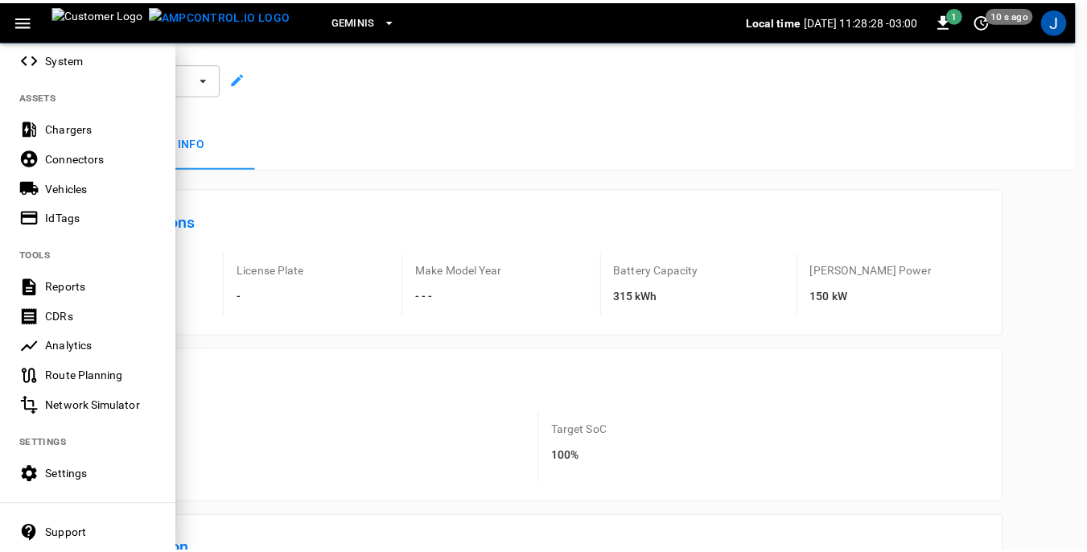
scroll to position [402, 0]
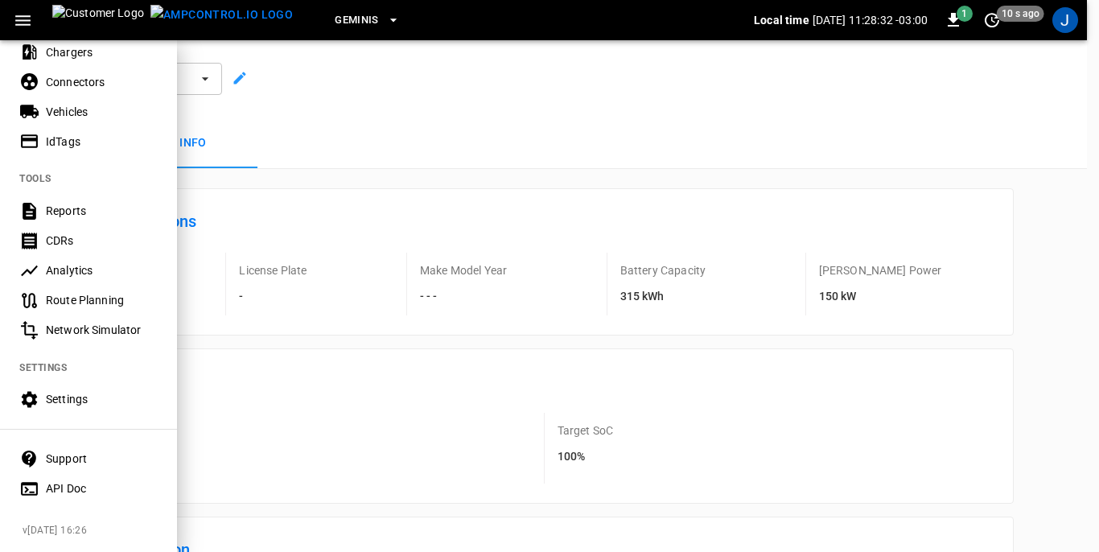
click at [53, 394] on div "Settings" at bounding box center [102, 399] width 112 height 16
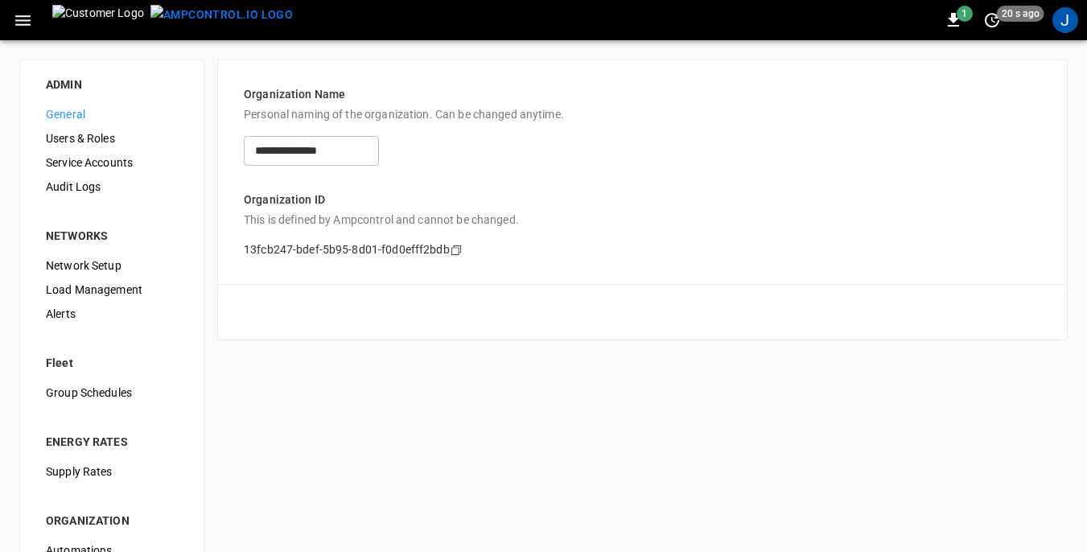
click at [73, 445] on div "ENERGY RATES" at bounding box center [112, 442] width 132 height 16
click at [87, 470] on span "Supply Rates" at bounding box center [112, 472] width 132 height 17
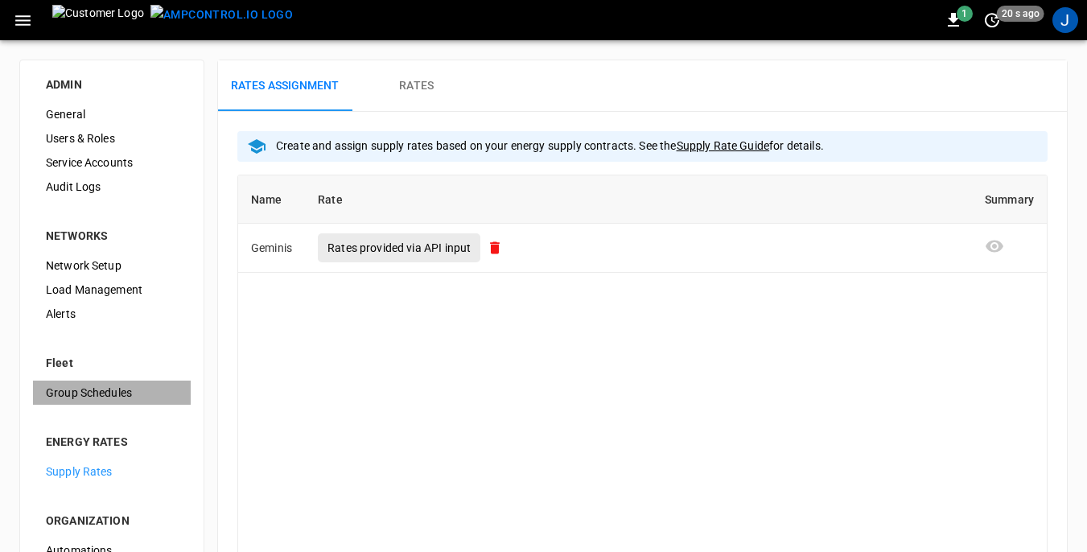
click at [86, 394] on span "Group Schedules" at bounding box center [112, 393] width 132 height 17
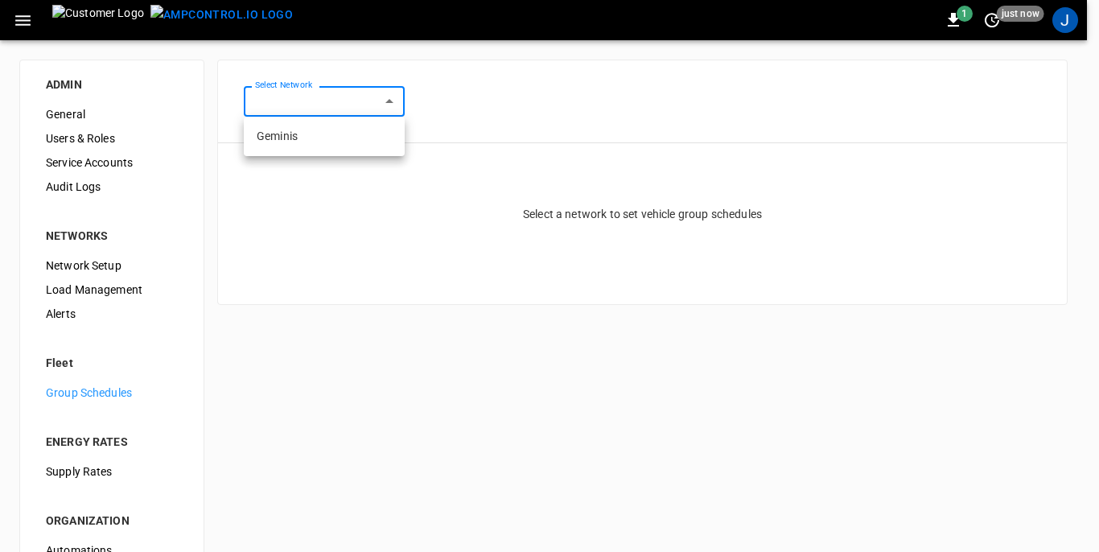
click at [398, 100] on body "1 just now J ADMIN General Users & Roles Service Accounts Audit Logs NETWORKS N…" at bounding box center [549, 373] width 1099 height 747
click at [346, 136] on li "Geminis" at bounding box center [324, 136] width 161 height 27
type input "**********"
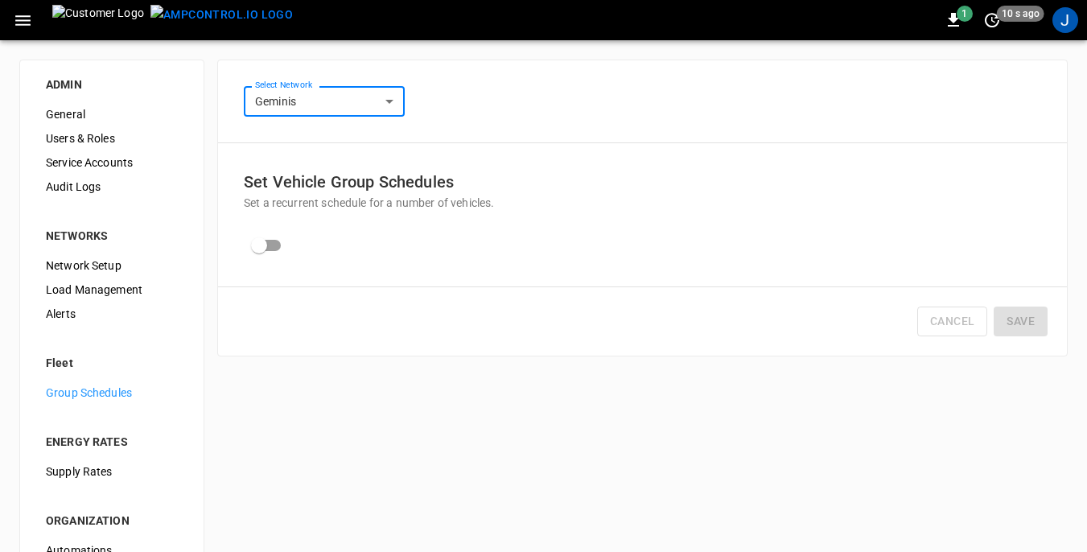
scroll to position [80, 0]
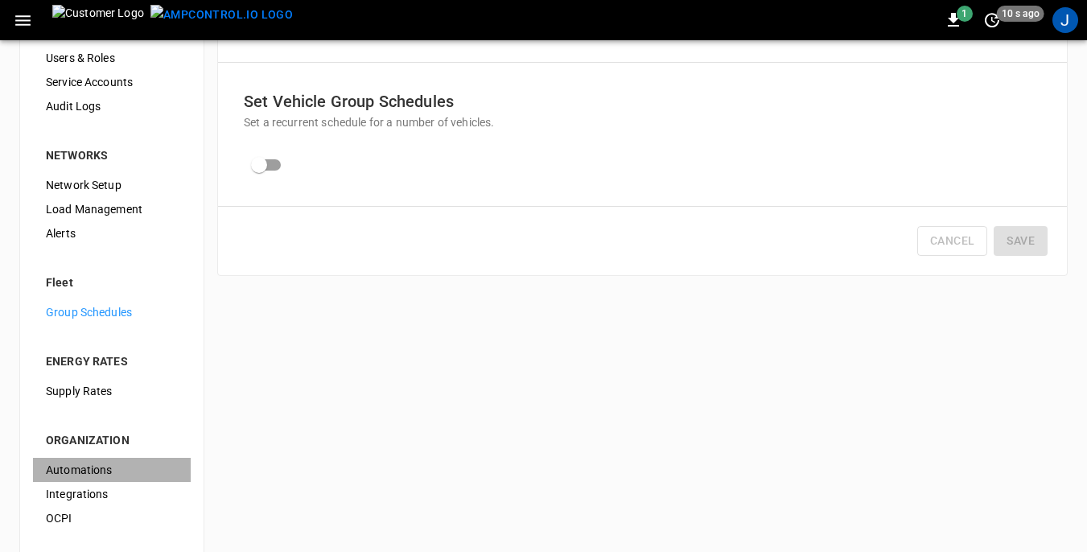
click at [92, 468] on span "Automations" at bounding box center [112, 470] width 132 height 17
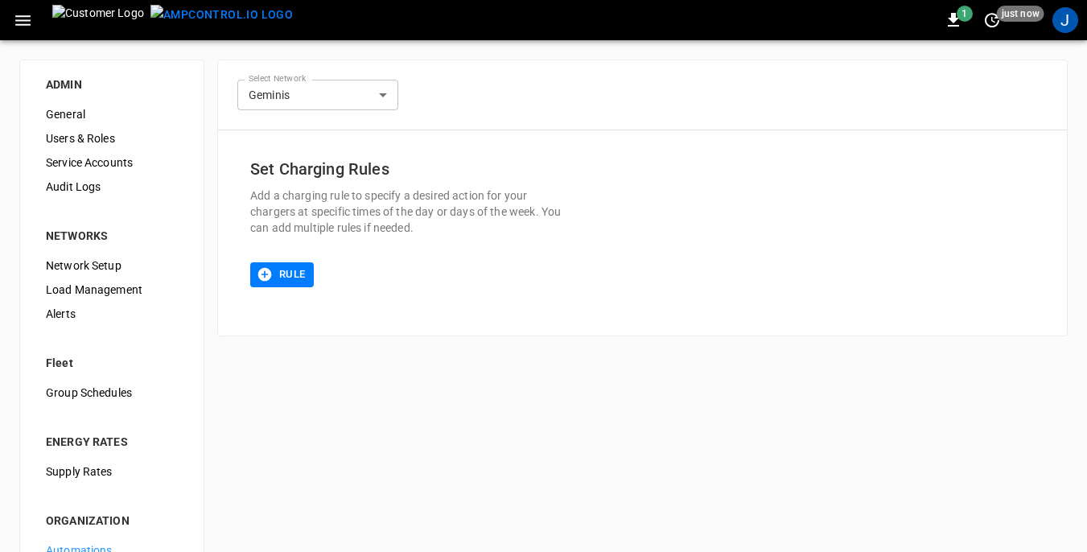
click at [15, 21] on icon "button" at bounding box center [23, 20] width 20 height 20
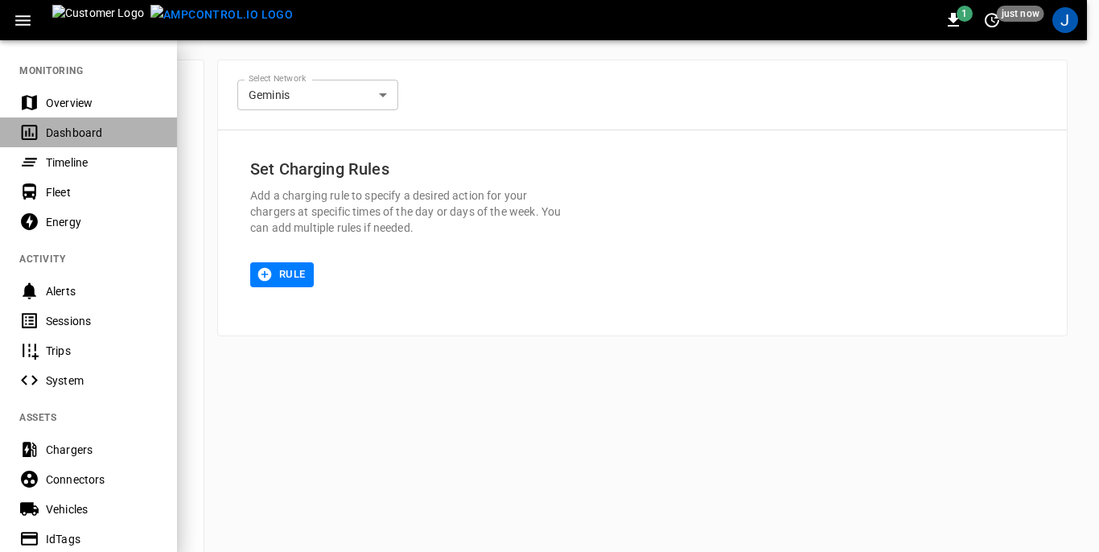
click at [68, 133] on div "Dashboard" at bounding box center [102, 133] width 112 height 16
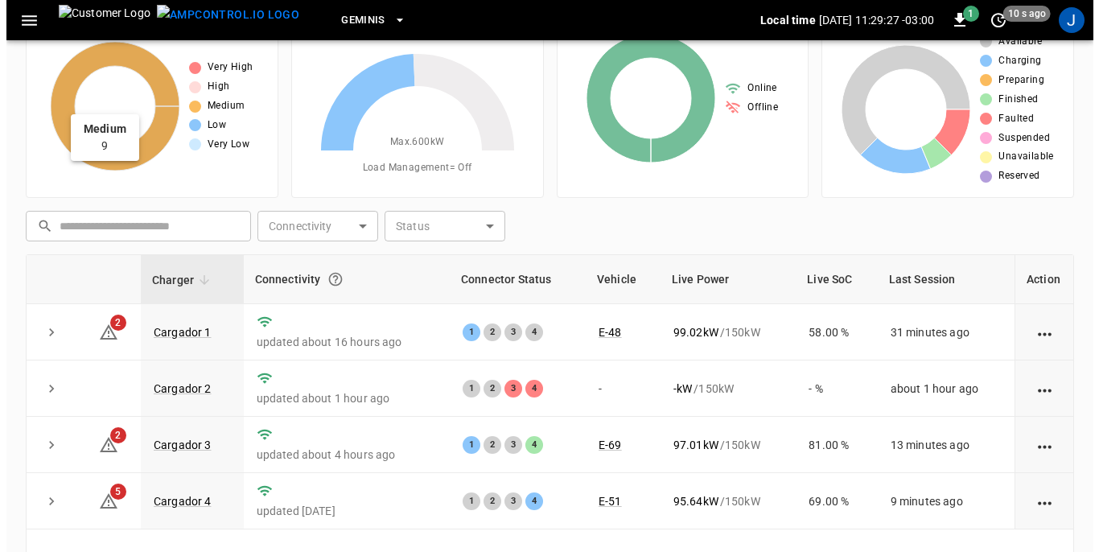
scroll to position [161, 0]
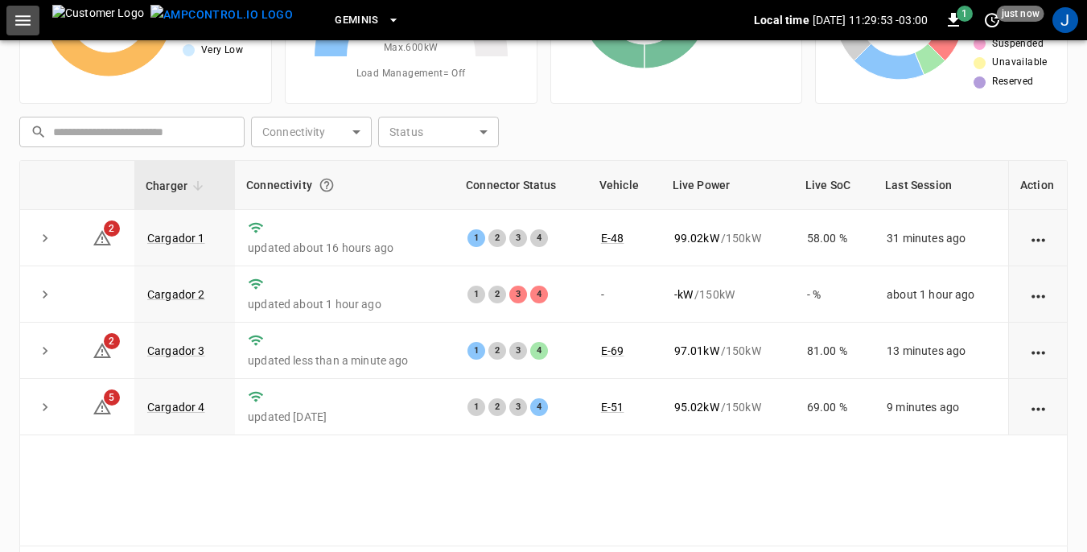
click at [21, 23] on icon "button" at bounding box center [23, 20] width 20 height 20
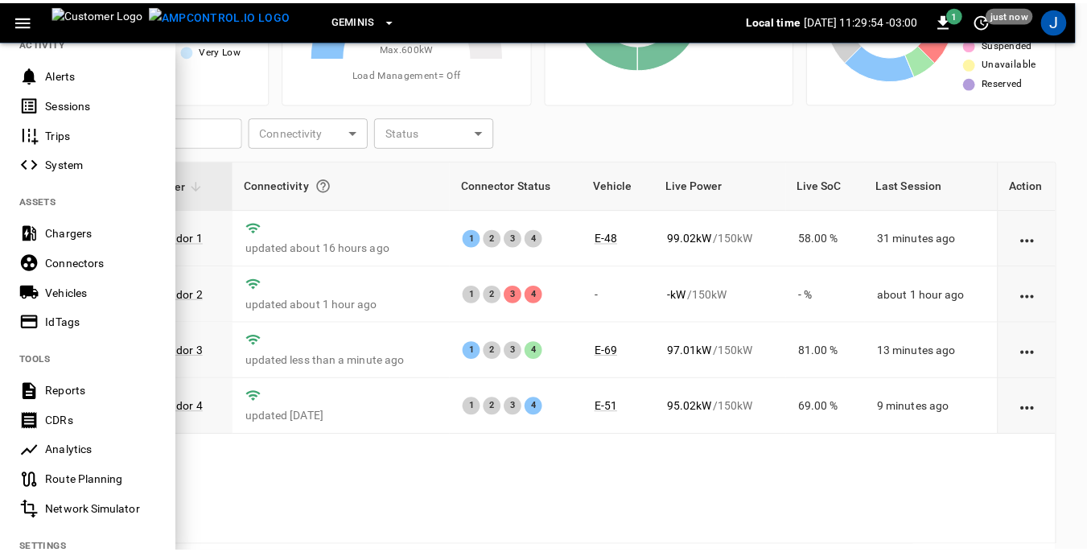
scroll to position [241, 0]
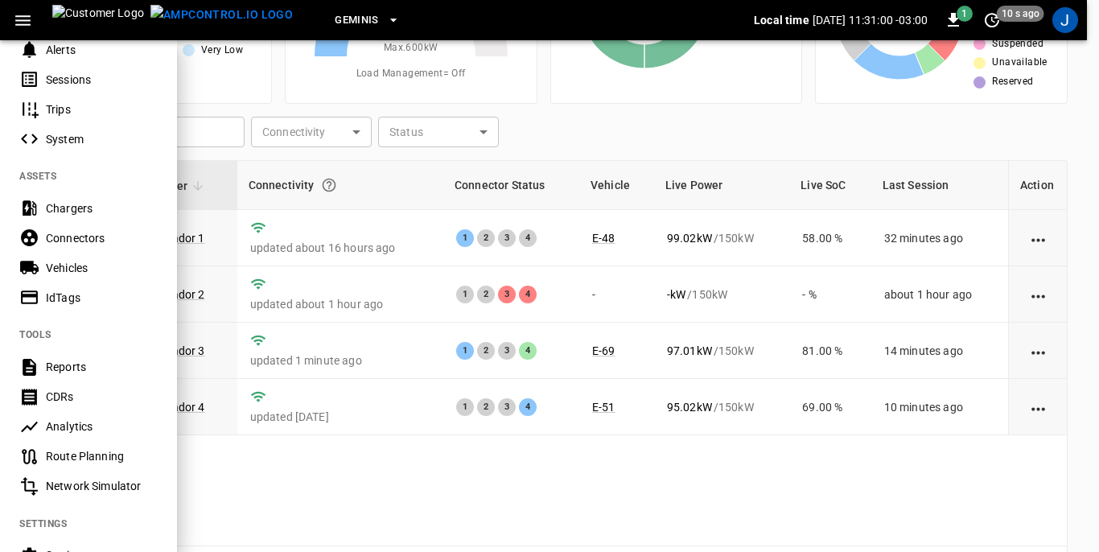
click at [546, 505] on div at bounding box center [549, 276] width 1099 height 552
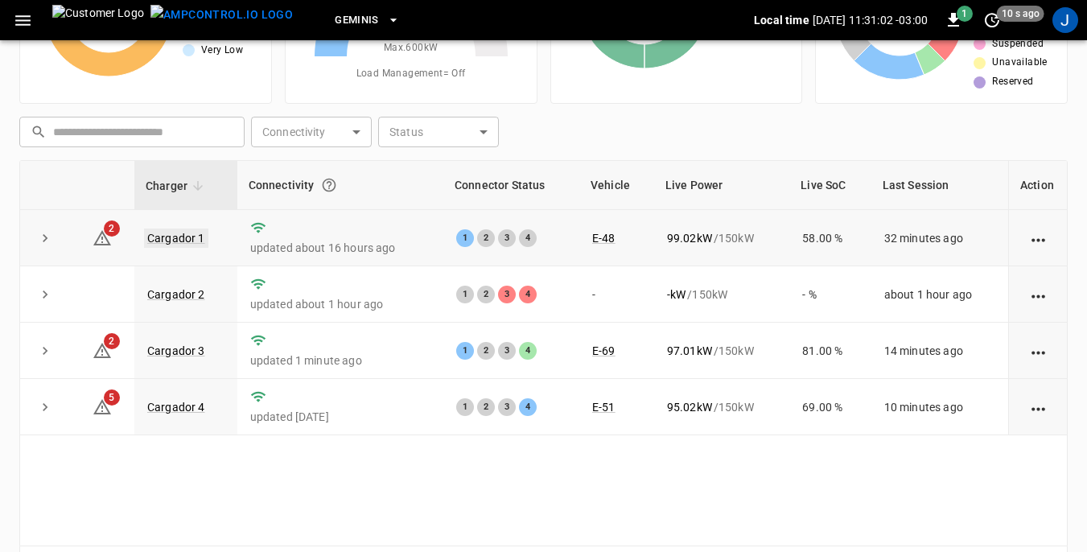
click at [179, 241] on link "Cargador 1" at bounding box center [176, 238] width 64 height 19
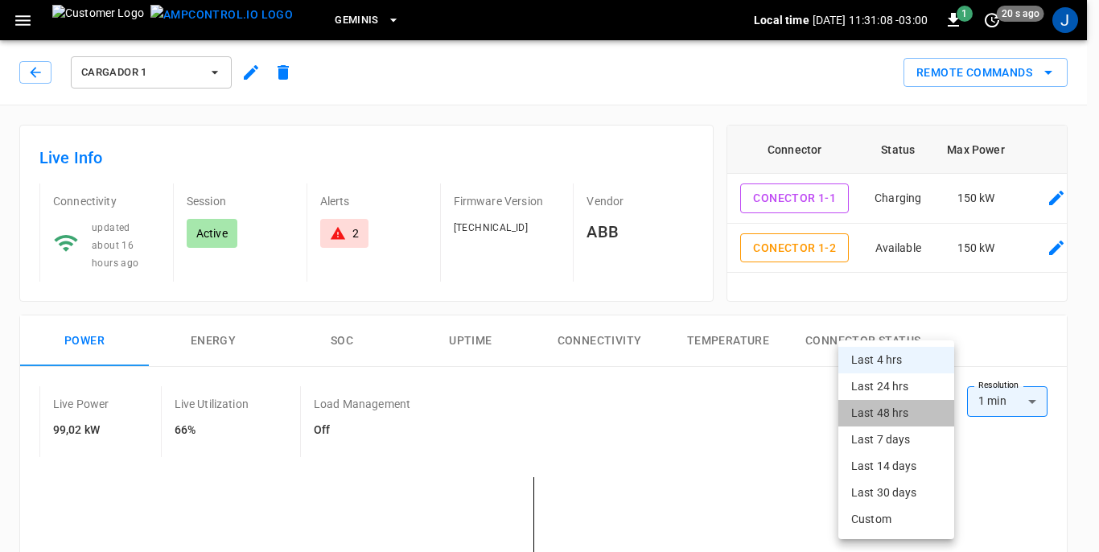
click at [903, 412] on li "Last 48 hrs" at bounding box center [897, 413] width 116 height 27
type input "**********"
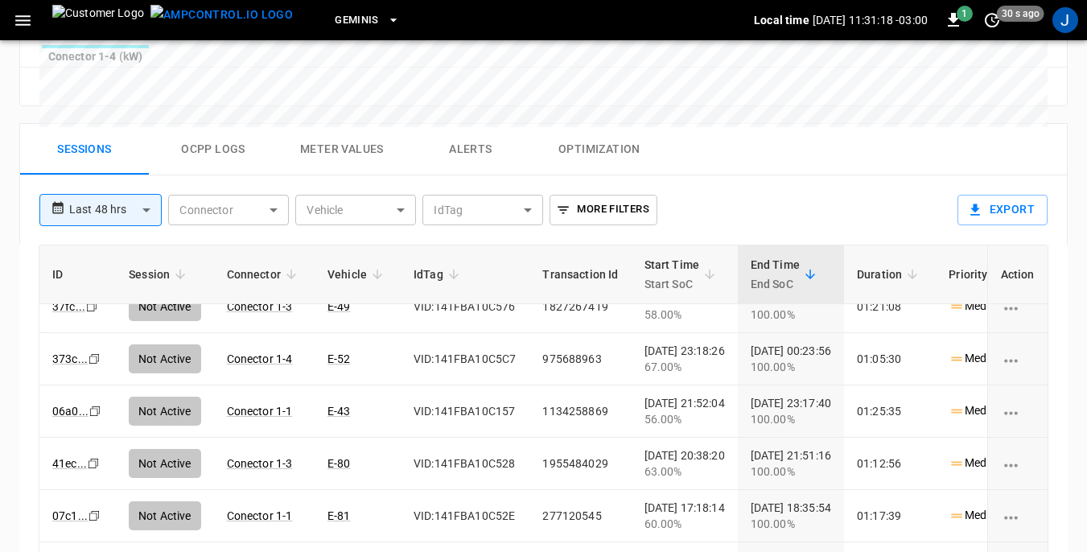
scroll to position [322, 0]
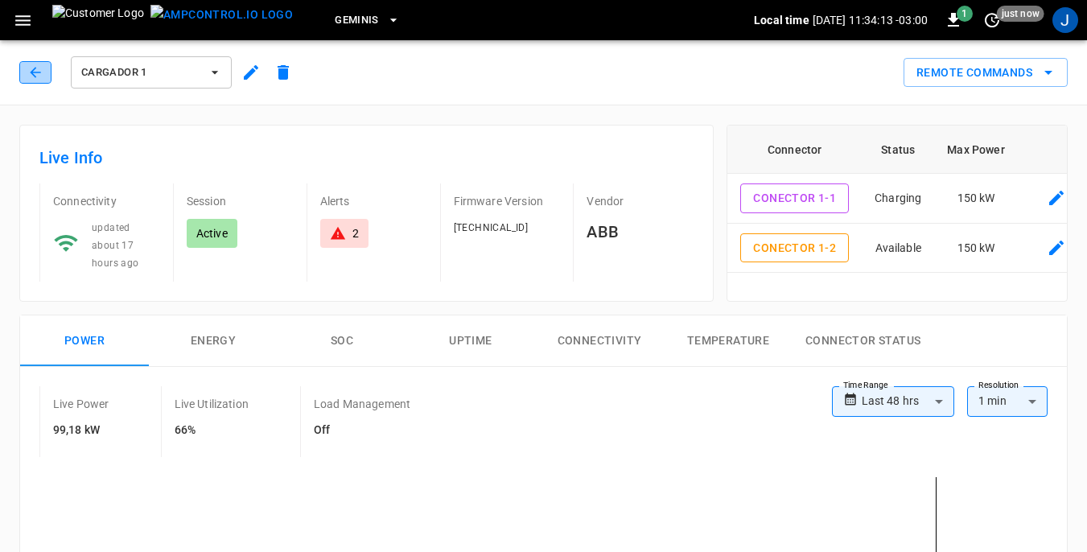
click at [35, 72] on icon "button" at bounding box center [35, 72] width 16 height 16
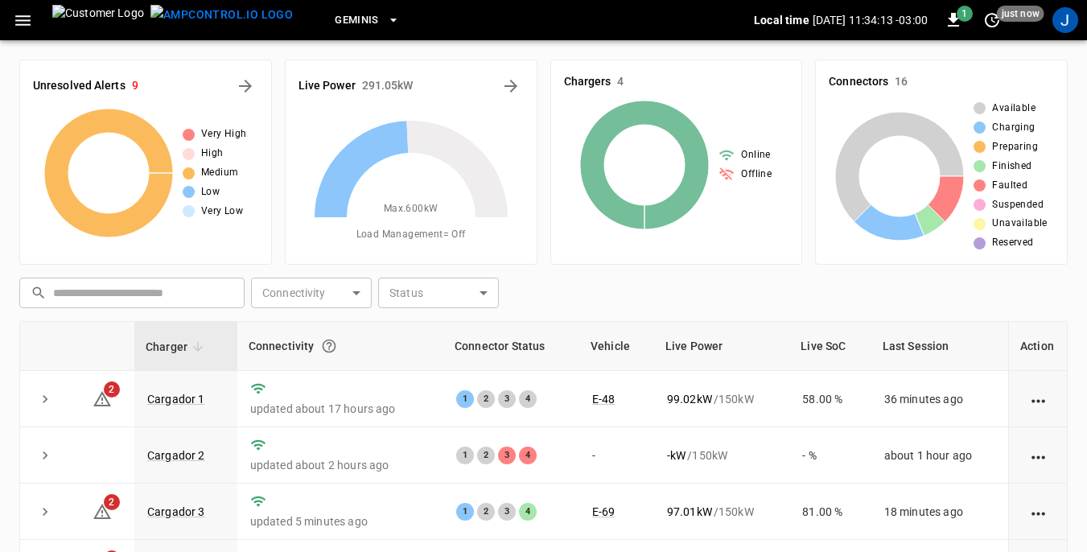
scroll to position [161, 0]
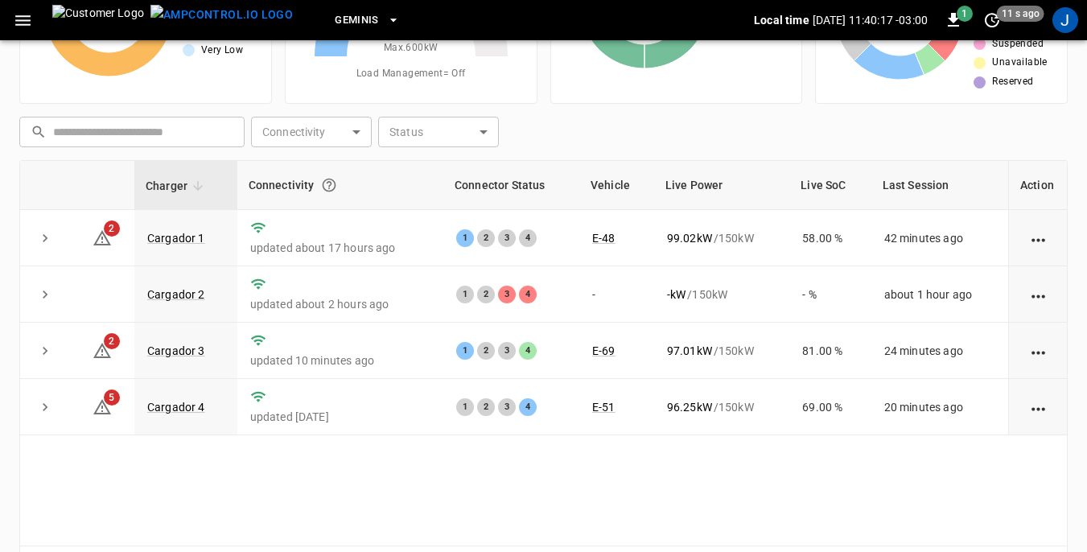
click at [189, 199] on th "Charger" at bounding box center [185, 185] width 103 height 49
click at [175, 235] on link "Cargador 1" at bounding box center [176, 238] width 64 height 19
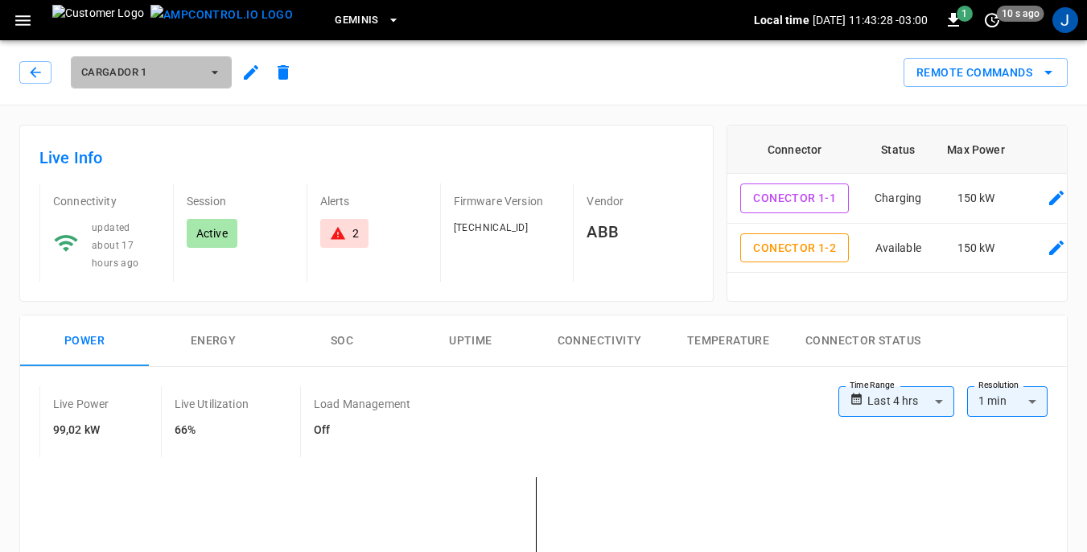
click at [216, 69] on icon "button" at bounding box center [215, 72] width 16 height 16
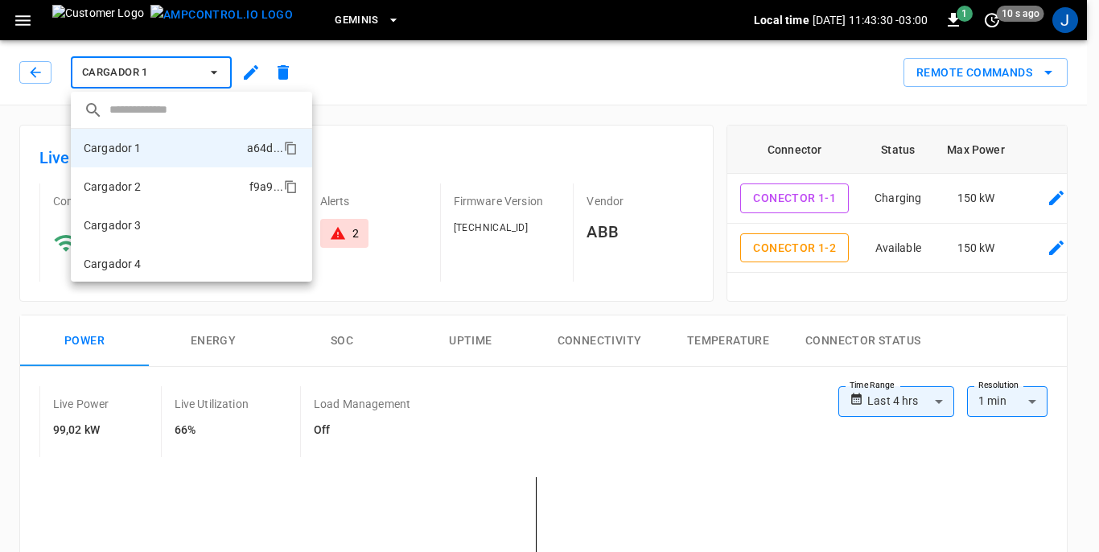
click at [142, 190] on li "Cargador 2 f9a9 ..." at bounding box center [191, 186] width 241 height 39
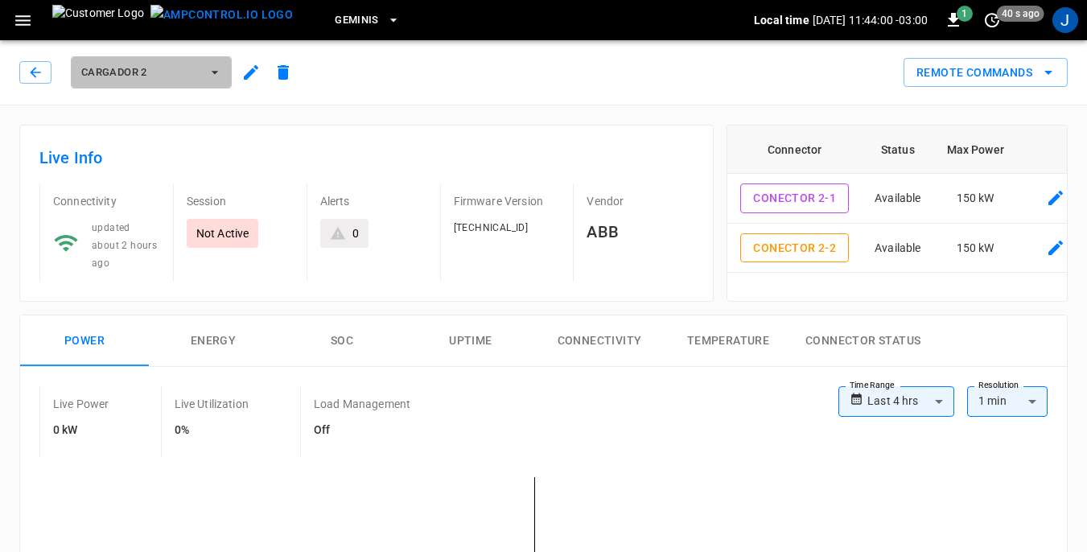
click at [215, 71] on icon "button" at bounding box center [215, 72] width 16 height 16
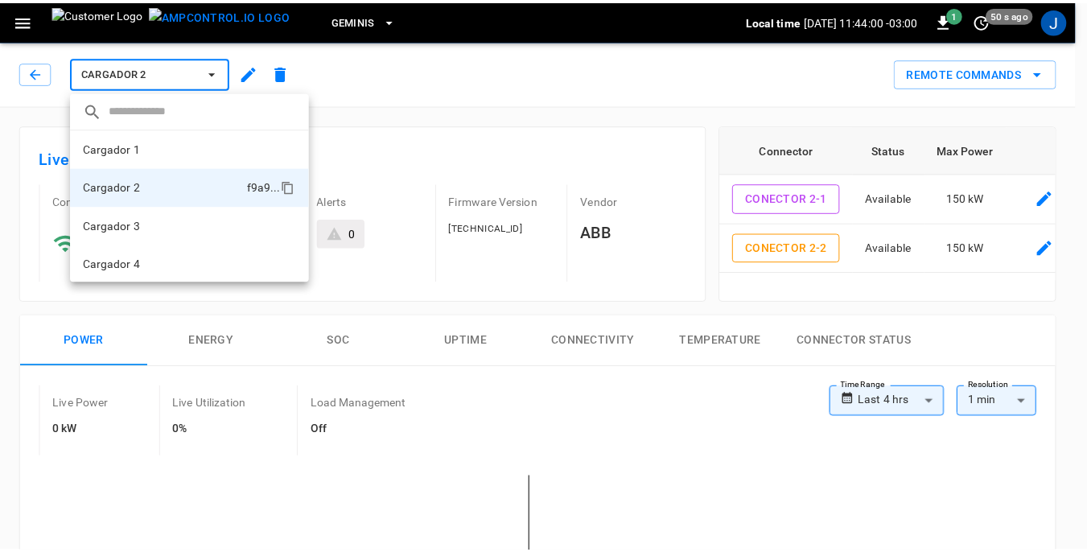
scroll to position [2, 0]
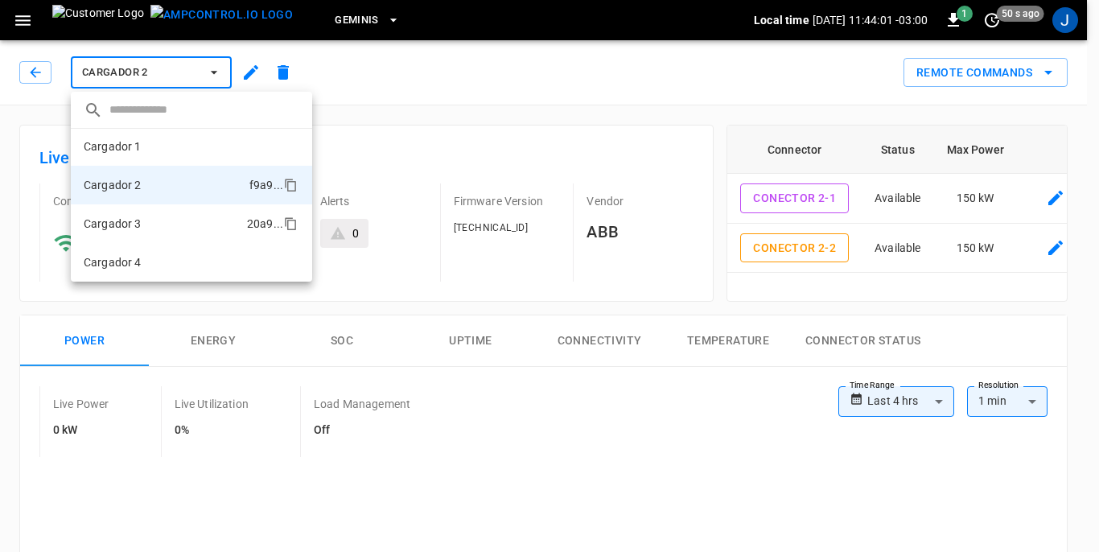
click at [148, 218] on li "Cargador 3 20a9 ..." at bounding box center [191, 223] width 241 height 39
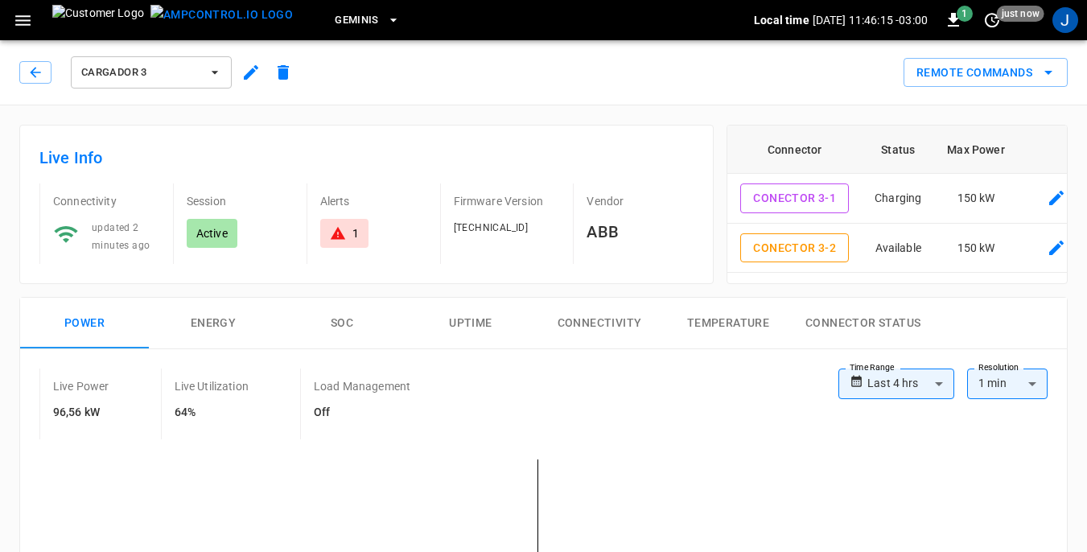
click at [217, 70] on icon "button" at bounding box center [215, 72] width 16 height 16
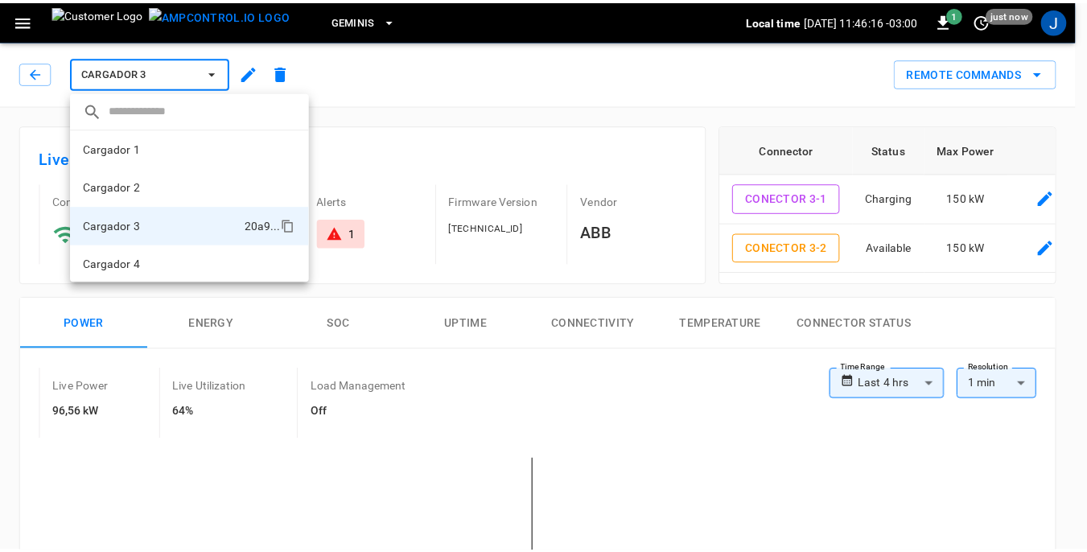
scroll to position [2, 0]
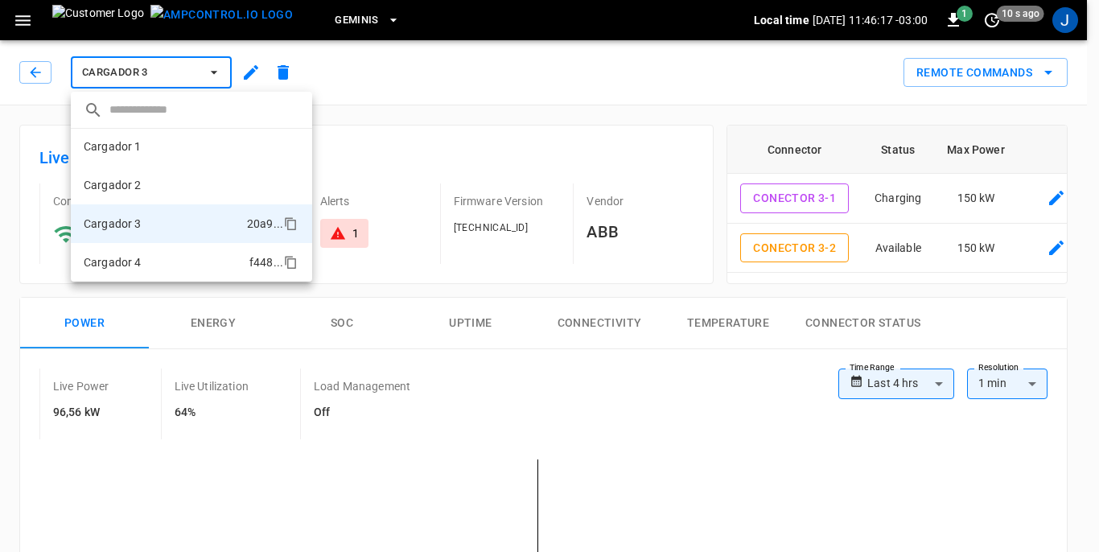
click at [151, 263] on li "Cargador 4 f448 ..." at bounding box center [191, 262] width 241 height 39
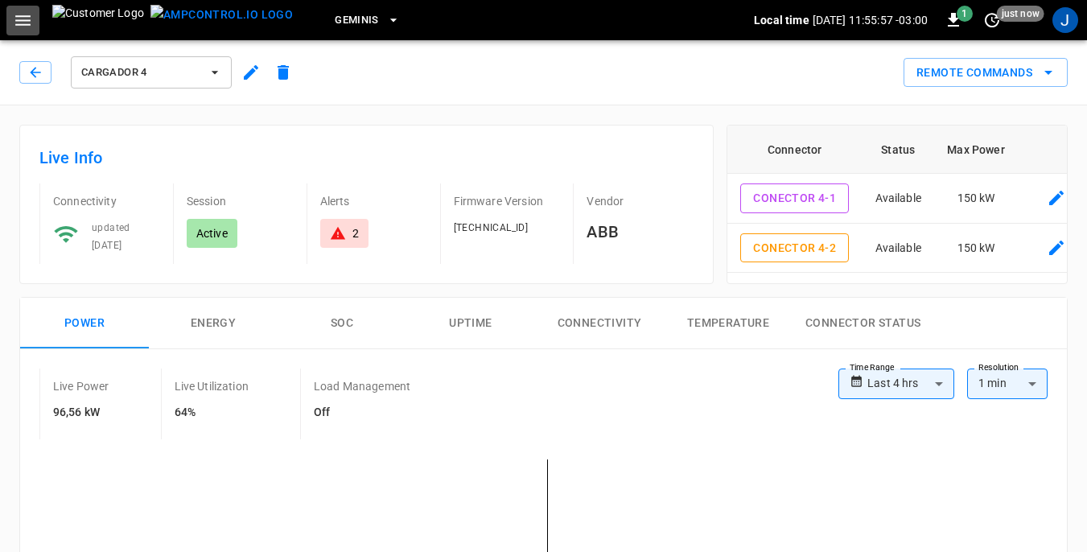
click at [19, 12] on icon "button" at bounding box center [23, 20] width 20 height 20
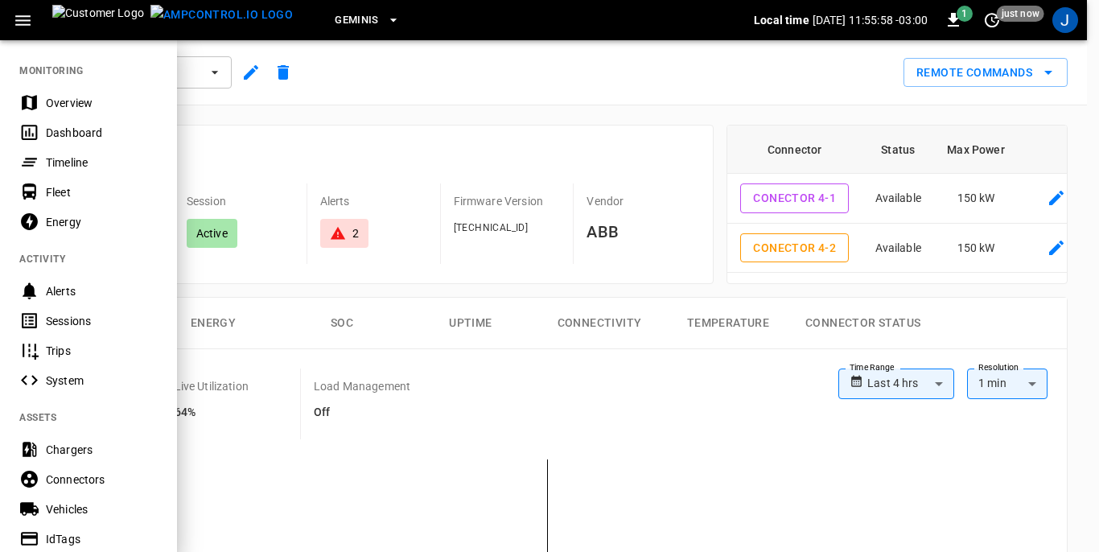
click at [72, 123] on div "Dashboard" at bounding box center [88, 133] width 177 height 30
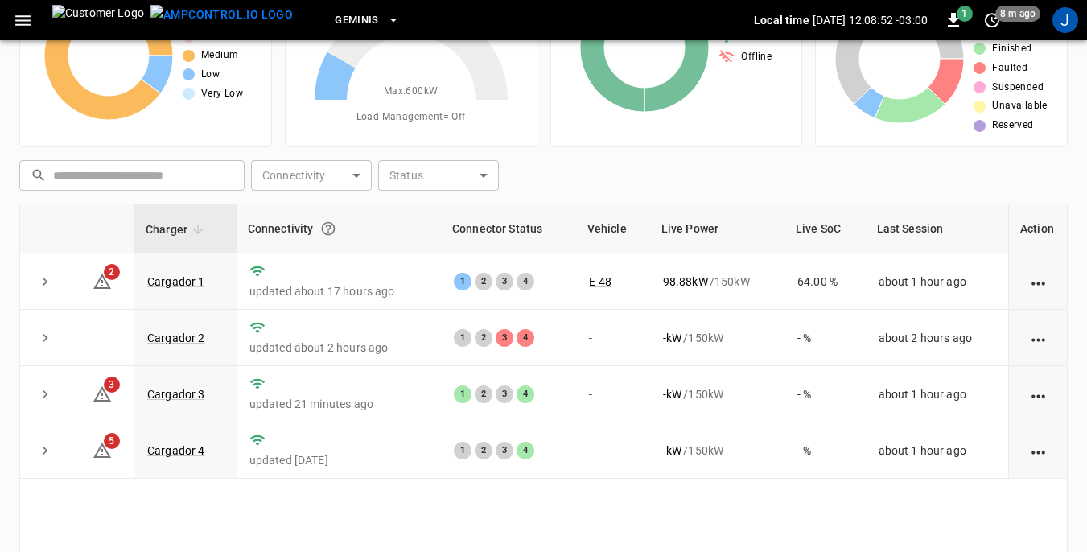
scroll to position [80, 0]
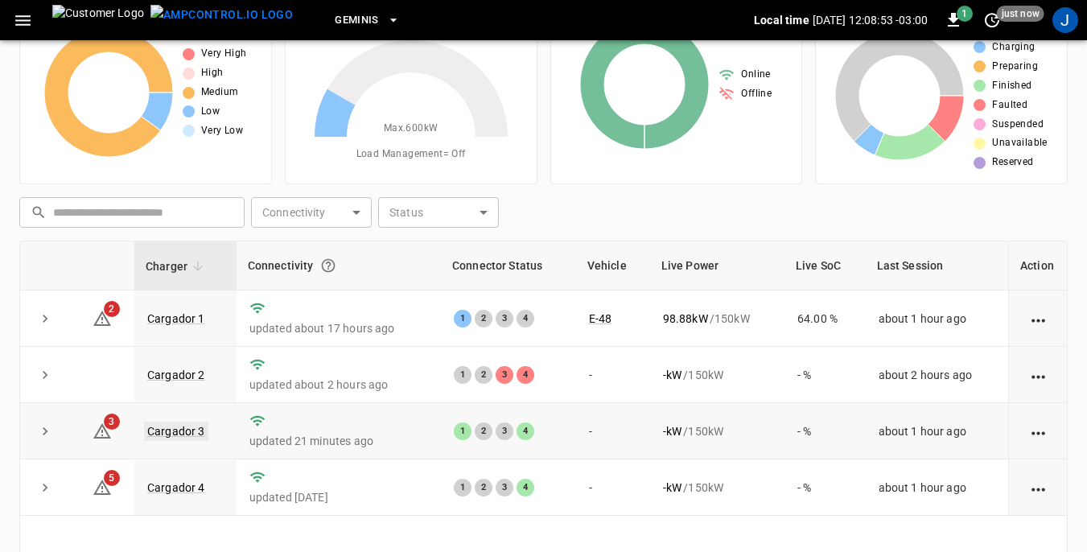
click at [177, 431] on link "Cargador 3" at bounding box center [176, 431] width 64 height 19
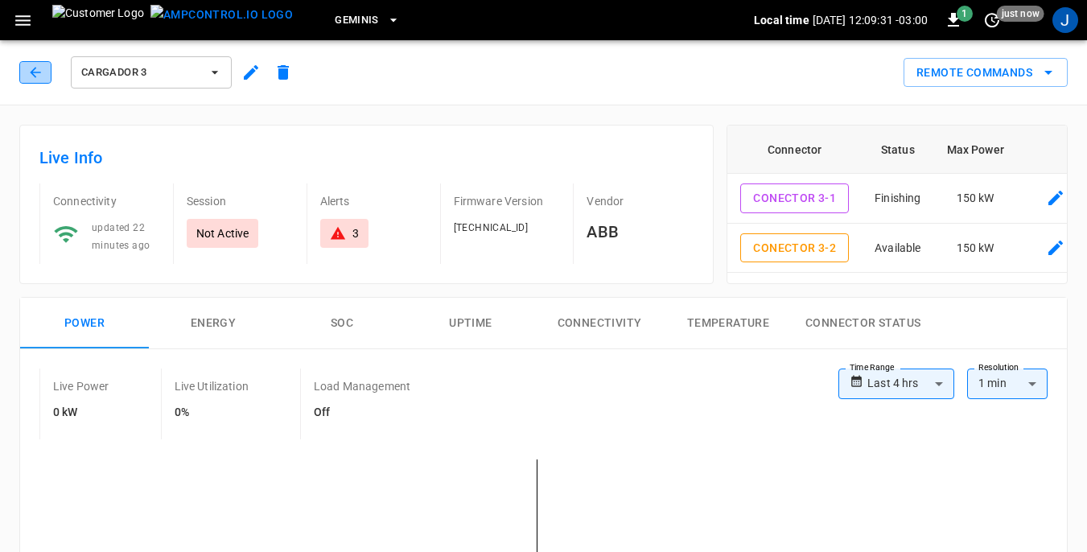
click at [39, 72] on icon "button" at bounding box center [35, 72] width 16 height 16
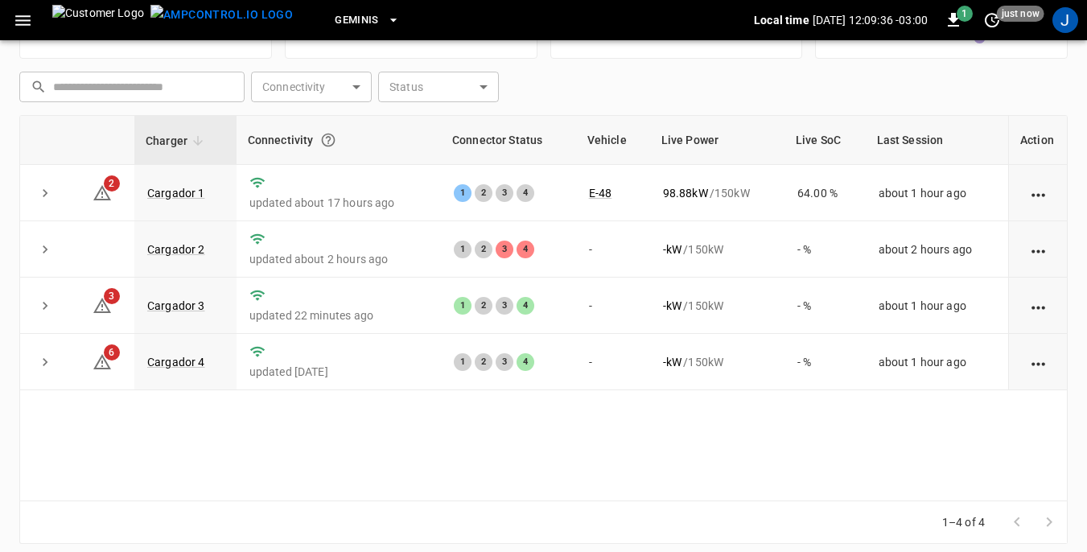
scroll to position [217, 0]
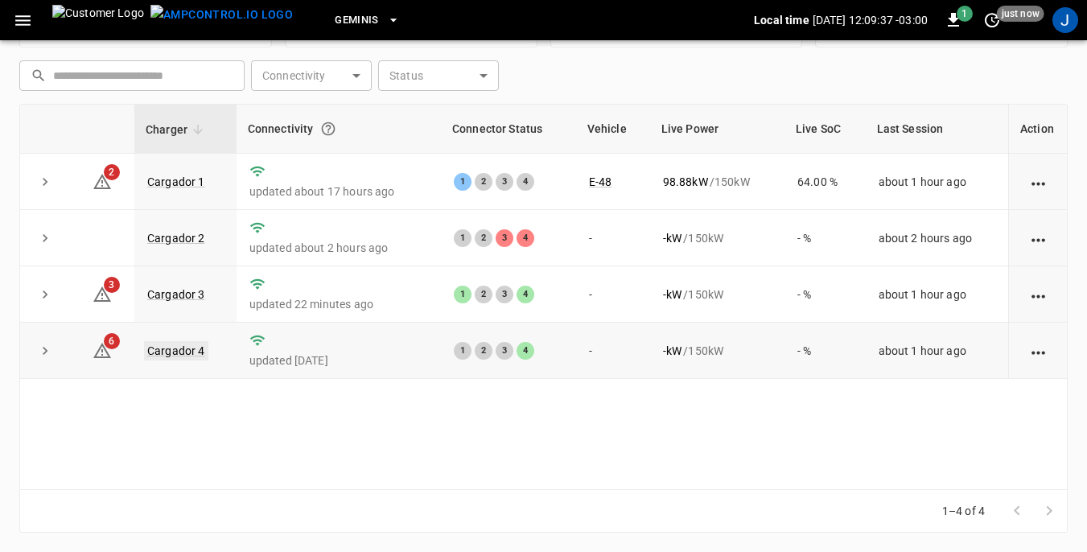
click at [176, 350] on link "Cargador 4" at bounding box center [176, 350] width 64 height 19
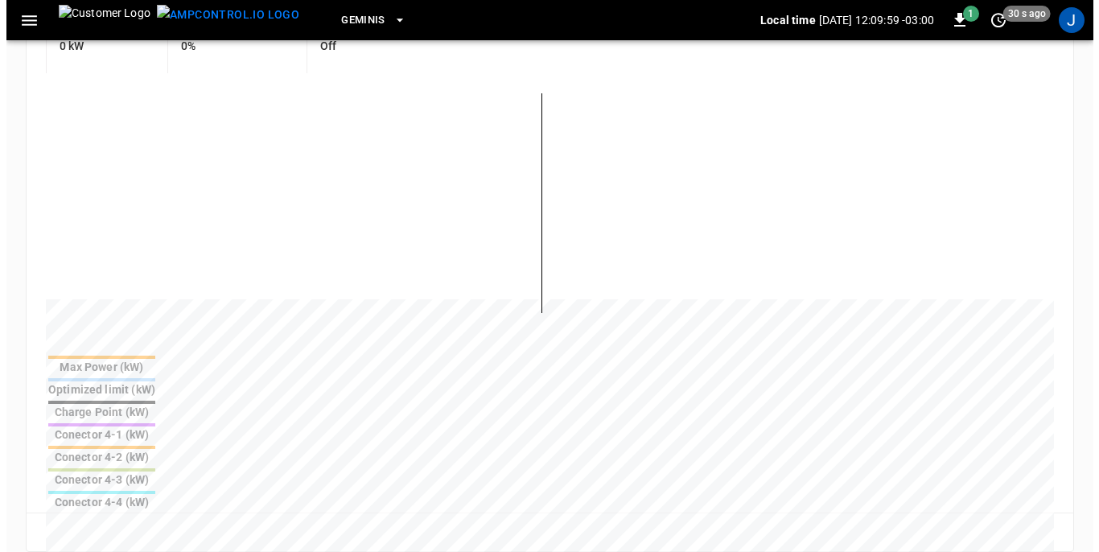
scroll to position [241, 0]
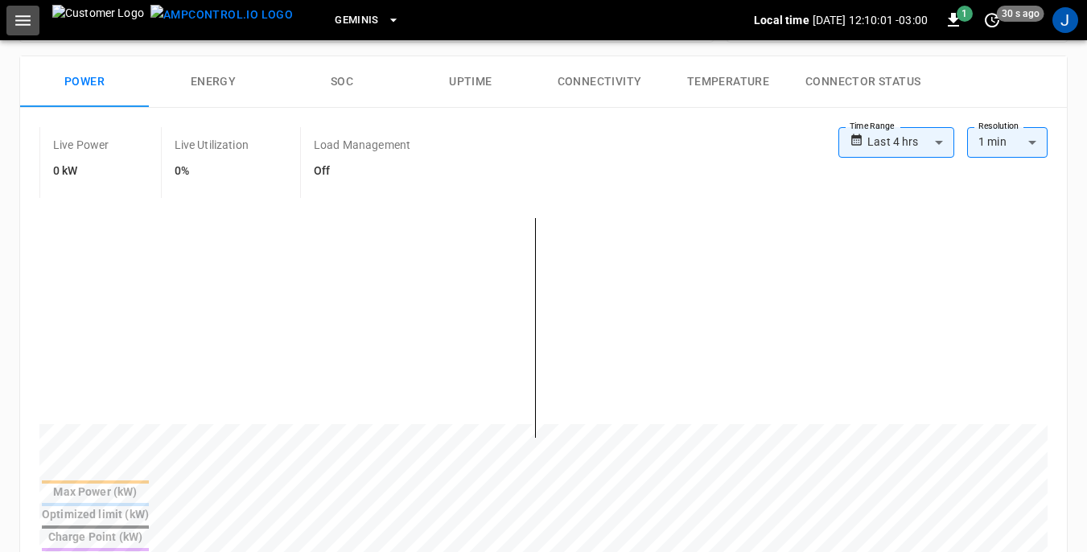
click at [21, 14] on icon "button" at bounding box center [23, 20] width 20 height 20
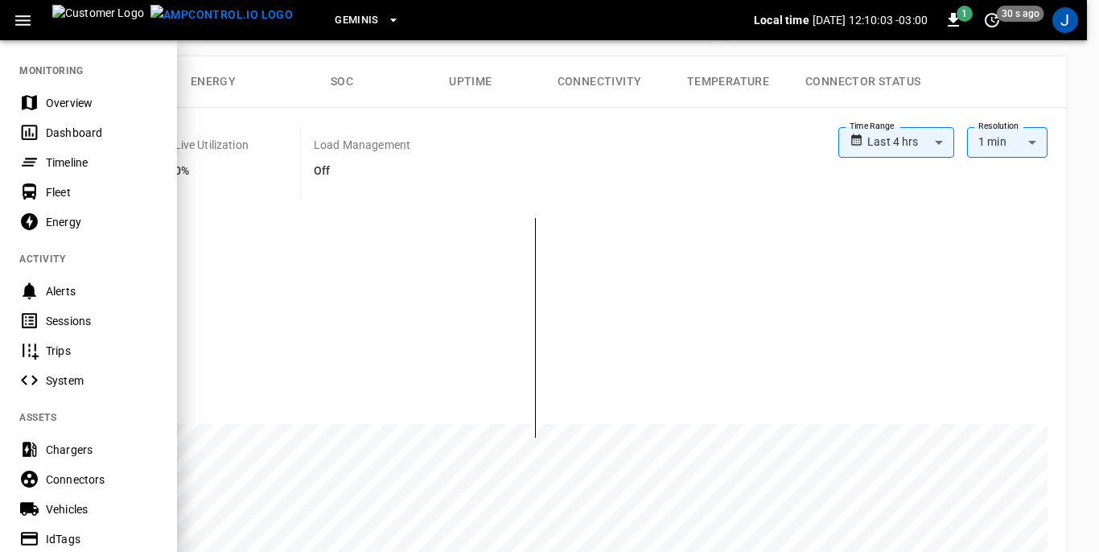
click at [72, 316] on div "Sessions" at bounding box center [102, 321] width 112 height 16
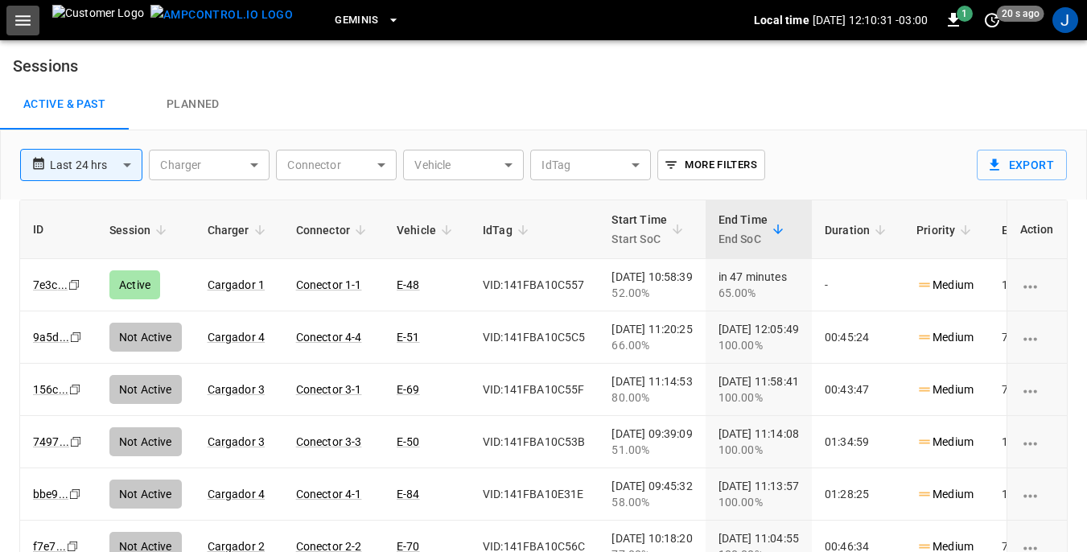
click at [25, 23] on icon "button" at bounding box center [23, 20] width 20 height 20
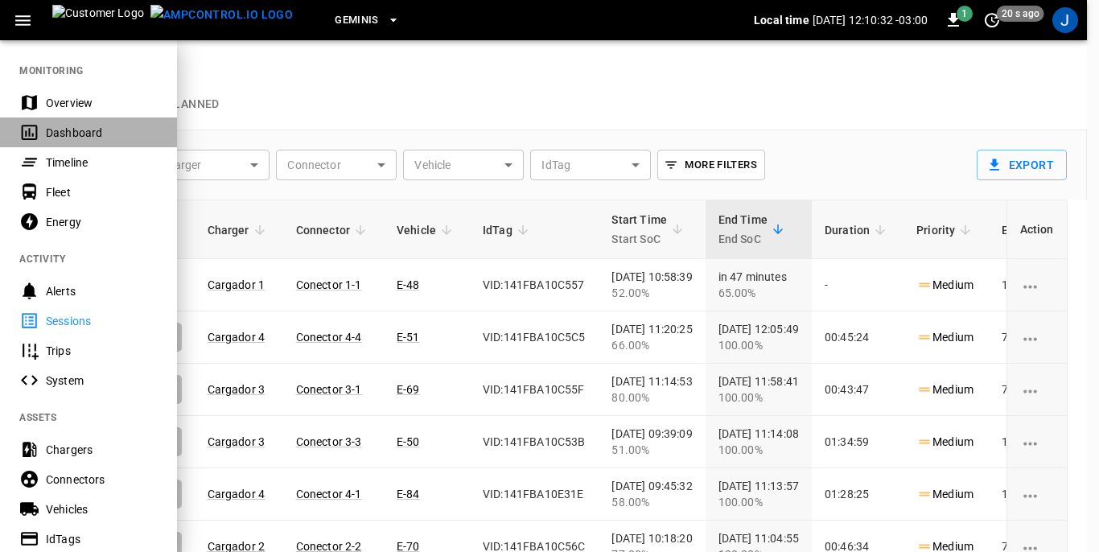
click at [76, 131] on div "Dashboard" at bounding box center [102, 133] width 112 height 16
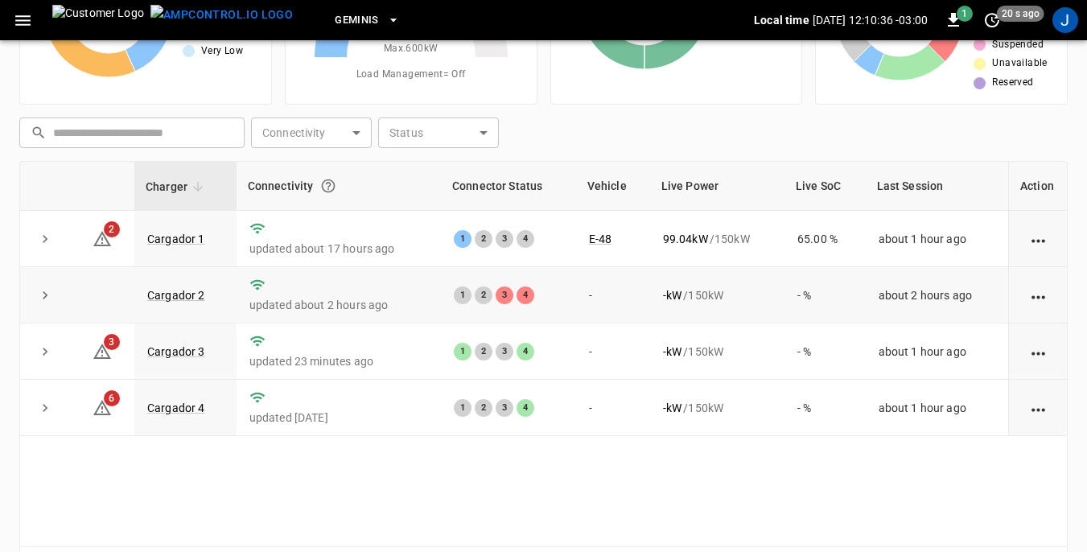
scroll to position [161, 0]
click at [164, 353] on link "Cargador 3" at bounding box center [176, 350] width 64 height 19
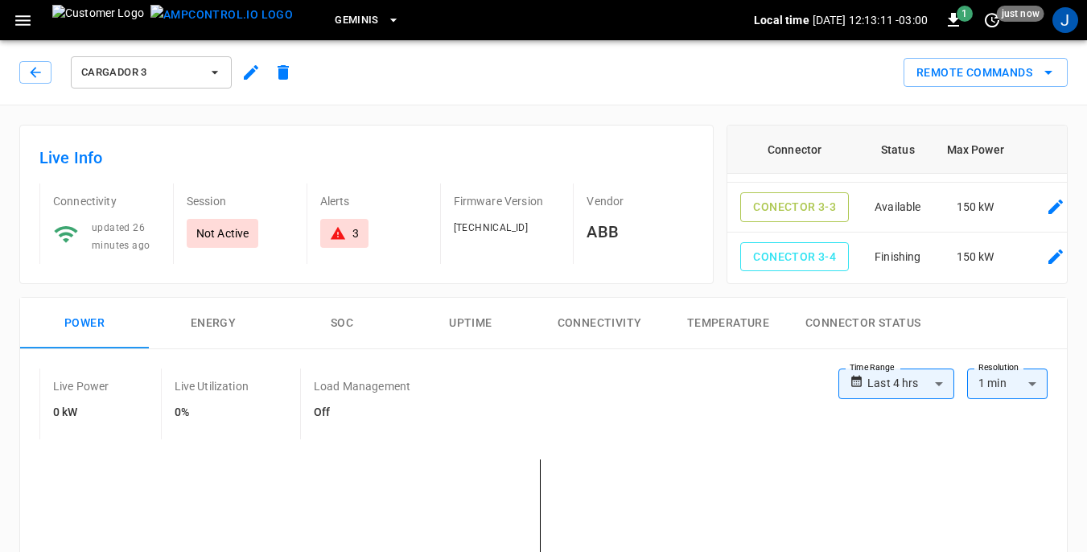
scroll to position [104, 0]
click at [38, 72] on icon "button" at bounding box center [35, 72] width 10 height 10
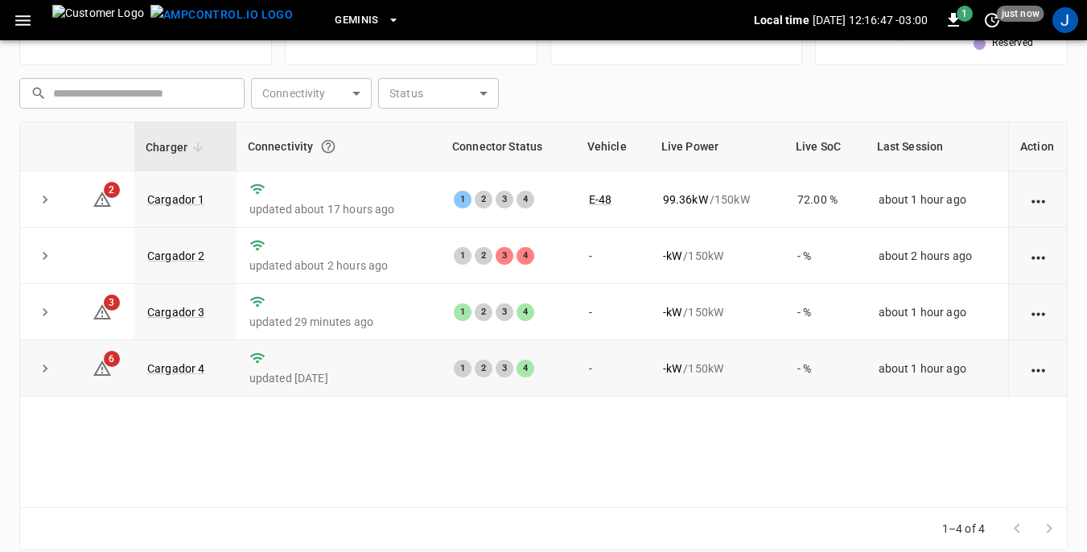
scroll to position [217, 0]
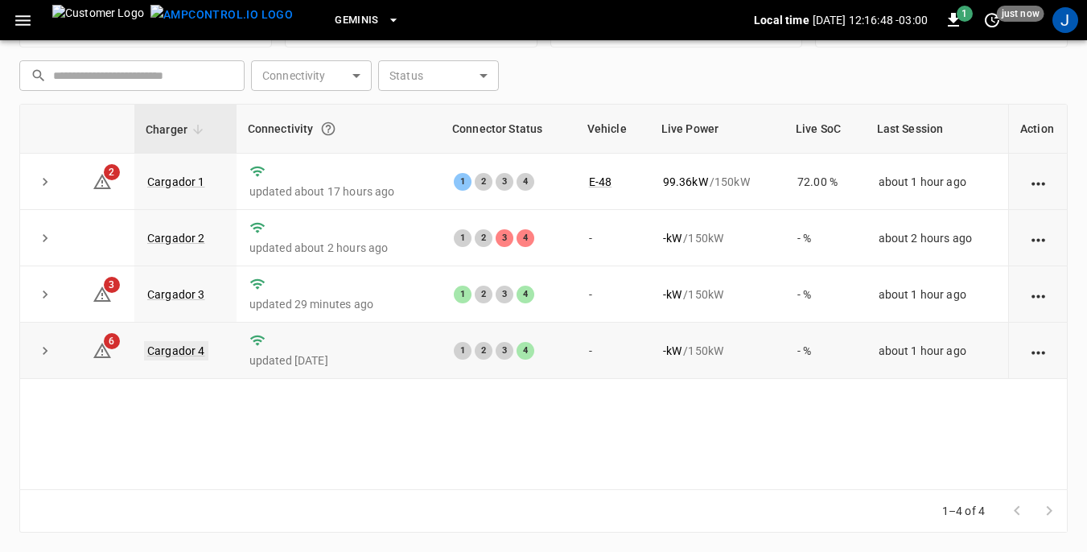
click at [188, 350] on link "Cargador 4" at bounding box center [176, 350] width 64 height 19
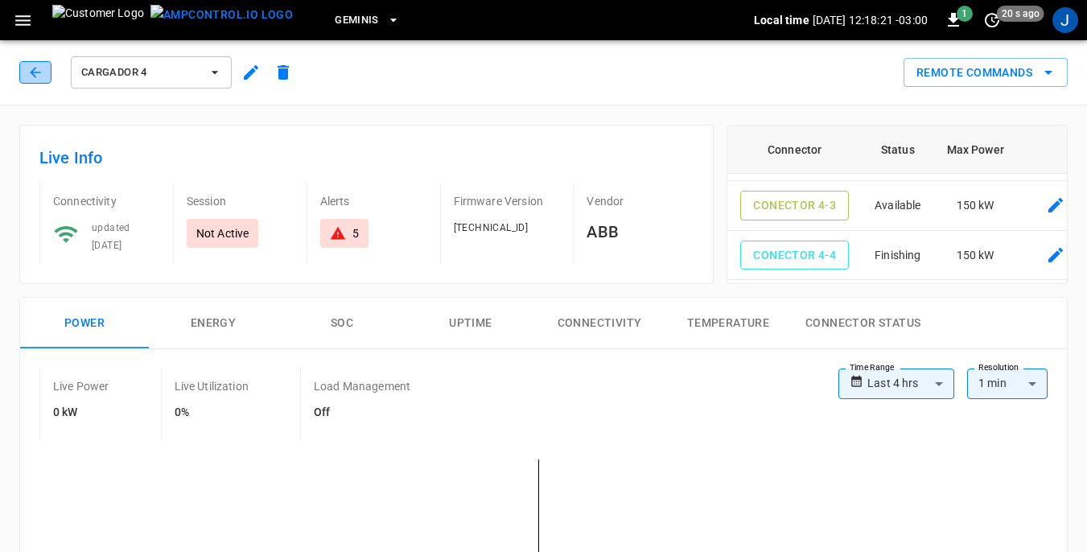
click at [38, 73] on icon "button" at bounding box center [35, 72] width 16 height 16
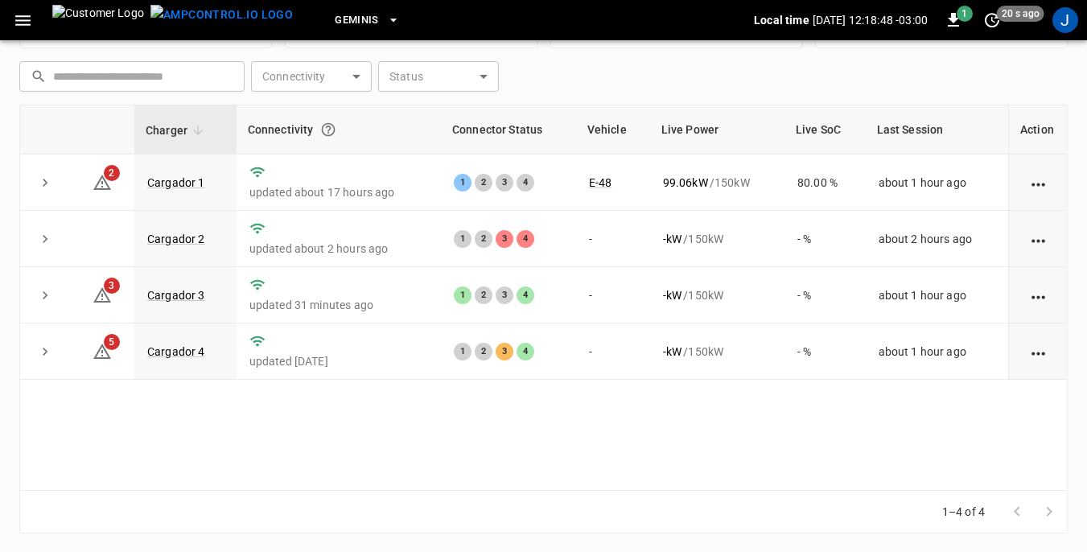
scroll to position [217, 0]
click at [184, 353] on link "Cargador 4" at bounding box center [176, 350] width 64 height 19
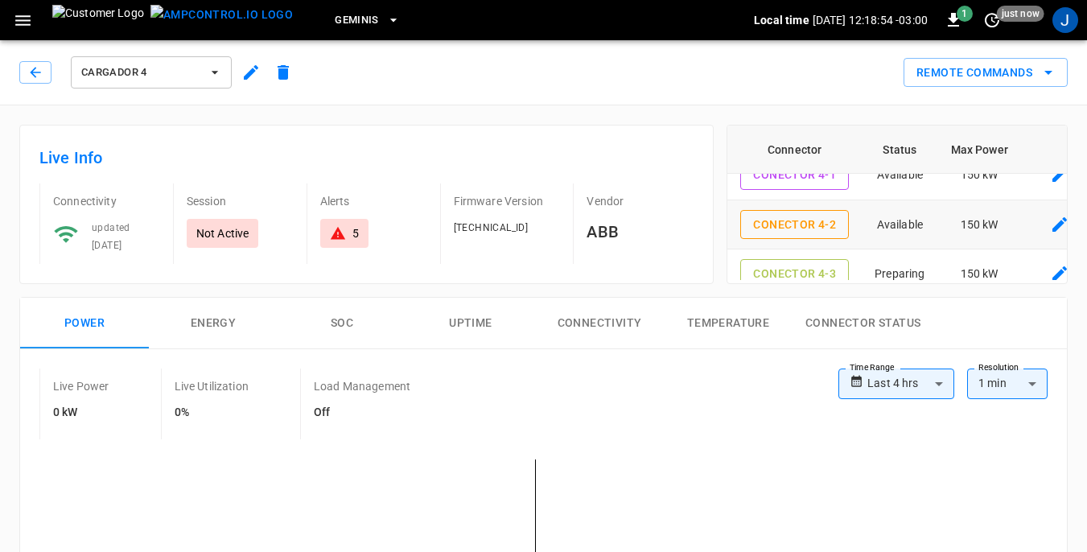
scroll to position [104, 0]
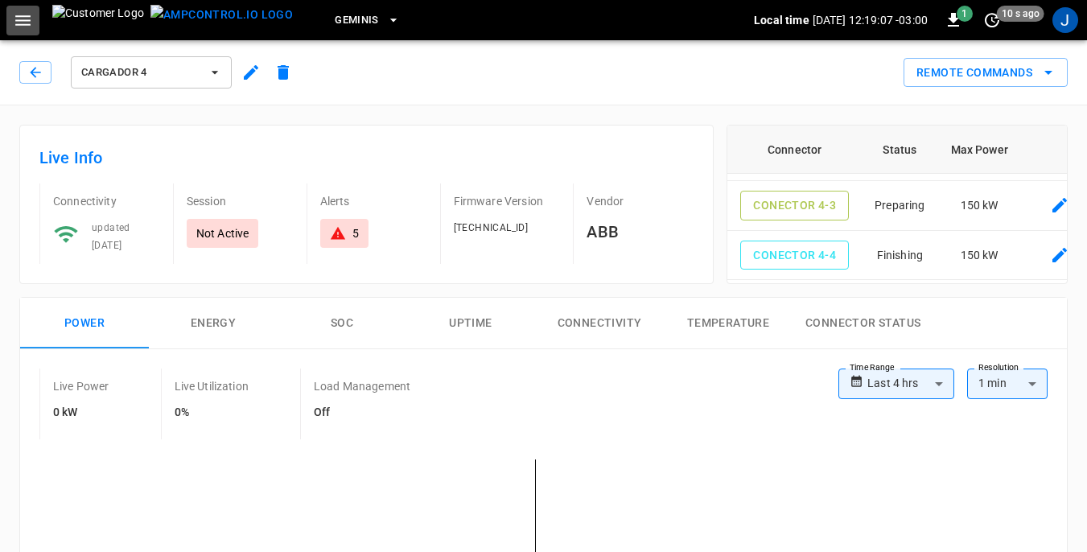
click at [26, 23] on icon "button" at bounding box center [23, 20] width 20 height 20
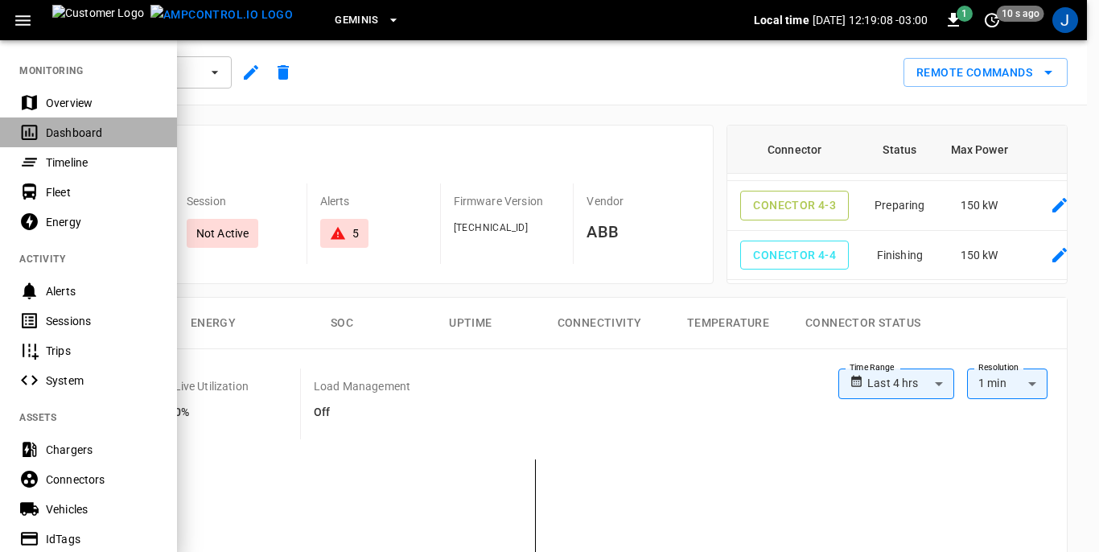
click at [66, 126] on div "Dashboard" at bounding box center [102, 133] width 112 height 16
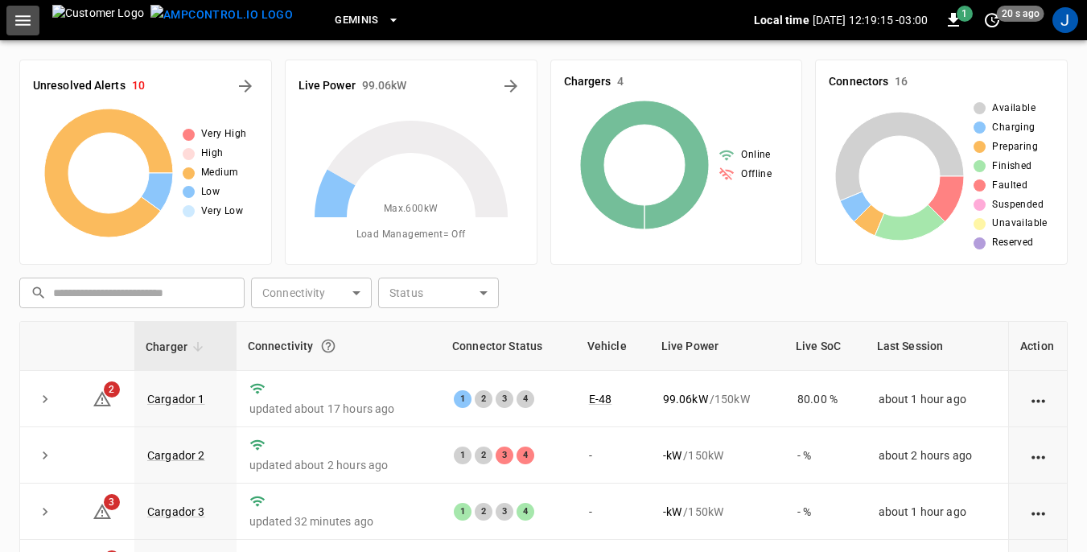
click at [15, 20] on icon "button" at bounding box center [23, 20] width 20 height 20
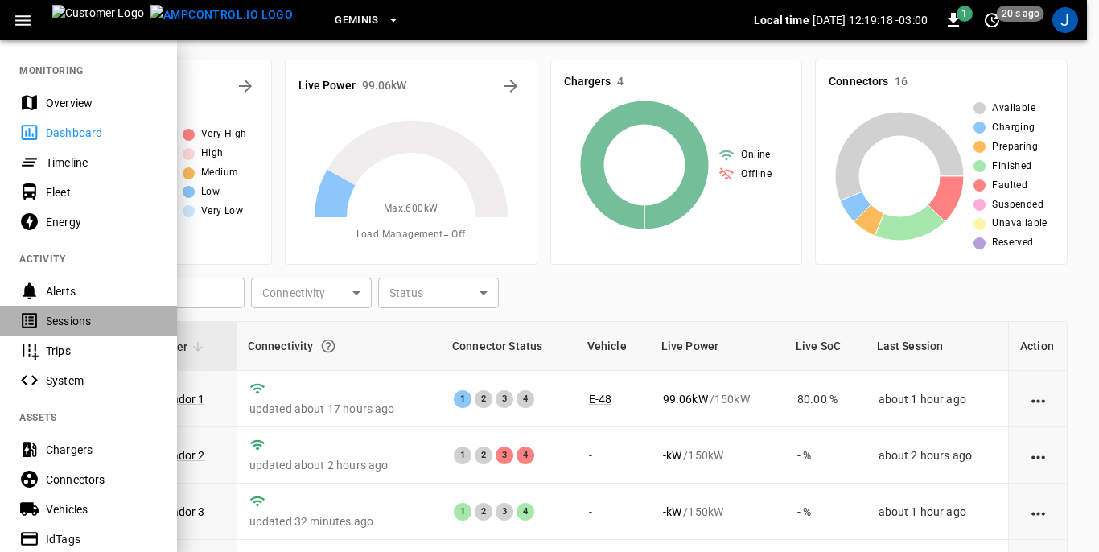
click at [55, 320] on div "Sessions" at bounding box center [102, 321] width 112 height 16
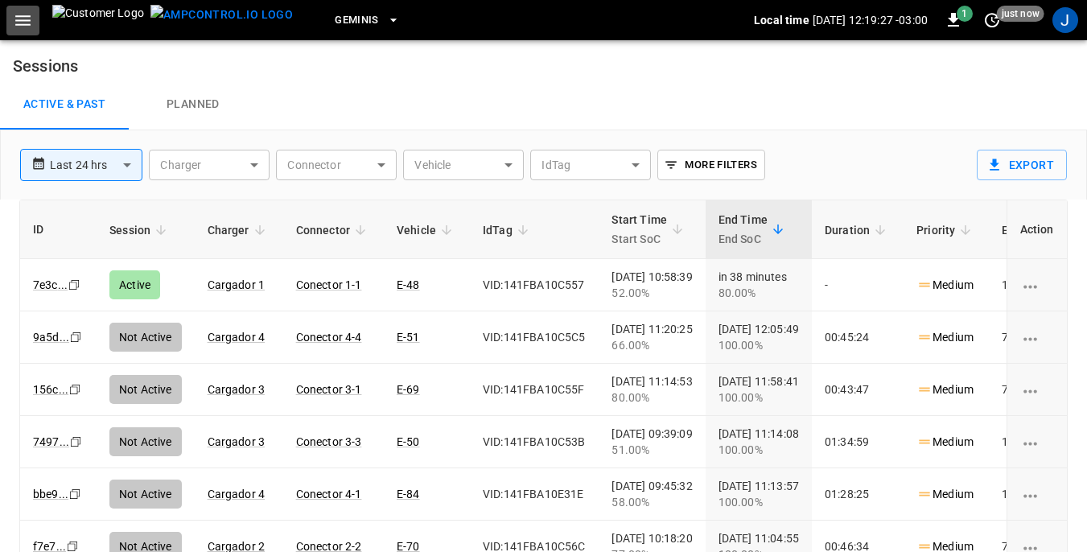
click at [22, 22] on icon "button" at bounding box center [23, 20] width 20 height 20
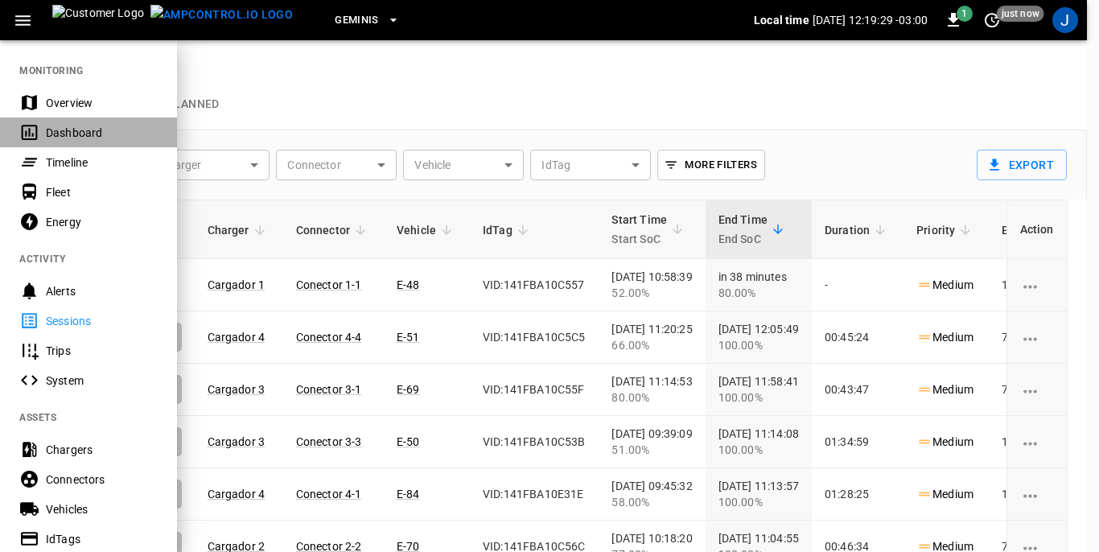
click at [48, 130] on div "Dashboard" at bounding box center [102, 133] width 112 height 16
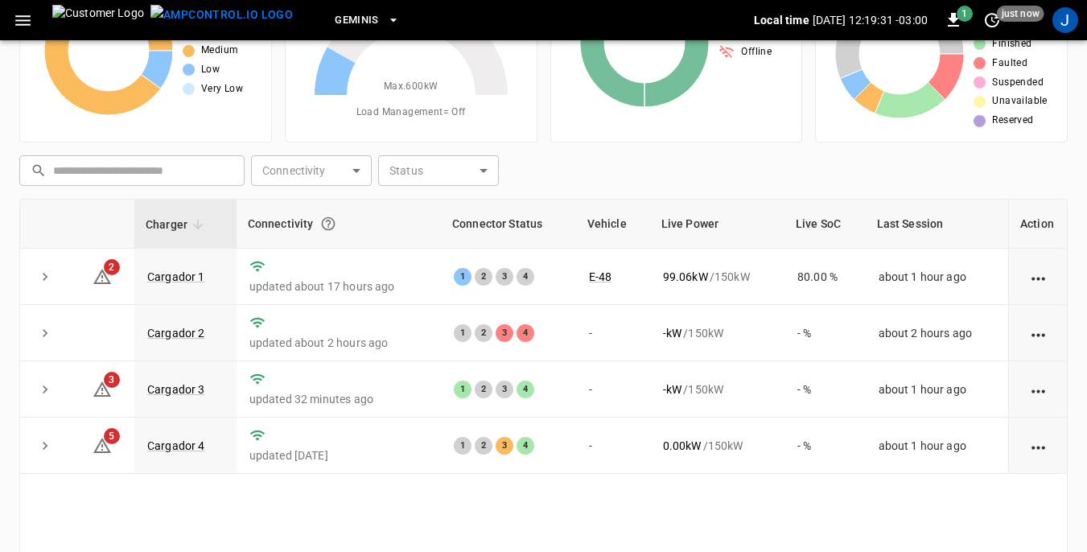
scroll to position [161, 0]
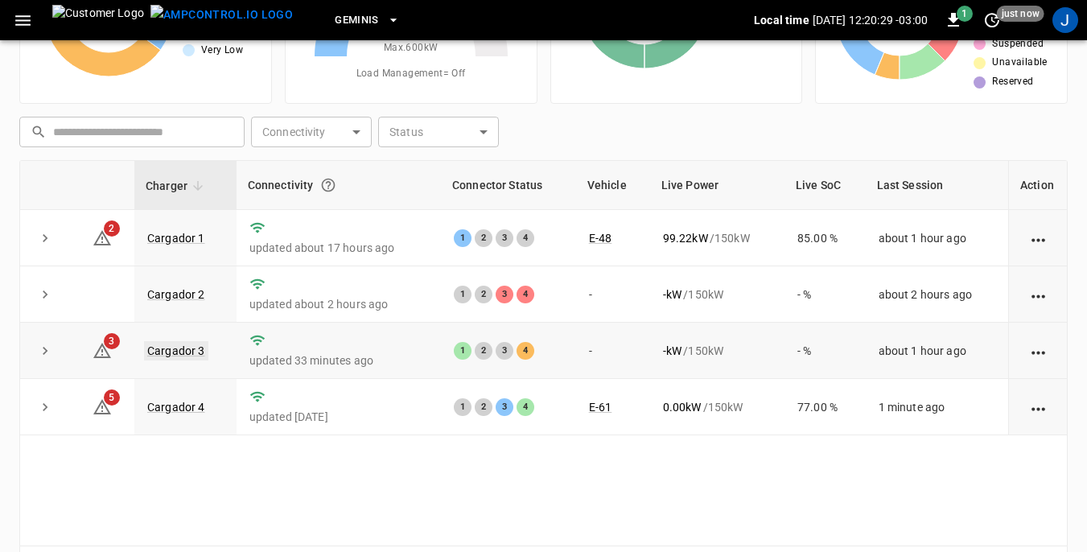
click at [192, 353] on link "Cargador 3" at bounding box center [176, 350] width 64 height 19
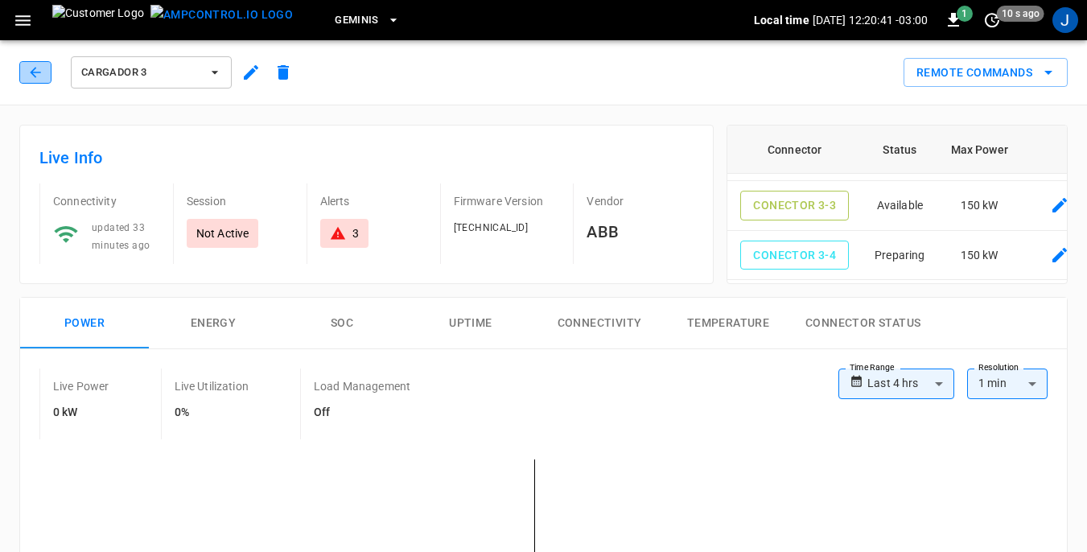
click at [34, 68] on icon "button" at bounding box center [35, 72] width 16 height 16
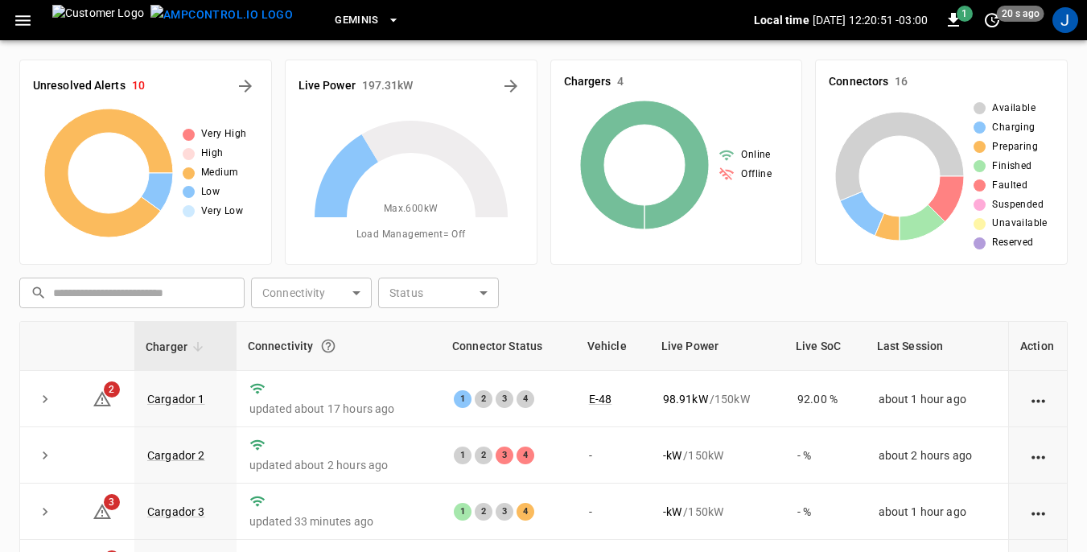
click at [23, 16] on icon "button" at bounding box center [22, 20] width 15 height 10
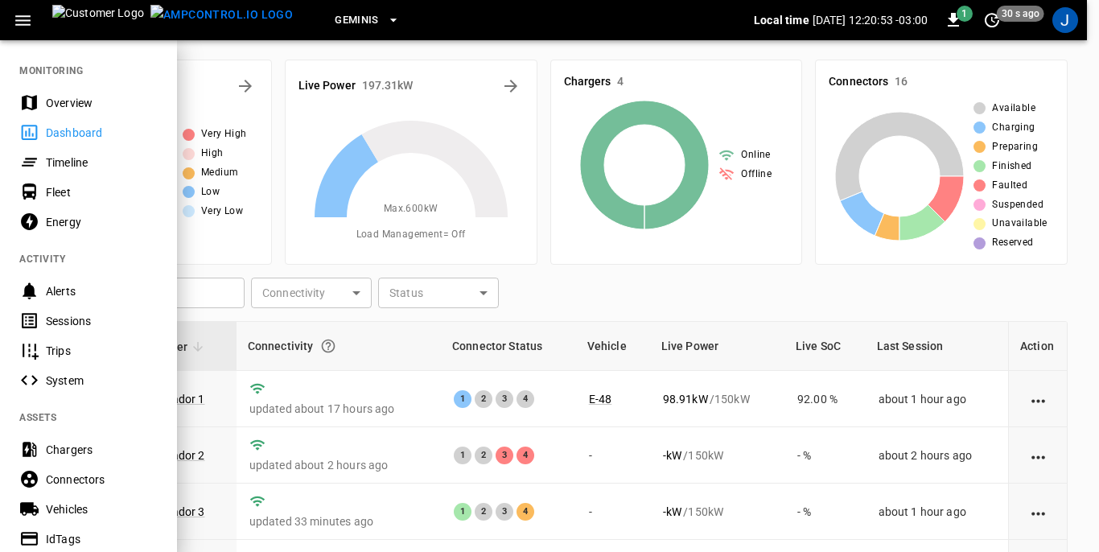
click at [56, 319] on div "Sessions" at bounding box center [102, 321] width 112 height 16
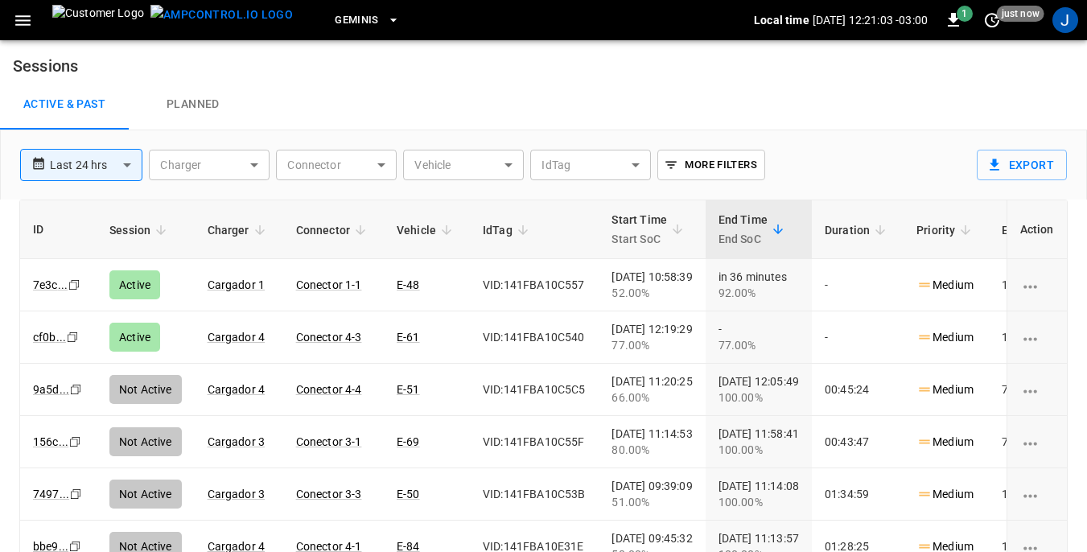
click at [19, 19] on icon "button" at bounding box center [22, 20] width 15 height 10
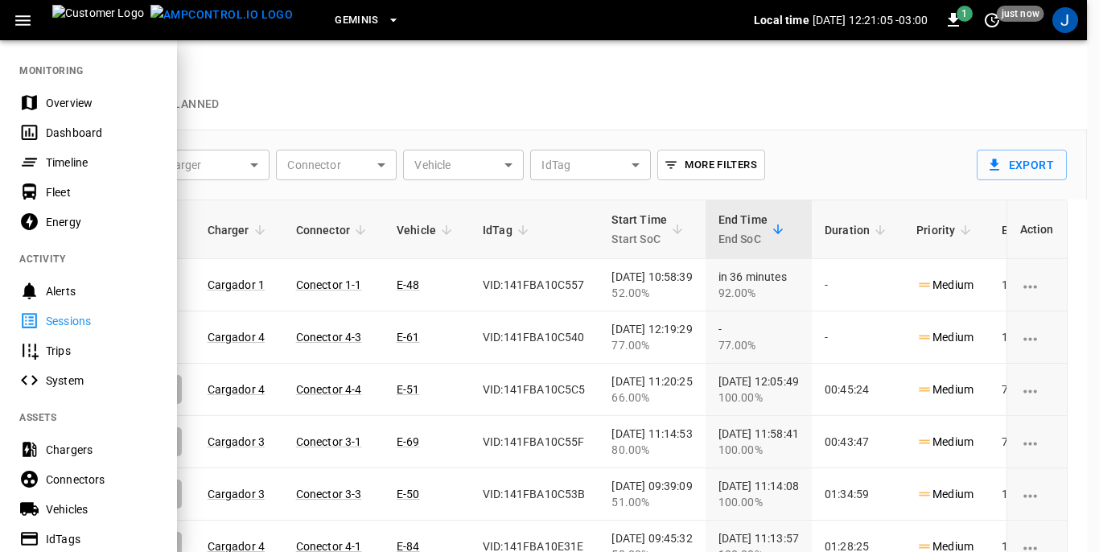
click at [56, 126] on div "Dashboard" at bounding box center [102, 133] width 112 height 16
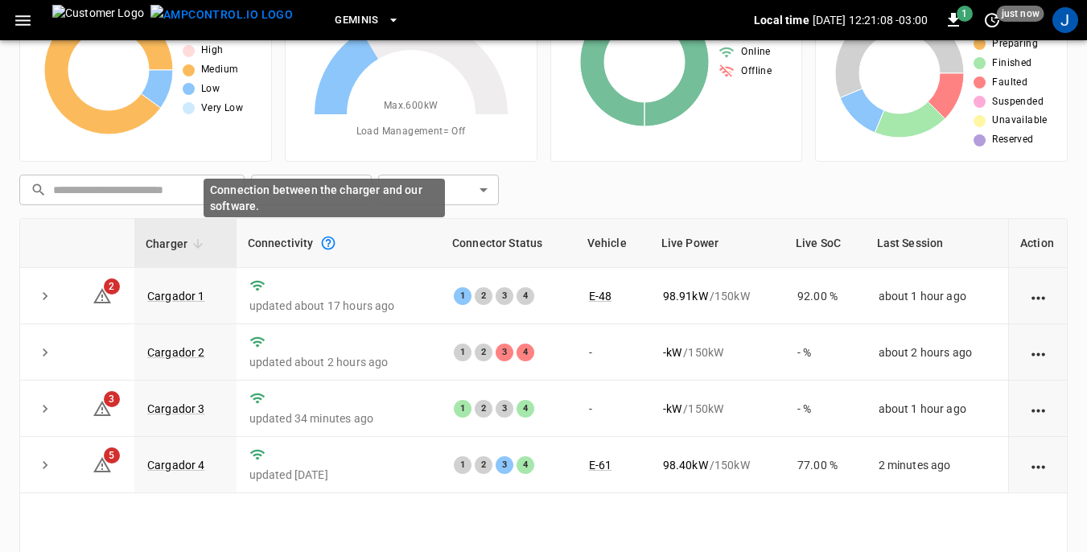
scroll to position [161, 0]
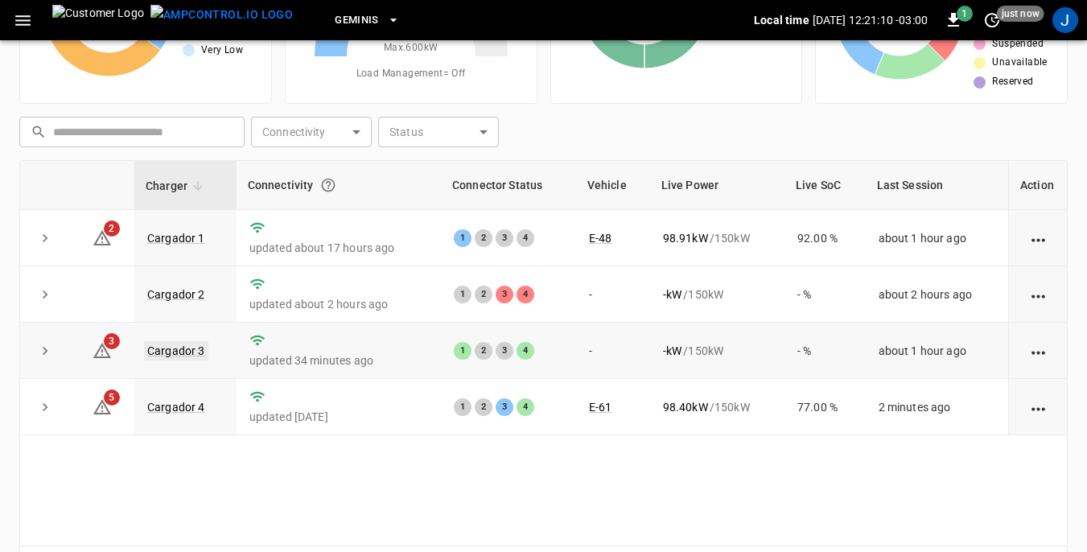
click at [188, 349] on link "Cargador 3" at bounding box center [176, 350] width 64 height 19
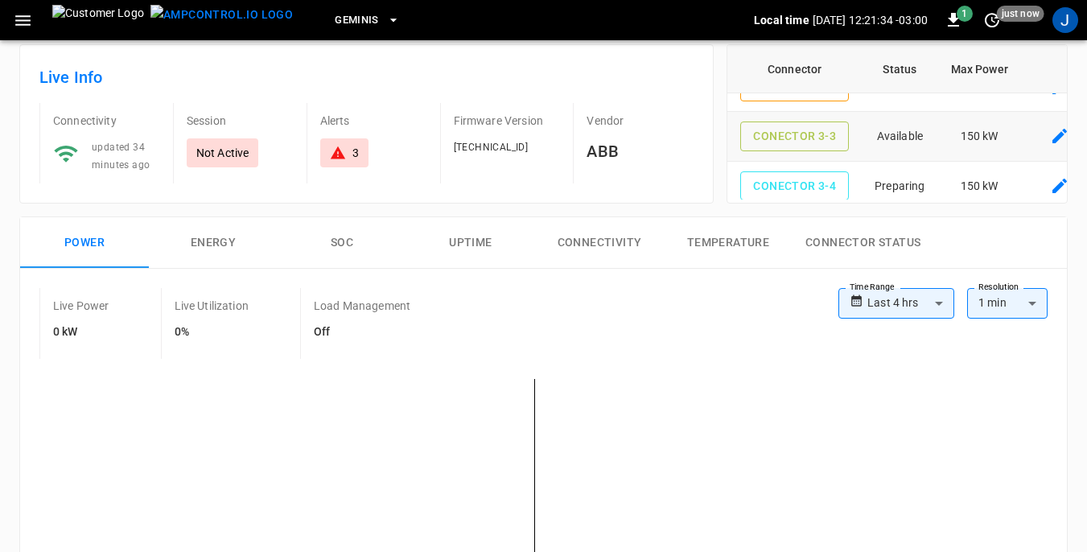
scroll to position [104, 0]
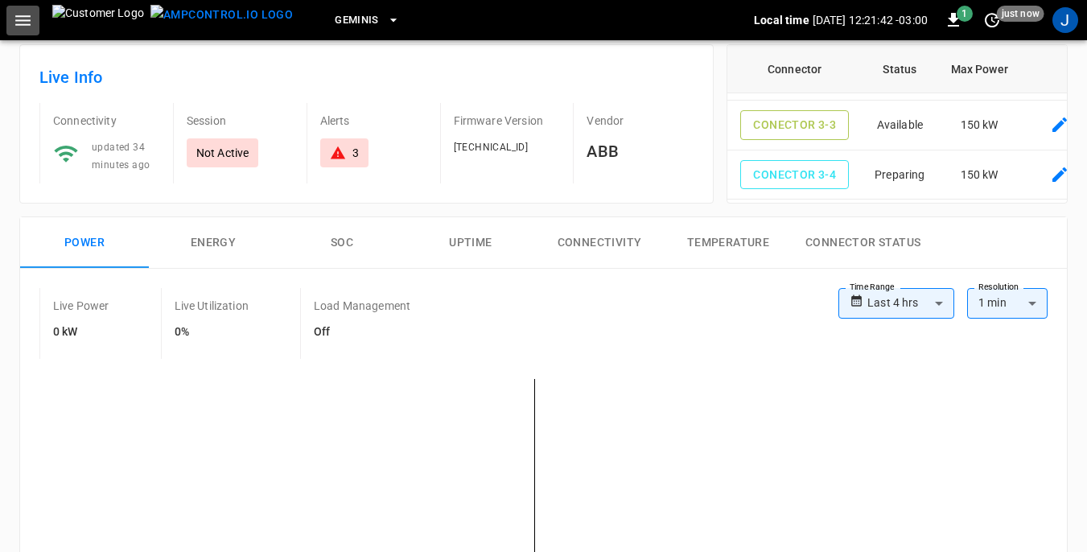
click at [22, 22] on icon "button" at bounding box center [23, 20] width 20 height 20
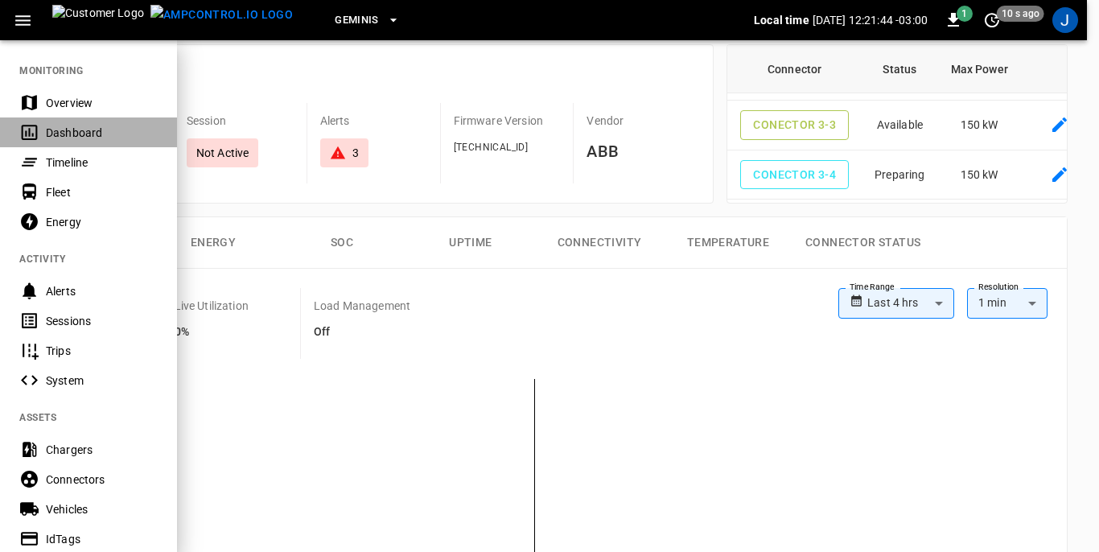
click at [76, 131] on div "Dashboard" at bounding box center [102, 133] width 112 height 16
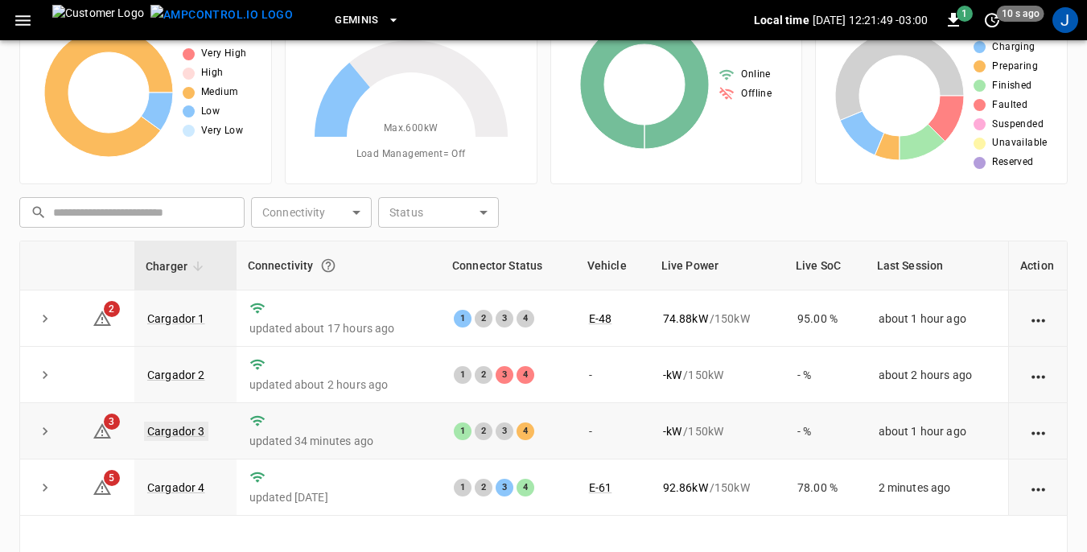
click at [183, 431] on link "Cargador 3" at bounding box center [176, 431] width 64 height 19
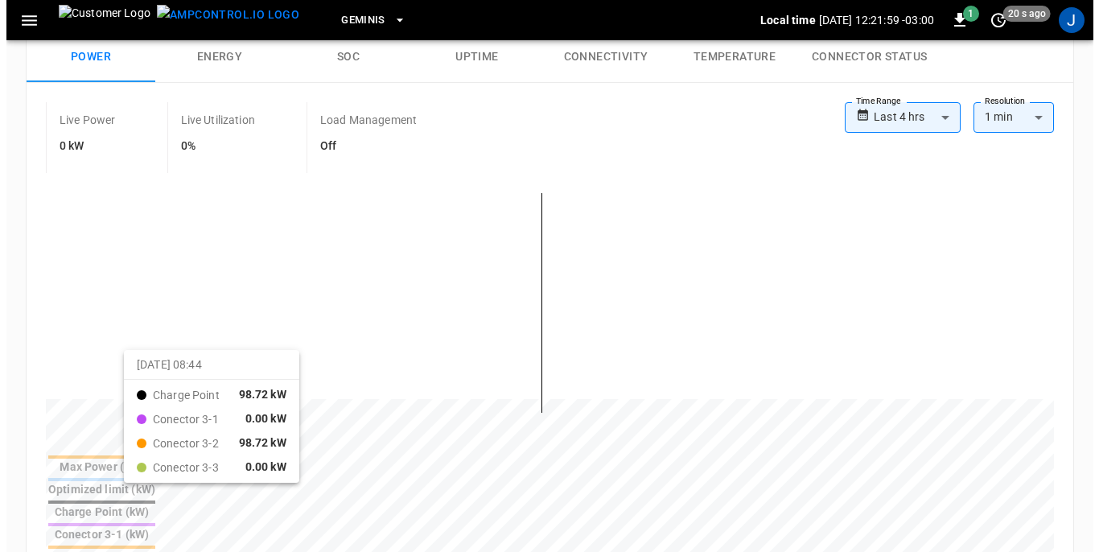
scroll to position [241, 0]
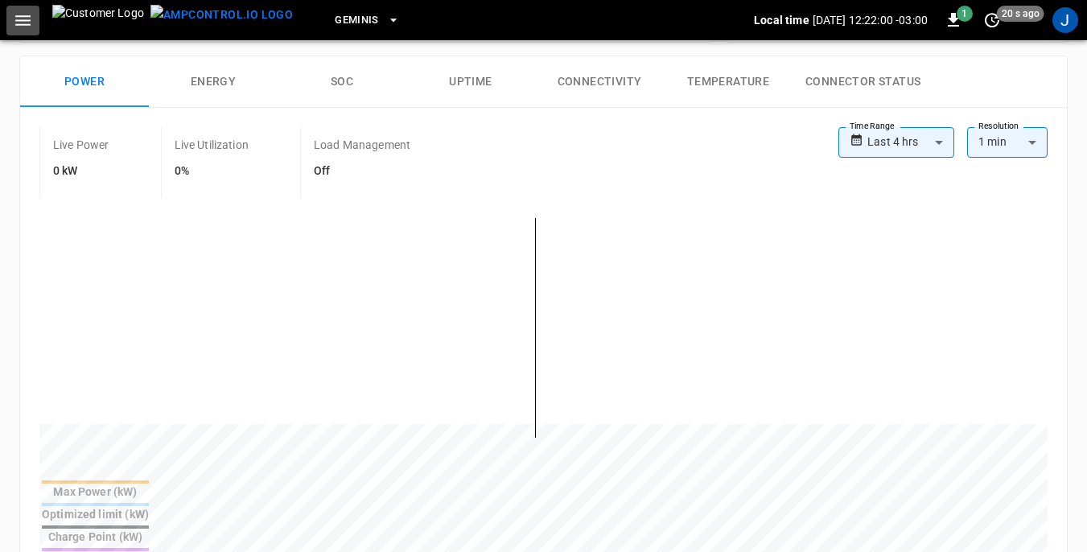
click at [21, 21] on icon "button" at bounding box center [22, 20] width 15 height 10
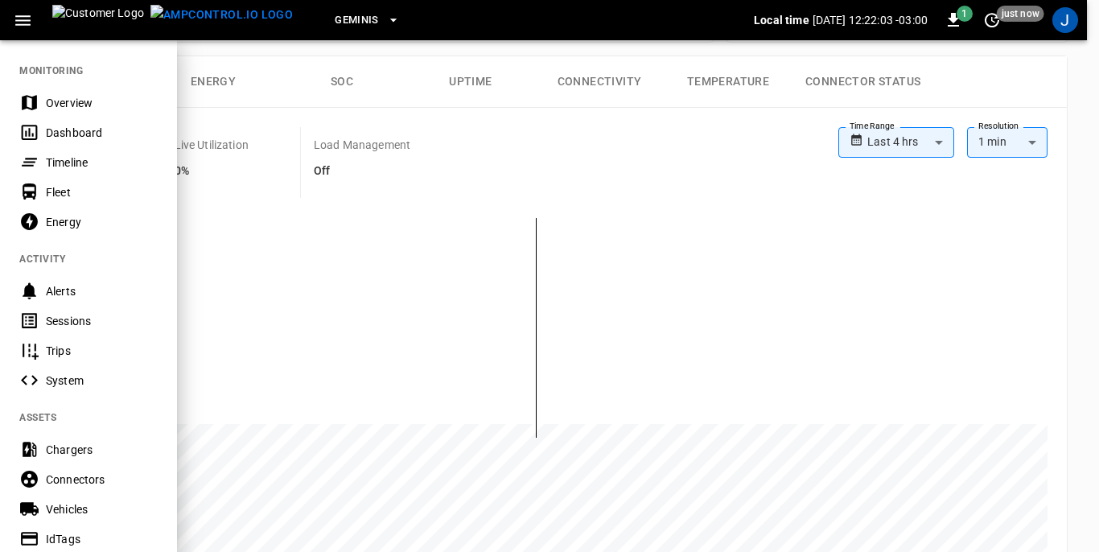
click at [60, 319] on div "Sessions" at bounding box center [102, 321] width 112 height 16
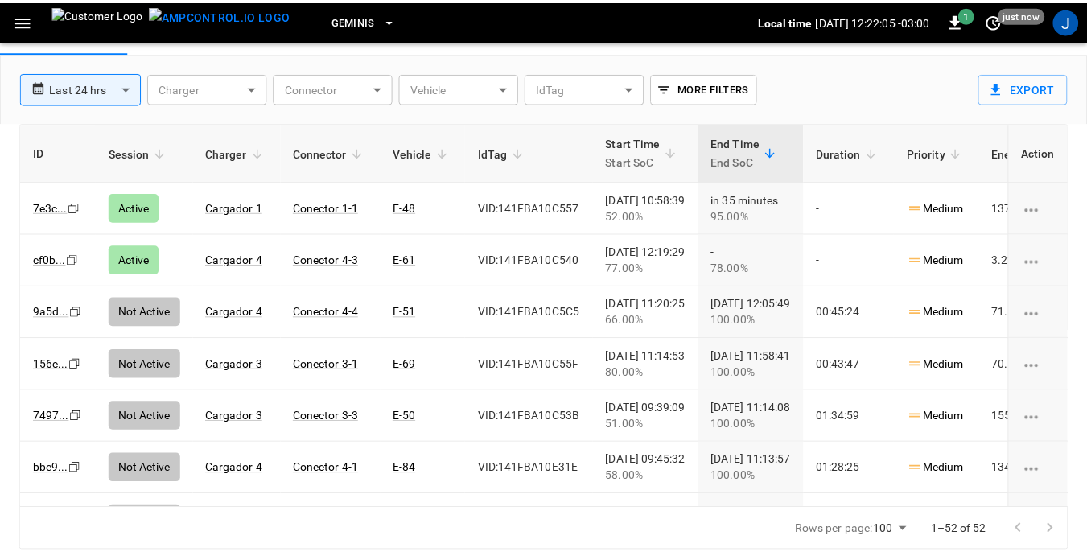
scroll to position [77, 0]
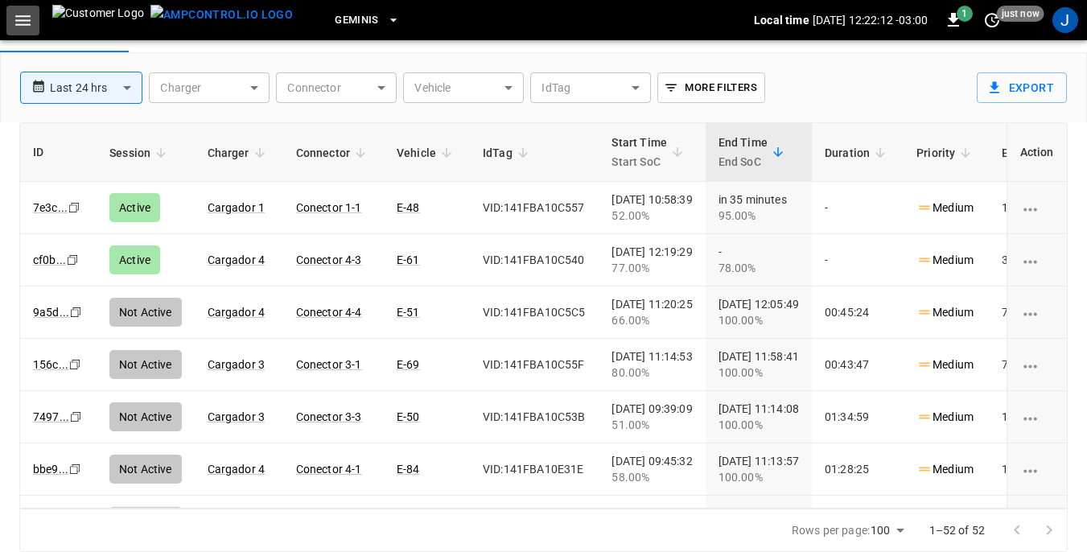
click at [23, 19] on icon "button" at bounding box center [22, 20] width 15 height 10
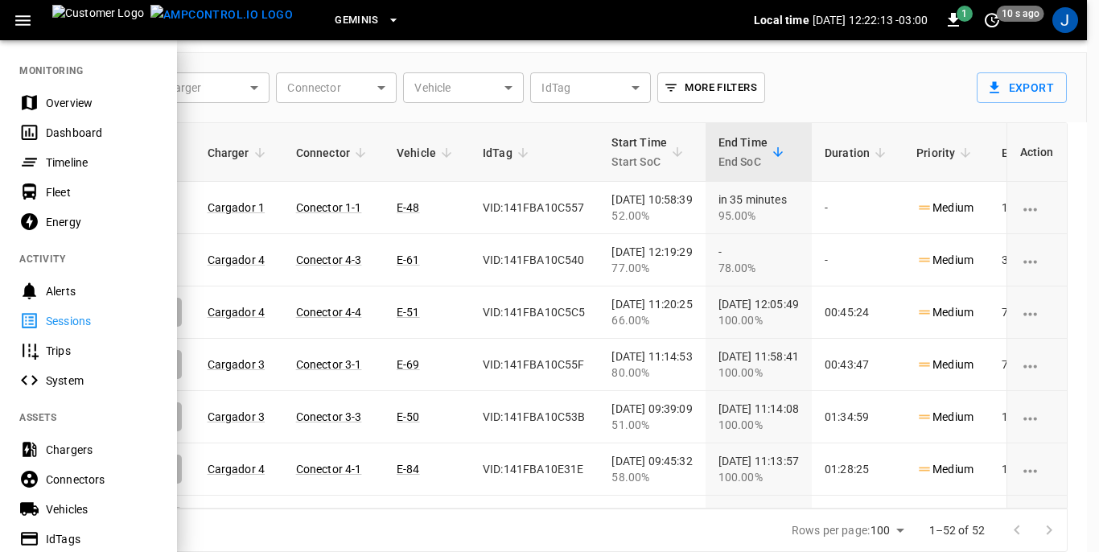
click at [61, 130] on div "Dashboard" at bounding box center [102, 133] width 112 height 16
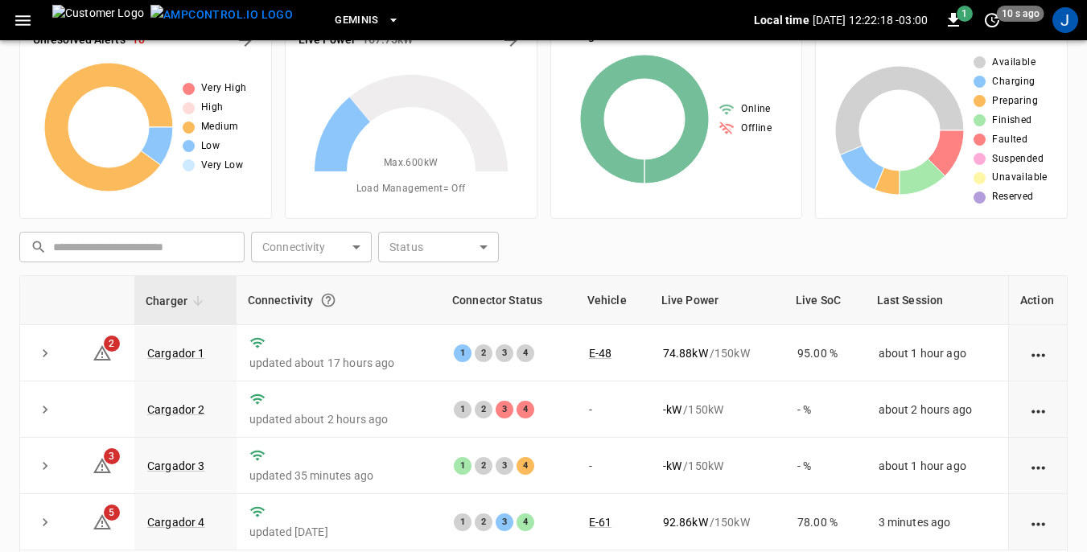
scroll to position [80, 0]
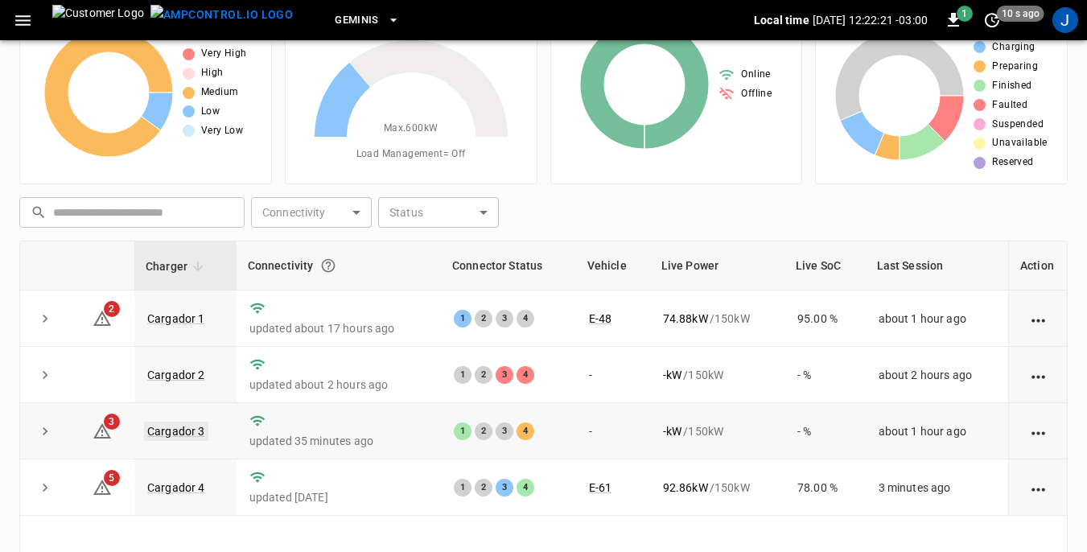
click at [170, 429] on link "Cargador 3" at bounding box center [176, 431] width 64 height 19
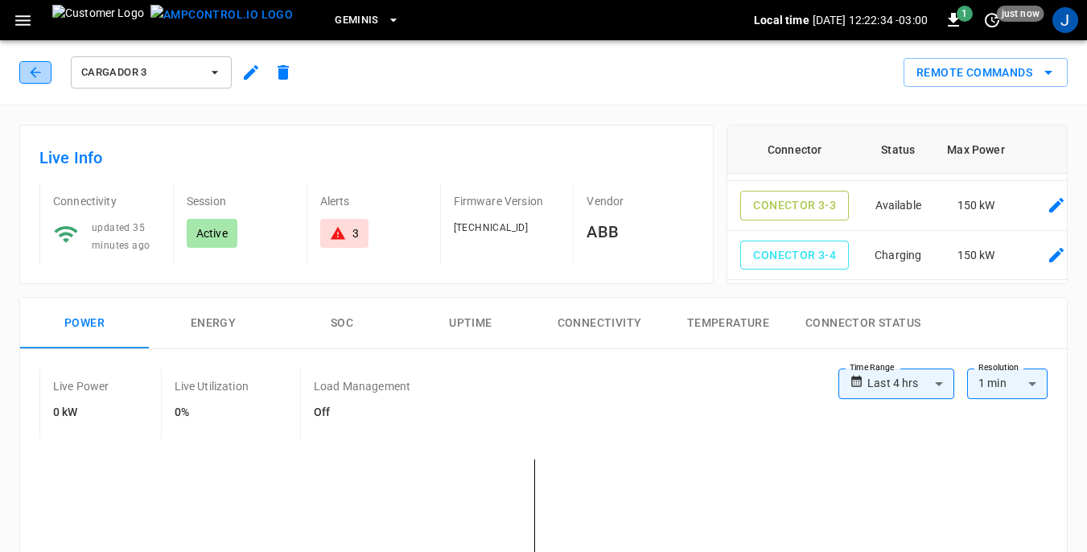
click at [41, 72] on icon "button" at bounding box center [35, 72] width 16 height 16
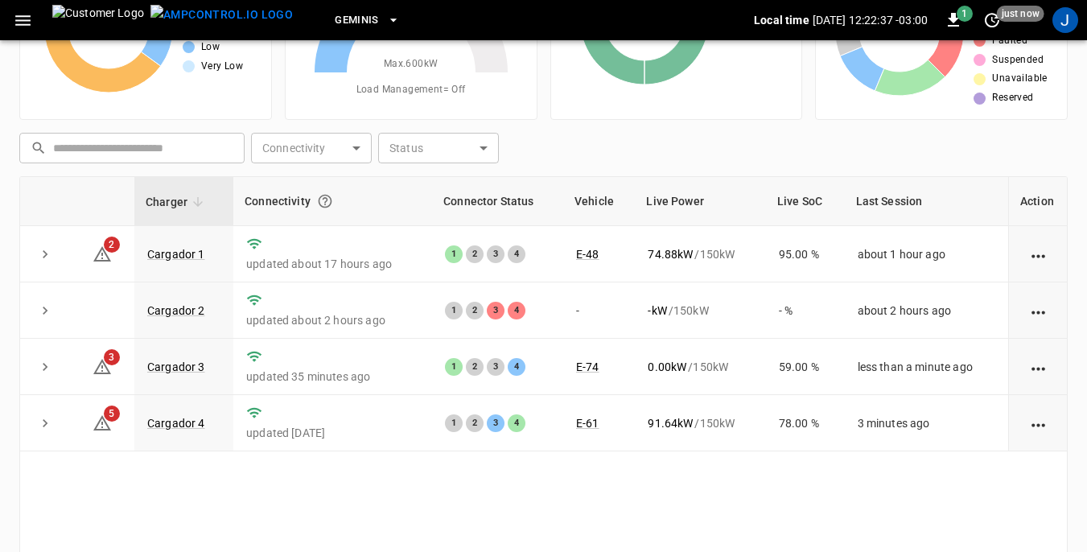
scroll to position [217, 0]
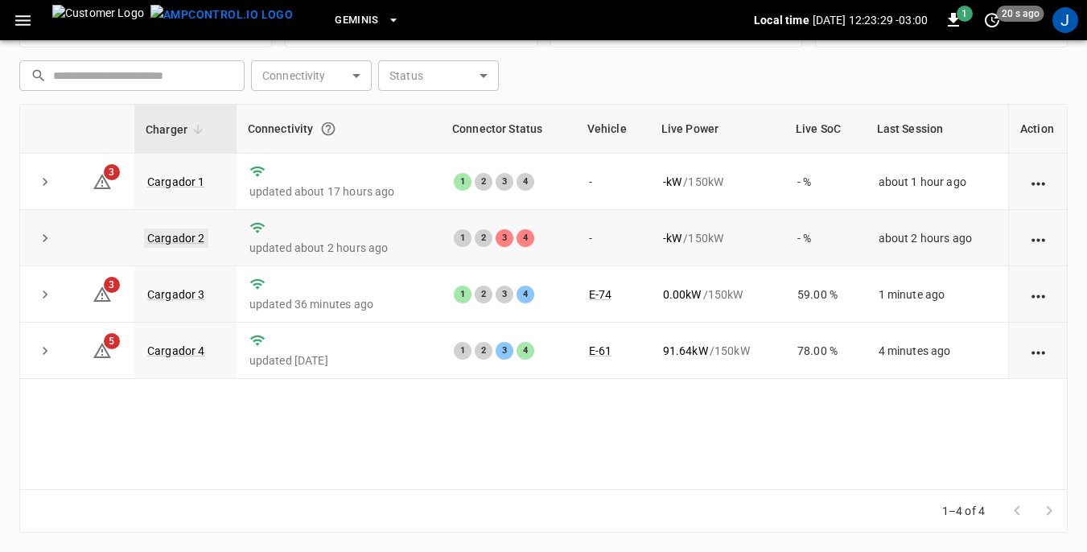
click at [170, 236] on link "Cargador 2" at bounding box center [176, 238] width 64 height 19
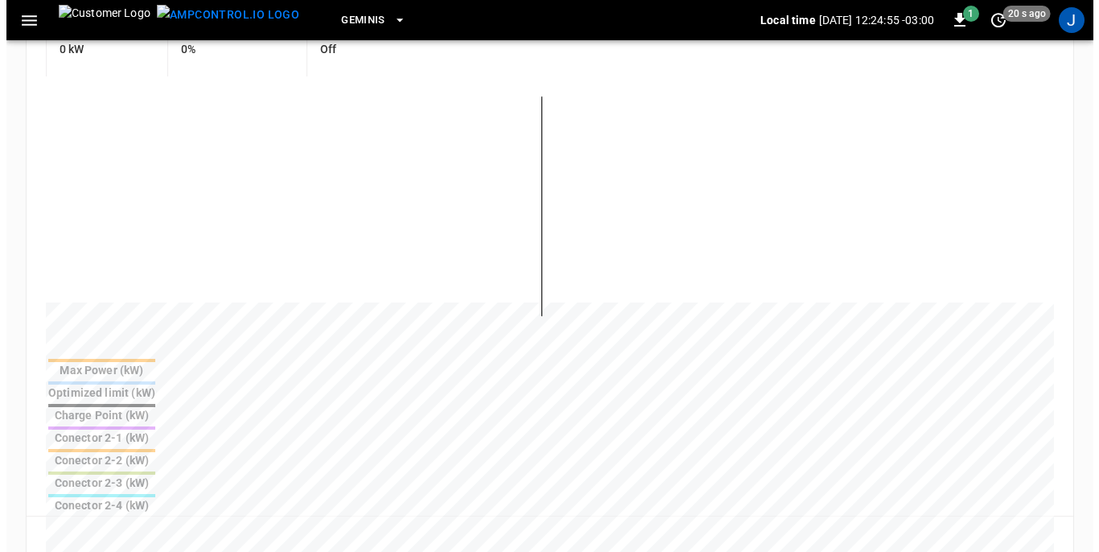
scroll to position [322, 0]
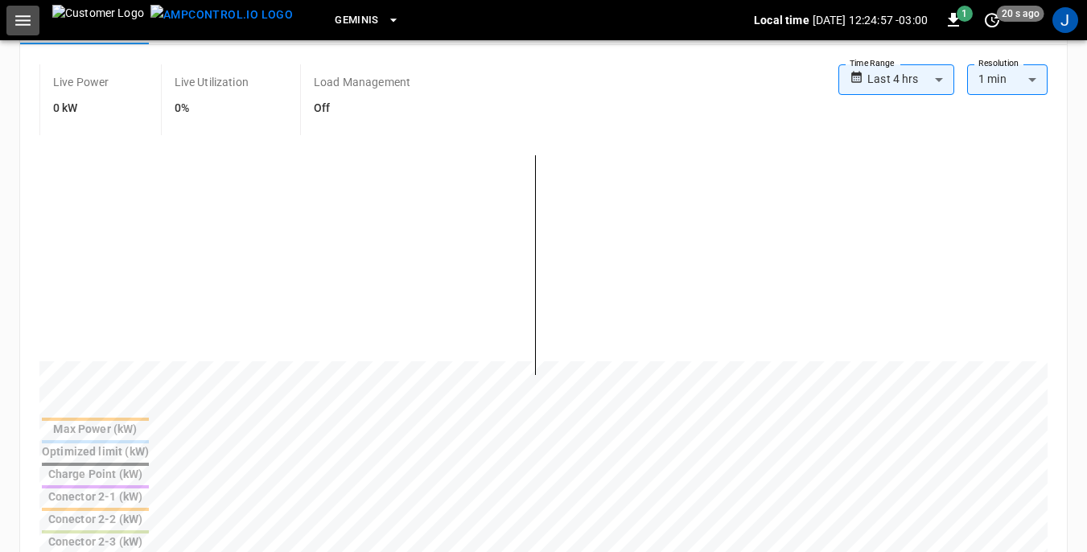
click at [23, 21] on icon "button" at bounding box center [22, 20] width 15 height 10
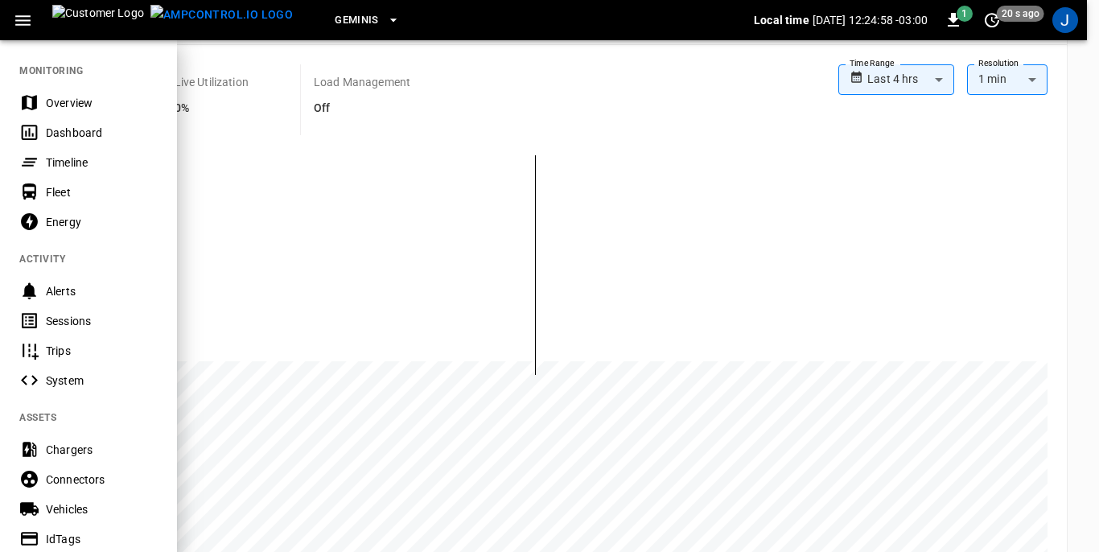
click at [86, 134] on div "Dashboard" at bounding box center [102, 133] width 112 height 16
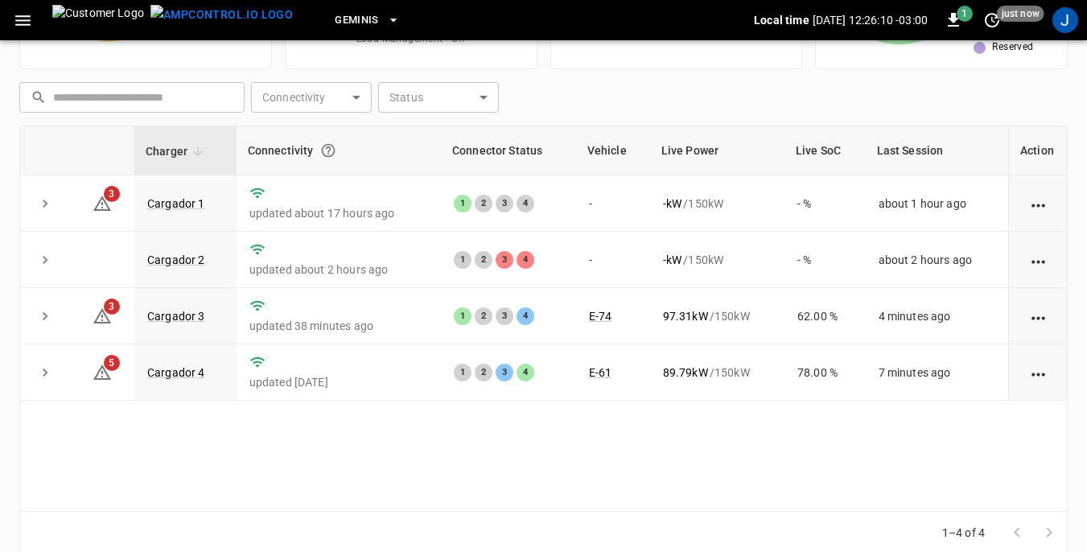
scroll to position [217, 0]
